Goal: Task Accomplishment & Management: Manage account settings

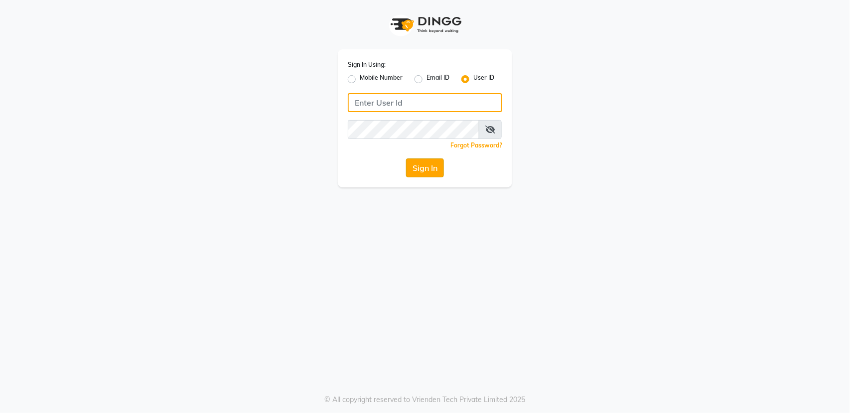
type input "bellaglamourra123"
click at [424, 171] on button "Sign In" at bounding box center [425, 167] width 38 height 19
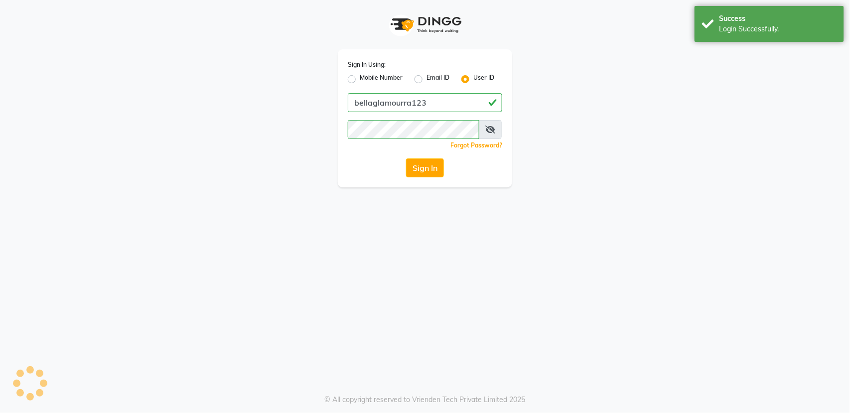
select select "service"
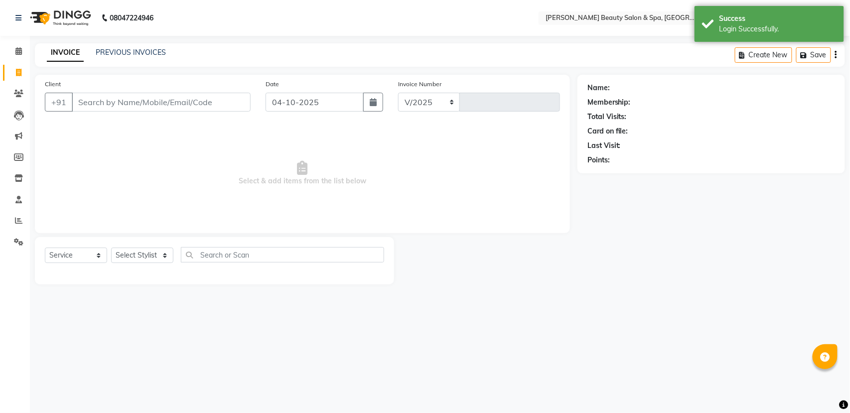
select select "en"
select select "7524"
type input "3165"
click at [218, 98] on input "Client" at bounding box center [161, 102] width 179 height 19
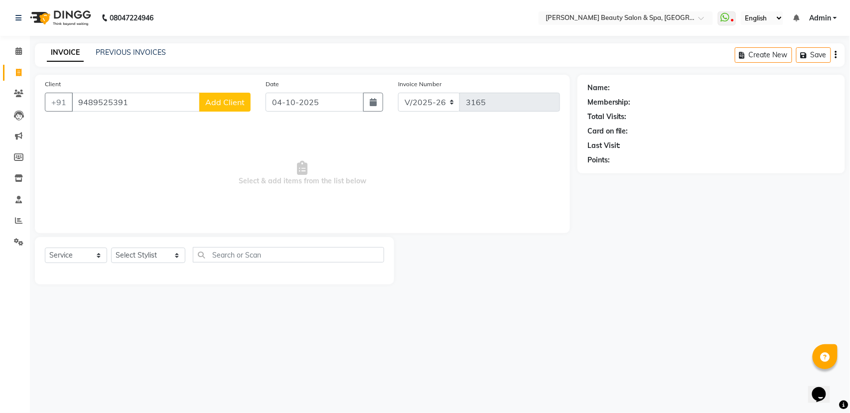
type input "9489525391"
click at [217, 115] on div "Client +91 9489525391 Add Client" at bounding box center [147, 99] width 221 height 41
click at [226, 94] on button "Add Client" at bounding box center [224, 102] width 51 height 19
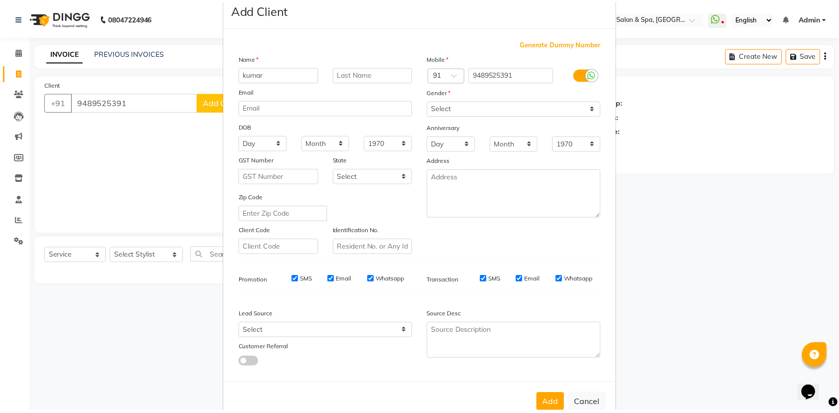
scroll to position [44, 0]
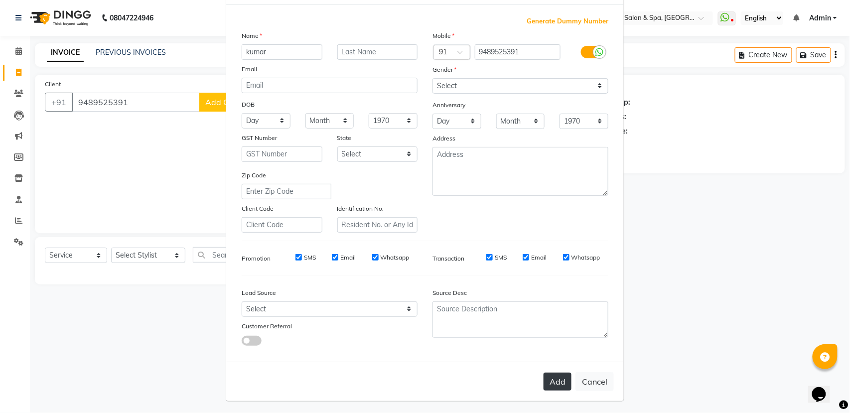
type input "kumar"
click at [563, 375] on button "Add" at bounding box center [558, 382] width 28 height 18
click at [557, 377] on button "Add" at bounding box center [558, 382] width 28 height 18
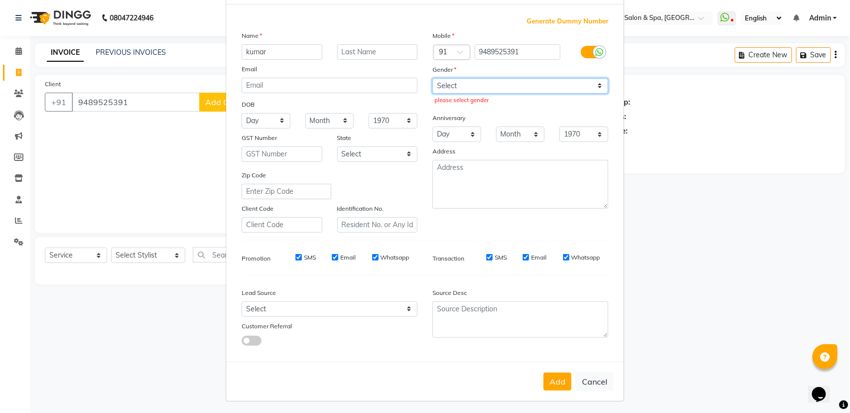
click at [468, 90] on select "Select Male Female Other Prefer Not To Say" at bounding box center [521, 85] width 176 height 15
select select "male"
click at [433, 78] on select "Select Male Female Other Prefer Not To Say" at bounding box center [521, 85] width 176 height 15
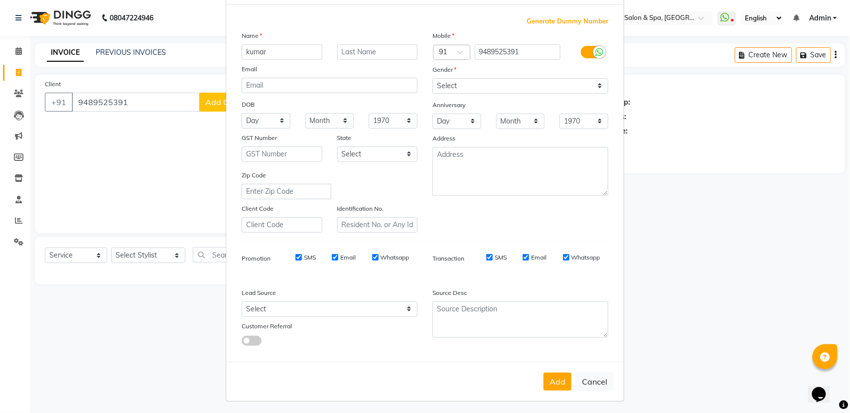
drag, startPoint x: 554, startPoint y: 379, endPoint x: 516, endPoint y: 373, distance: 38.4
click at [555, 379] on button "Add" at bounding box center [558, 382] width 28 height 18
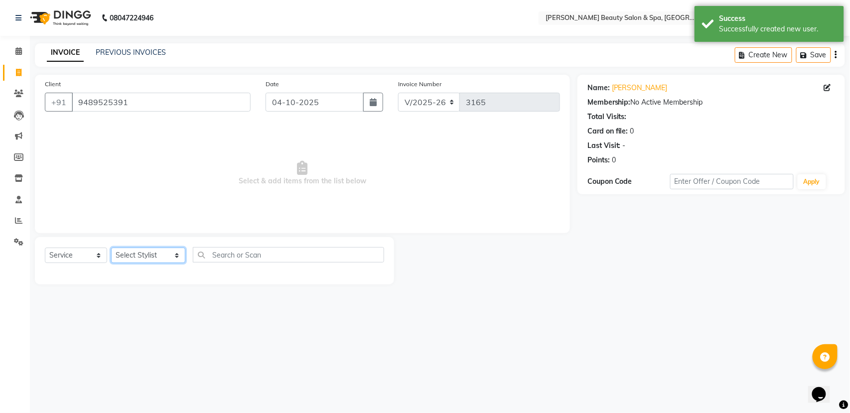
click at [137, 258] on select "Select Stylist Admin Azeem Zameer Bhumika Tamang Gopika Sooraj Meena Chethri Mi…" at bounding box center [148, 255] width 74 height 15
select select "83644"
click at [111, 248] on select "Select Stylist Admin Azeem Zameer Bhumika Tamang Gopika Sooraj Meena Chethri Mi…" at bounding box center [148, 255] width 74 height 15
click at [65, 252] on select "Select Service Product Membership Package Voucher Prepaid Gift Card" at bounding box center [76, 255] width 62 height 15
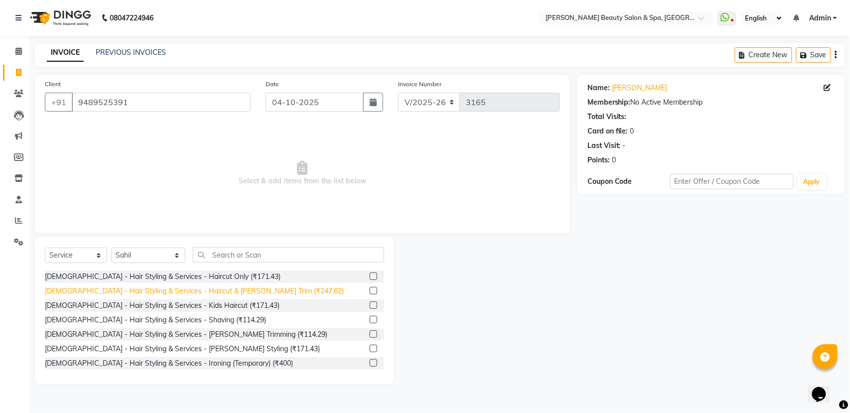
click at [176, 289] on div "Gents - Hair Styling & Services - Haircut & Beard Trim (₹247.62)" at bounding box center [194, 291] width 299 height 10
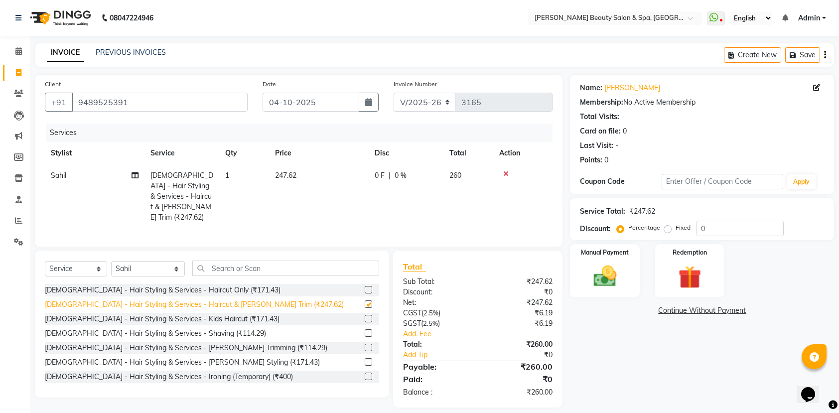
checkbox input "false"
click at [611, 282] on img at bounding box center [605, 276] width 39 height 27
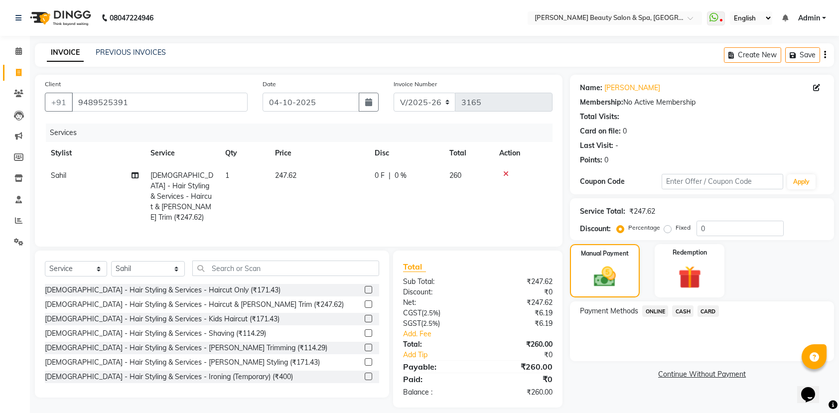
click at [680, 315] on span "CASH" at bounding box center [682, 311] width 21 height 11
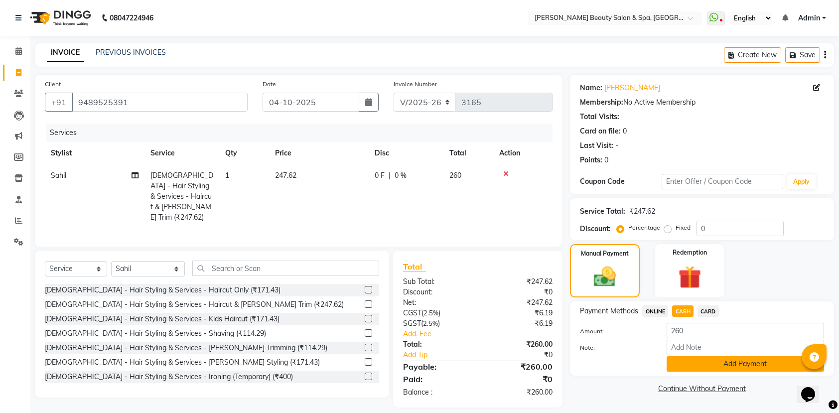
drag, startPoint x: 703, startPoint y: 362, endPoint x: 708, endPoint y: 366, distance: 6.4
click at [708, 366] on button "Add Payment" at bounding box center [745, 363] width 157 height 15
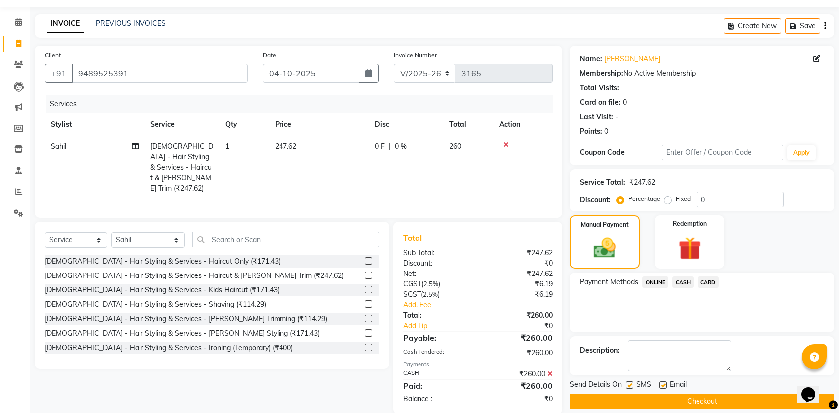
scroll to position [46, 0]
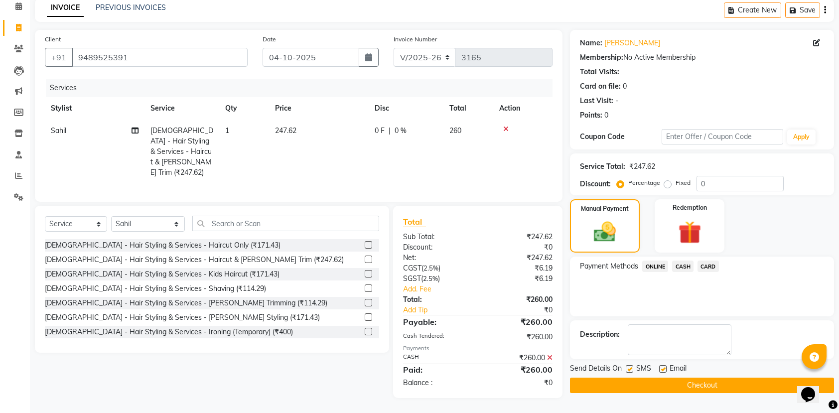
click at [677, 378] on button "Checkout" at bounding box center [702, 385] width 264 height 15
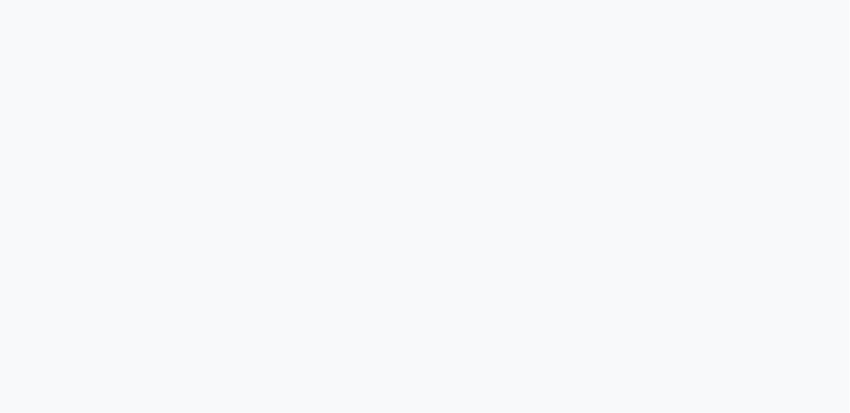
select select "service"
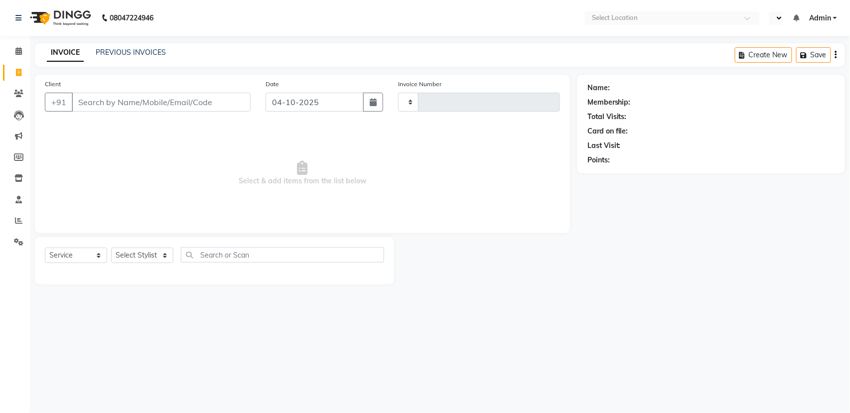
select select "en"
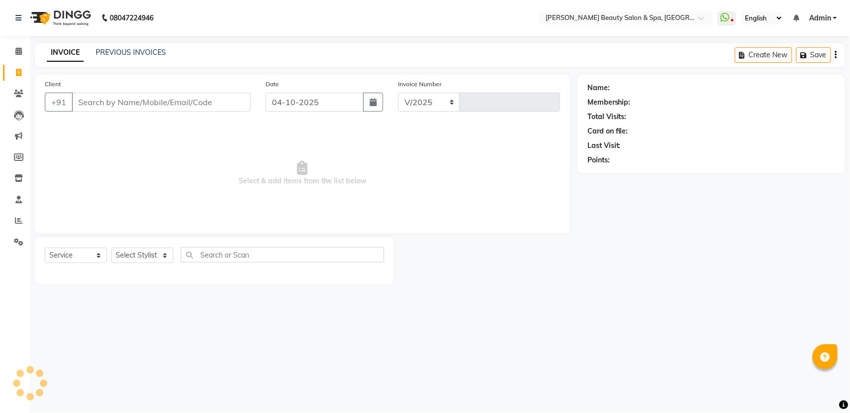
select select "7524"
type input "3166"
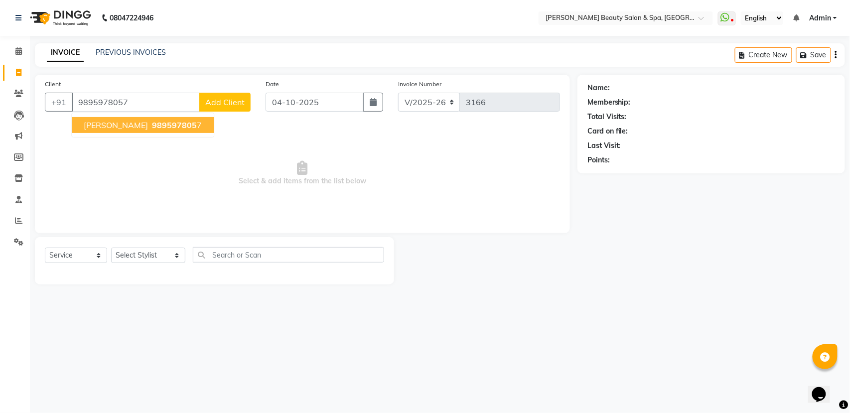
type input "9895978057"
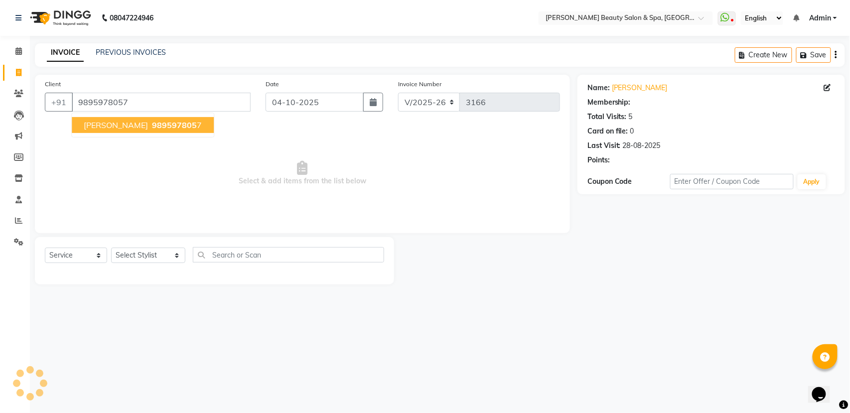
select select "1: Object"
click at [130, 122] on span "Chinnu R Nair" at bounding box center [116, 125] width 64 height 10
select select "1: Object"
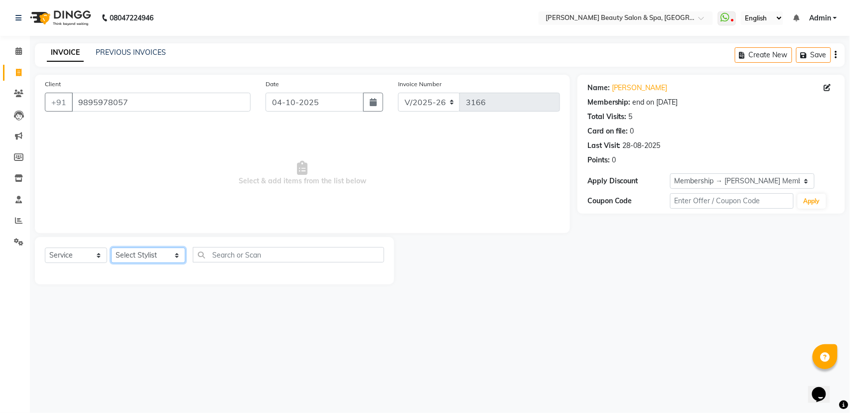
drag, startPoint x: 140, startPoint y: 250, endPoint x: 136, endPoint y: 272, distance: 21.8
click at [136, 272] on div "Select Service Product Membership Package Voucher Prepaid Gift Card Select Styl…" at bounding box center [214, 260] width 359 height 47
select select "83644"
click at [111, 248] on select "Select Stylist Admin Azeem Zameer Bhumika Tamang Gopika Sooraj Meena Chethri Mi…" at bounding box center [148, 255] width 74 height 15
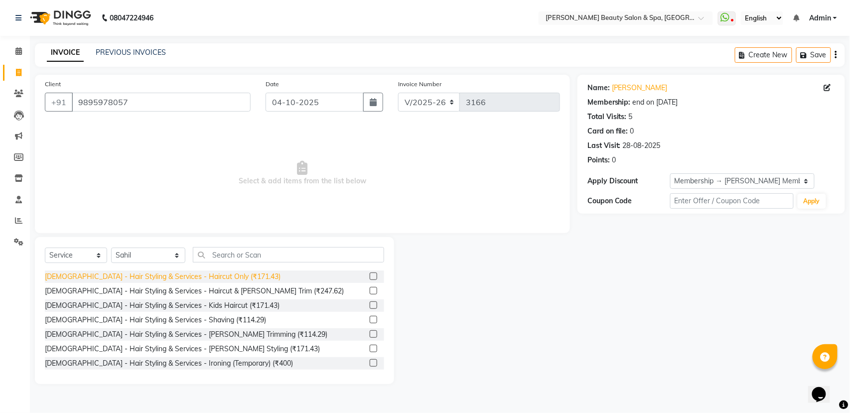
click at [96, 276] on div "Gents - Hair Styling & Services - Haircut Only (₹171.43)" at bounding box center [163, 277] width 236 height 10
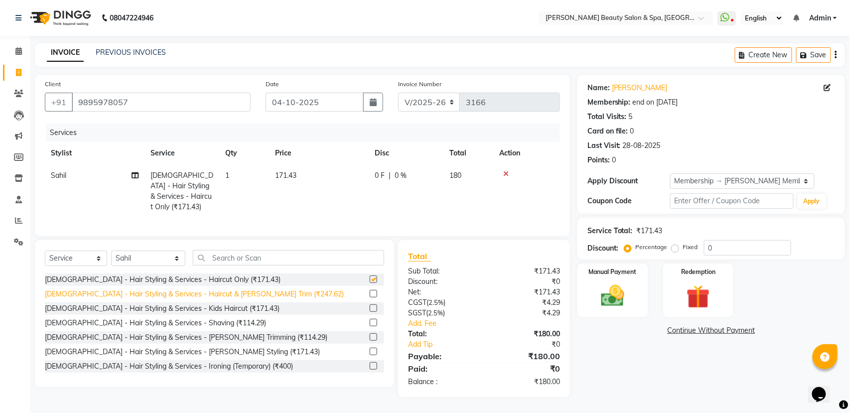
checkbox input "false"
click at [618, 295] on img at bounding box center [612, 296] width 39 height 28
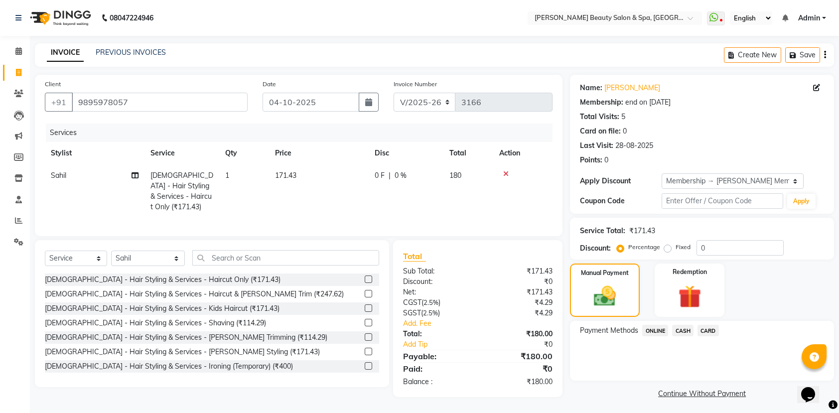
click at [685, 325] on span "CASH" at bounding box center [682, 330] width 21 height 11
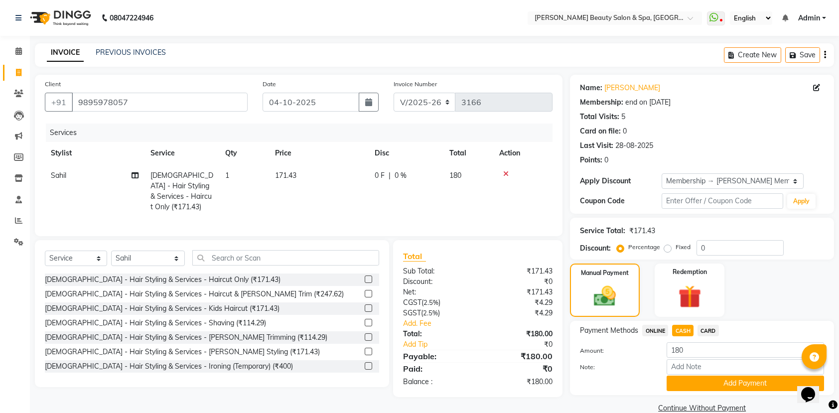
click at [698, 380] on button "Add Payment" at bounding box center [745, 383] width 157 height 15
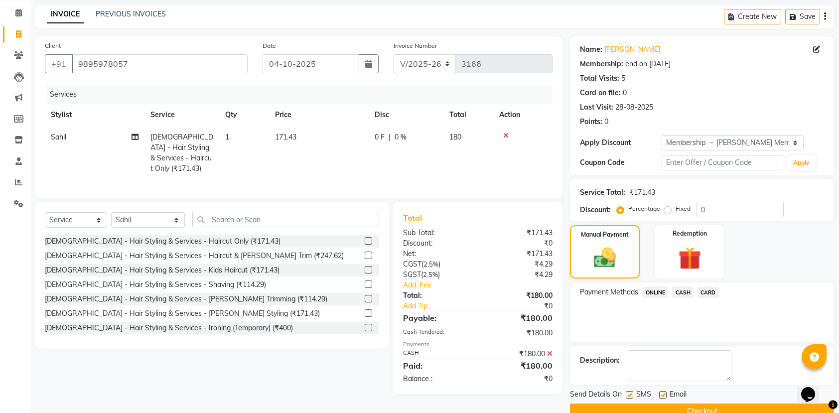
scroll to position [60, 0]
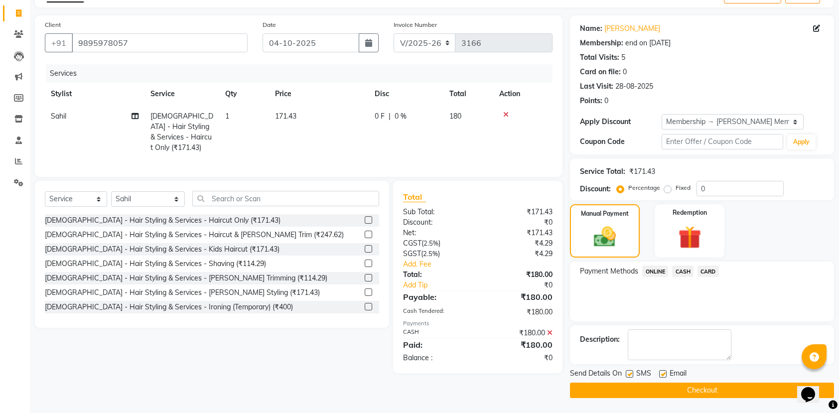
click at [658, 386] on button "Checkout" at bounding box center [702, 390] width 264 height 15
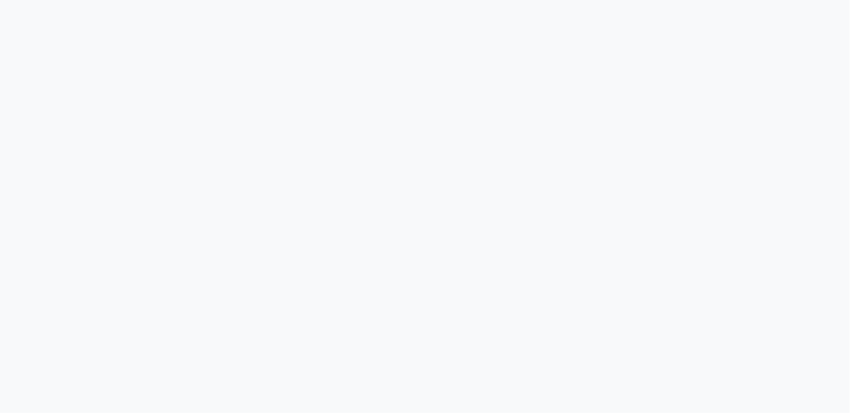
select select "service"
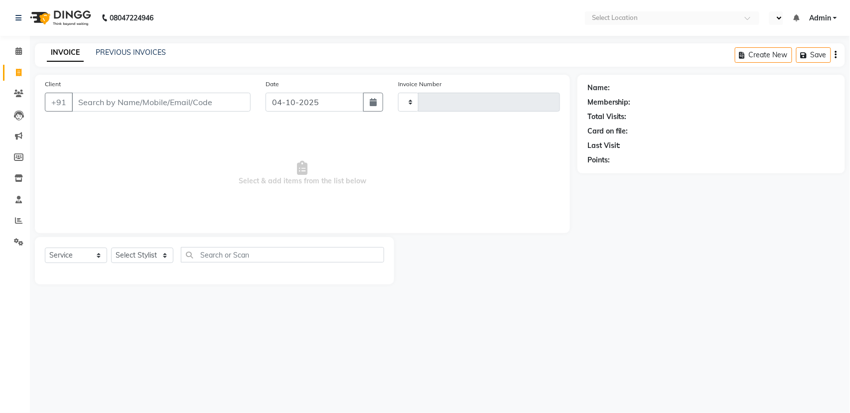
type input "3167"
select select "en"
select select "7524"
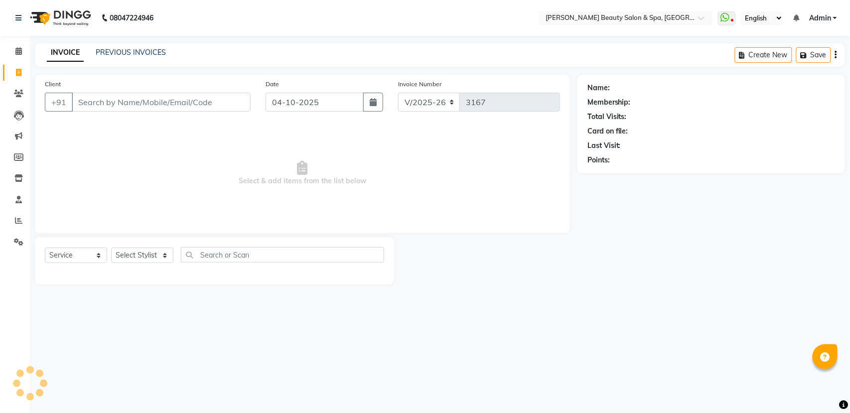
click at [214, 97] on input "Client" at bounding box center [161, 102] width 179 height 19
type input "9746054711"
click at [223, 96] on button "Add Client" at bounding box center [224, 102] width 51 height 19
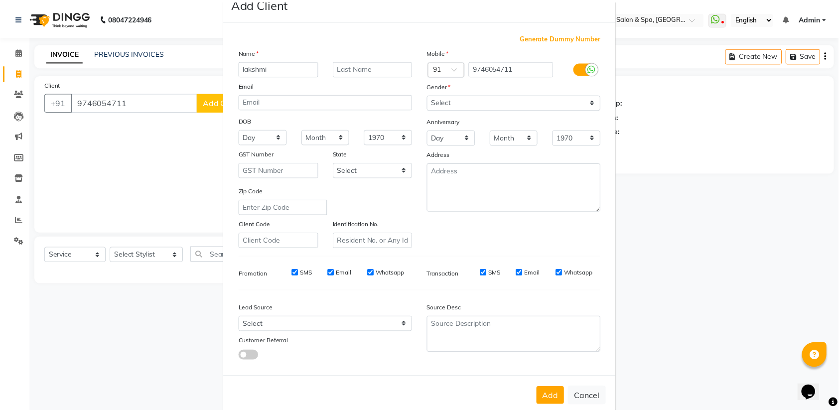
scroll to position [44, 0]
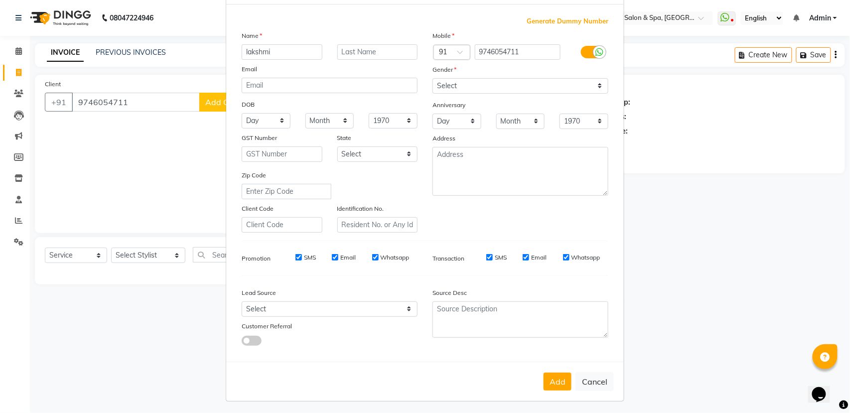
type input "lakshmi"
click at [468, 84] on select "Select Male Female Other Prefer Not To Say" at bounding box center [521, 85] width 176 height 15
select select "female"
click at [433, 78] on select "Select Male Female Other Prefer Not To Say" at bounding box center [521, 85] width 176 height 15
click at [554, 373] on button "Add" at bounding box center [558, 382] width 28 height 18
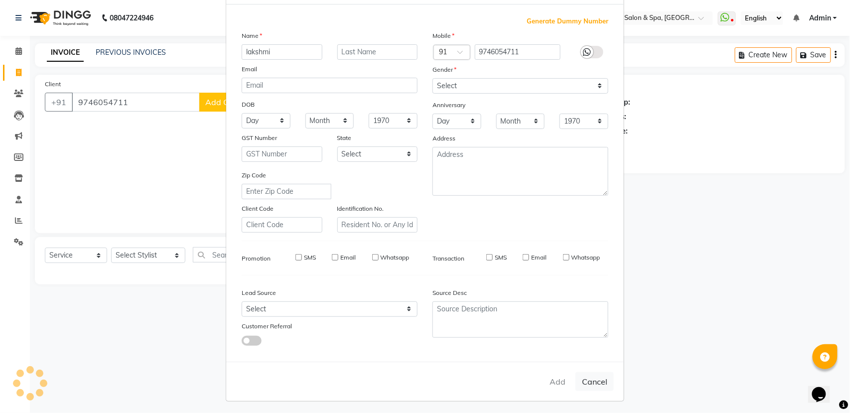
select select
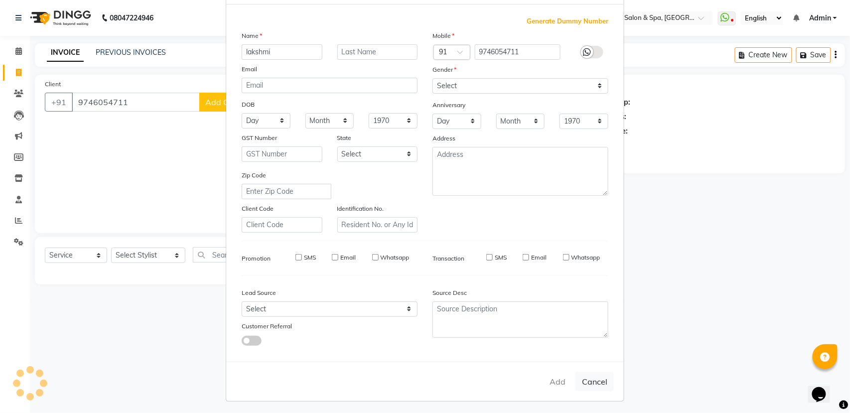
select select
checkbox input "false"
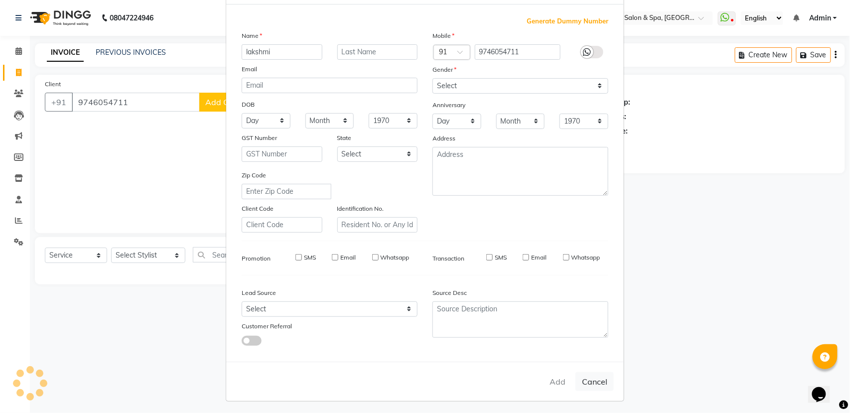
checkbox input "false"
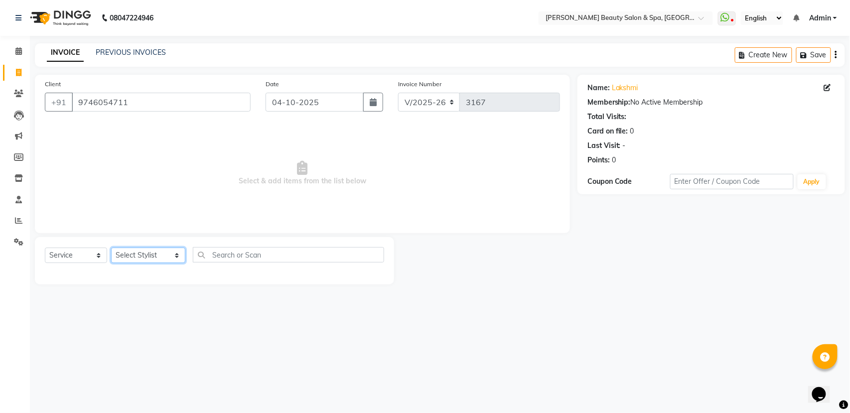
click at [130, 259] on select "Select Stylist Admin Azeem Zameer Bhumika Tamang Gopika Sooraj Meena Chethri Mi…" at bounding box center [148, 255] width 74 height 15
select select "87595"
click at [111, 248] on select "Select Stylist Admin Azeem Zameer Bhumika Tamang Gopika Sooraj Meena Chethri Mi…" at bounding box center [148, 255] width 74 height 15
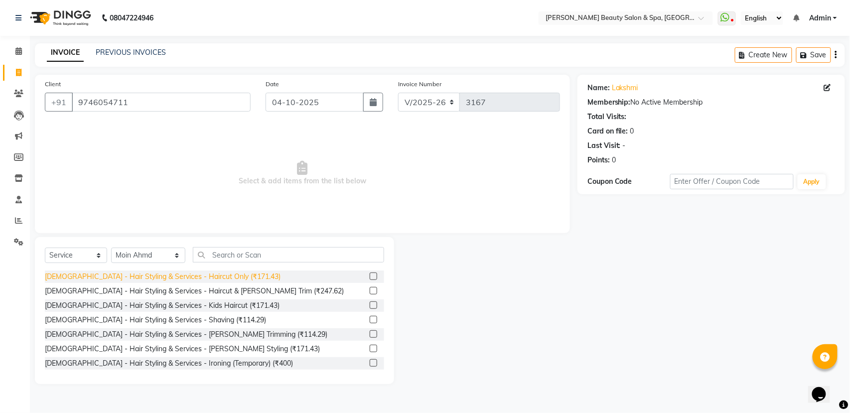
click at [133, 278] on div "Gents - Hair Styling & Services - Haircut Only (₹171.43)" at bounding box center [163, 277] width 236 height 10
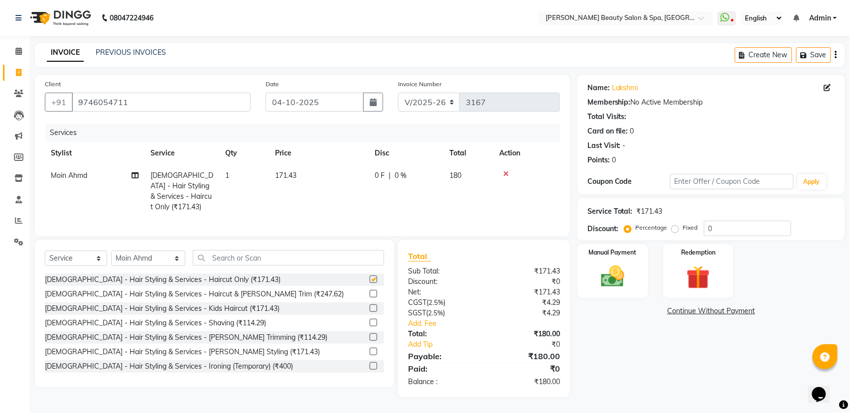
checkbox input "false"
click at [147, 255] on select "Select Stylist Admin Azeem Zameer Bhumika Tamang Gopika Sooraj Meena Chethri Mi…" at bounding box center [148, 258] width 74 height 15
click at [111, 252] on select "Select Stylist Admin Azeem Zameer Bhumika Tamang Gopika Sooraj Meena Chethri Mi…" at bounding box center [148, 258] width 74 height 15
click at [150, 252] on select "Select Stylist Admin Azeem Zameer Bhumika Tamang Gopika Sooraj Meena Chethri Mi…" at bounding box center [148, 258] width 74 height 15
select select "83646"
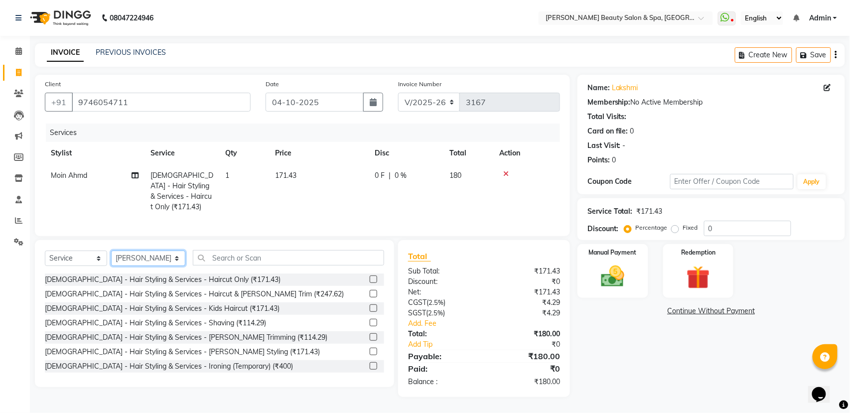
click at [111, 252] on select "Select Stylist Admin [PERSON_NAME] [PERSON_NAME] [PERSON_NAME] [PERSON_NAME] [P…" at bounding box center [148, 258] width 74 height 15
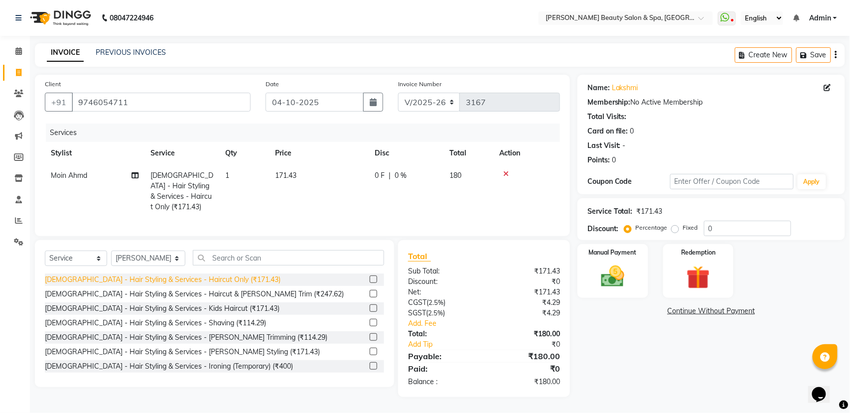
click at [158, 285] on div "[DEMOGRAPHIC_DATA] - Hair Styling & Services - Haircut Only (₹171.43)" at bounding box center [163, 280] width 236 height 10
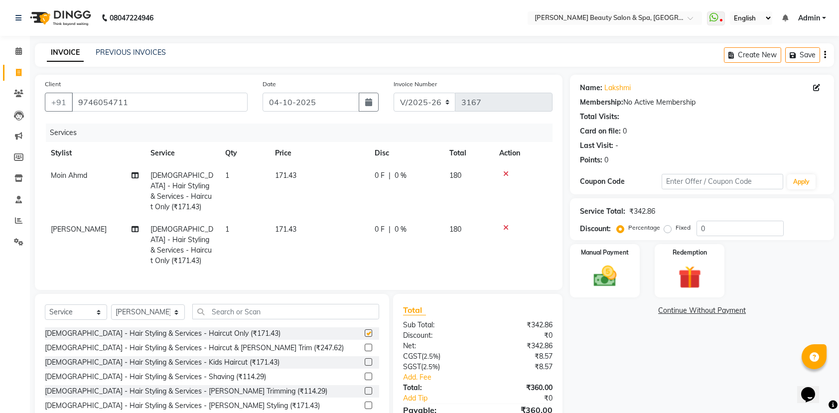
checkbox input "false"
click at [620, 277] on img at bounding box center [605, 276] width 39 height 27
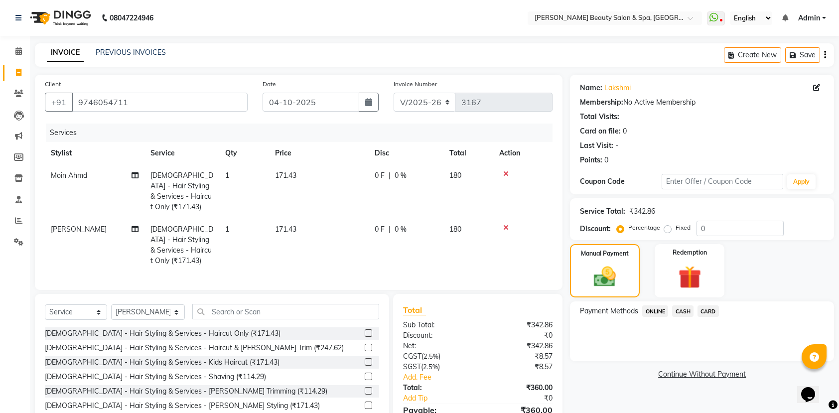
click at [654, 309] on span "ONLINE" at bounding box center [655, 311] width 26 height 11
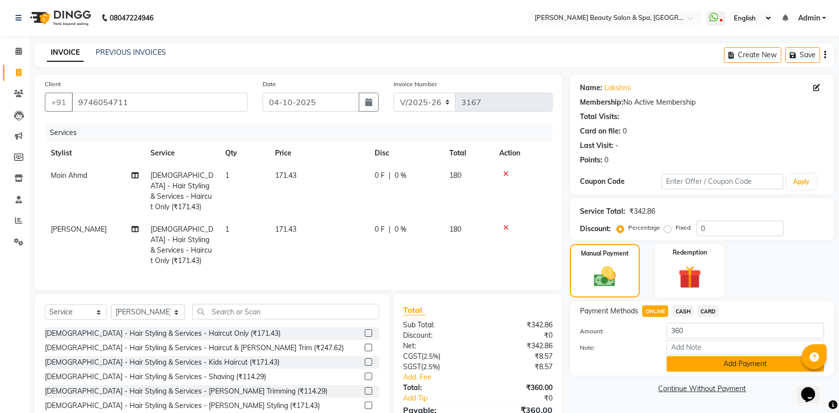
click at [685, 357] on button "Add Payment" at bounding box center [745, 363] width 157 height 15
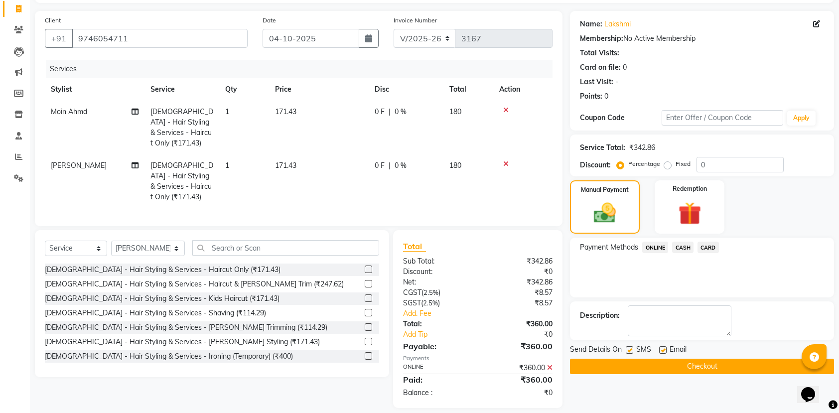
scroll to position [64, 0]
drag, startPoint x: 664, startPoint y: 365, endPoint x: 662, endPoint y: 371, distance: 6.5
click at [668, 368] on button "Checkout" at bounding box center [702, 365] width 264 height 15
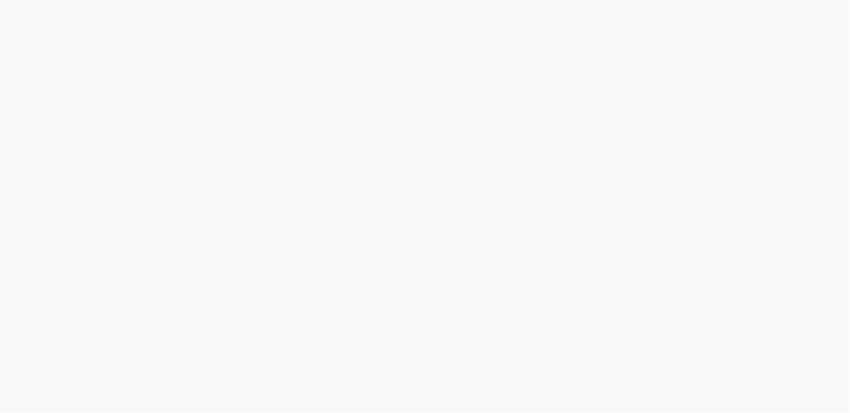
select select "service"
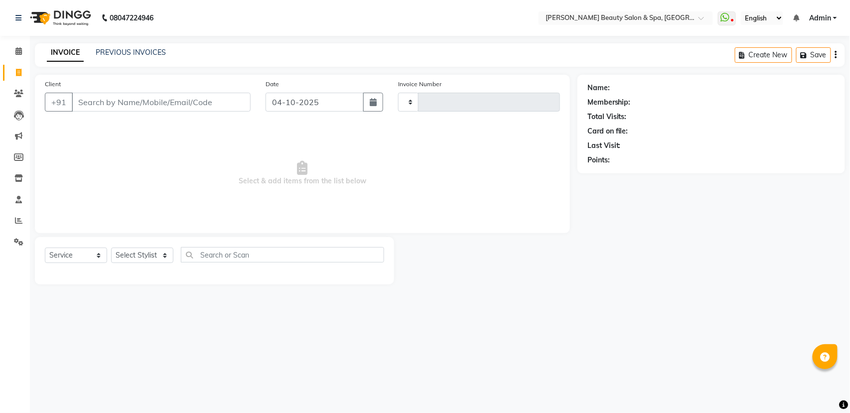
select select "en"
click at [122, 54] on link "PREVIOUS INVOICES" at bounding box center [131, 52] width 70 height 9
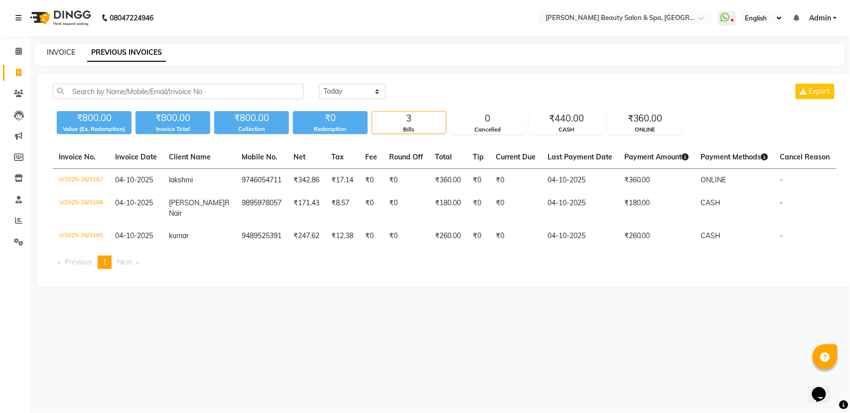
click at [64, 54] on link "INVOICE" at bounding box center [61, 52] width 28 height 9
select select "service"
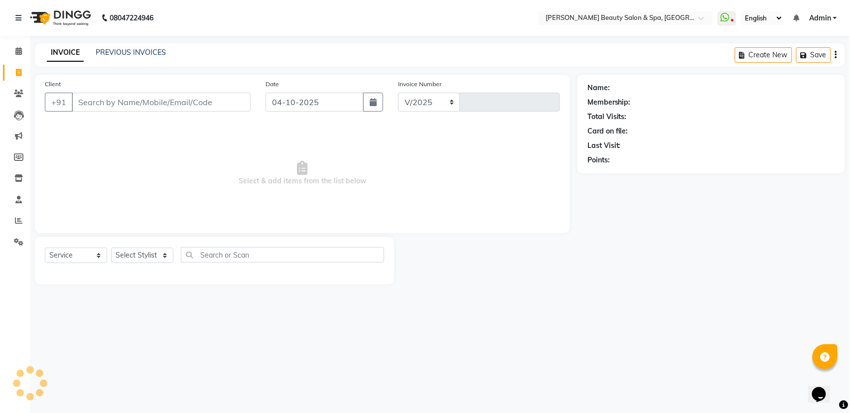
select select "7524"
type input "3168"
click at [132, 55] on link "PREVIOUS INVOICES" at bounding box center [131, 52] width 70 height 9
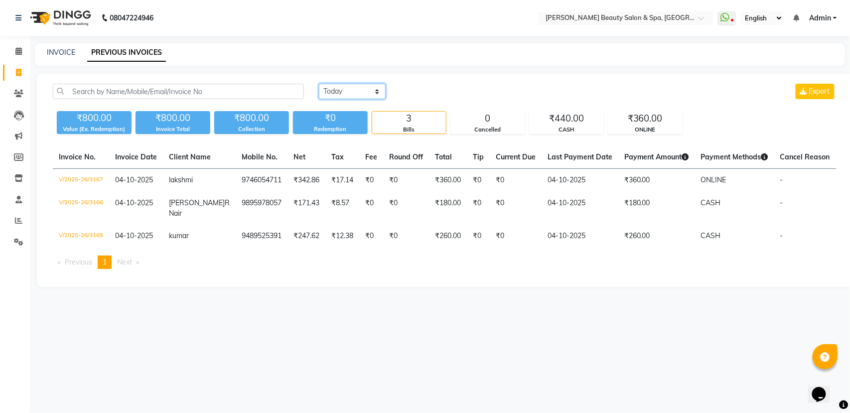
click at [355, 90] on select "[DATE] [DATE] Custom Range" at bounding box center [352, 91] width 67 height 15
select select "yesterday"
click at [319, 84] on select "[DATE] [DATE] Custom Range" at bounding box center [352, 91] width 67 height 15
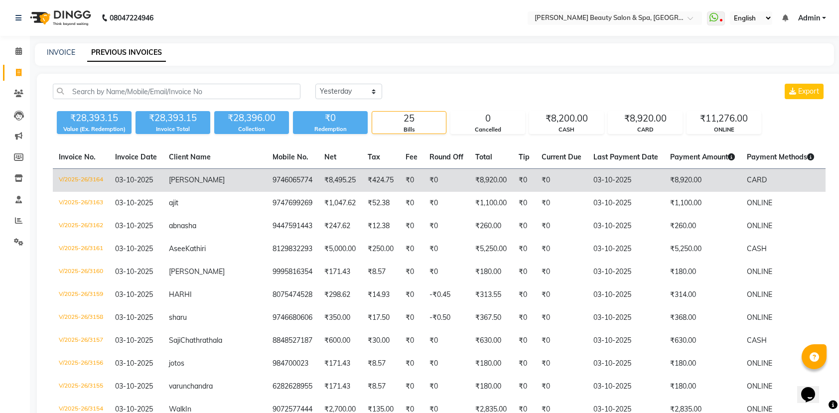
click at [318, 176] on td "₹8,495.25" at bounding box center [339, 180] width 43 height 23
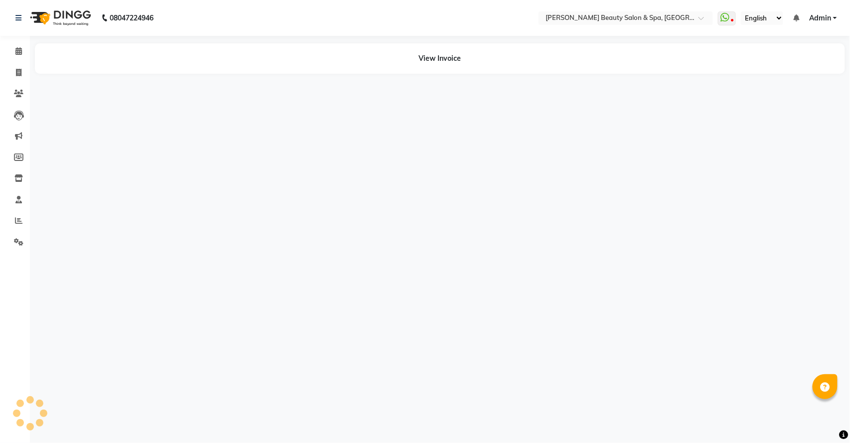
select select "en"
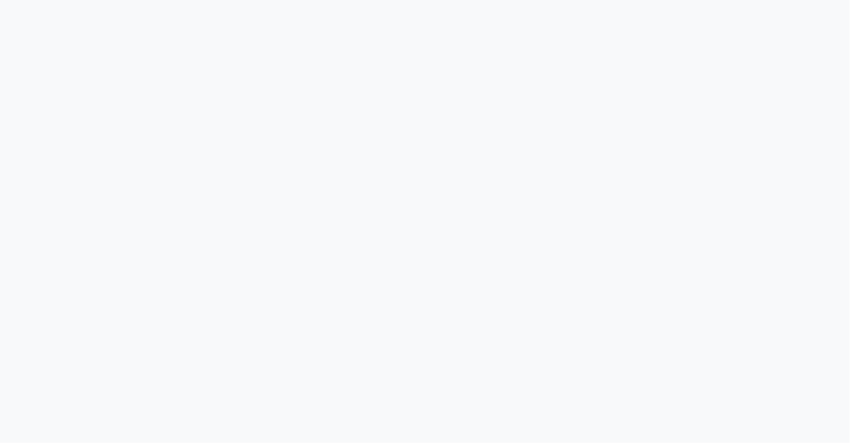
select select "service"
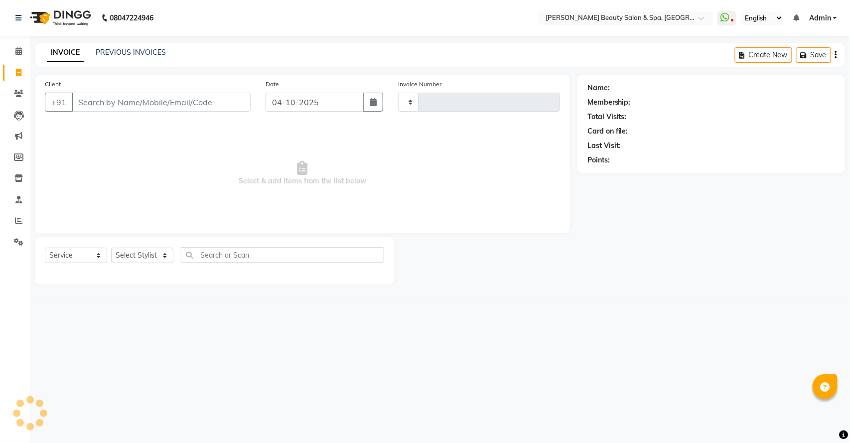
select select "en"
select select "7524"
type input "3168"
click at [94, 106] on input "Client" at bounding box center [161, 102] width 179 height 19
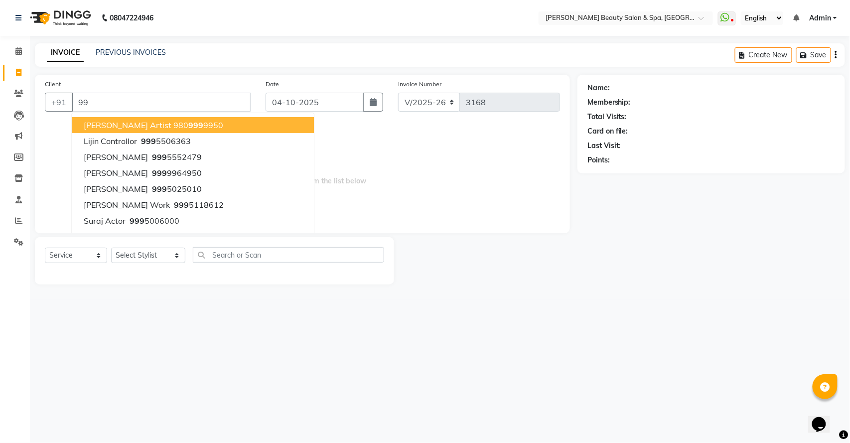
type input "9"
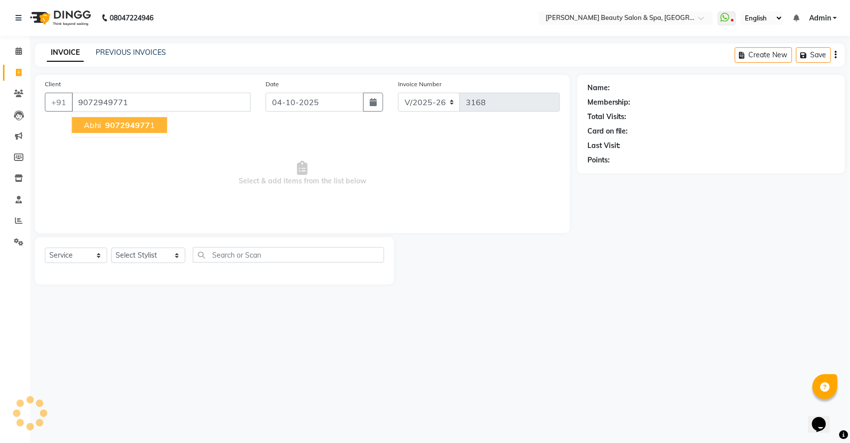
type input "9072949771"
click at [146, 125] on span "907294977" at bounding box center [127, 125] width 45 height 10
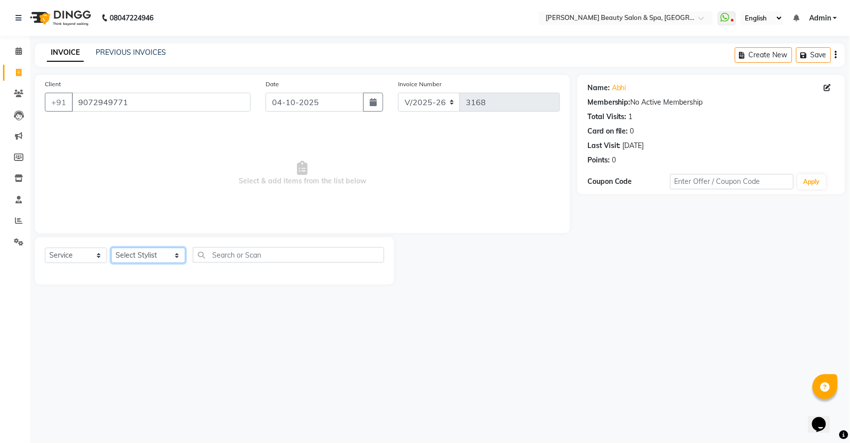
click at [133, 252] on select "Select Stylist Admin [PERSON_NAME] [PERSON_NAME] [PERSON_NAME] [PERSON_NAME] [P…" at bounding box center [148, 255] width 74 height 15
select select "83646"
click at [111, 248] on select "Select Stylist Admin [PERSON_NAME] [PERSON_NAME] [PERSON_NAME] [PERSON_NAME] [P…" at bounding box center [148, 255] width 74 height 15
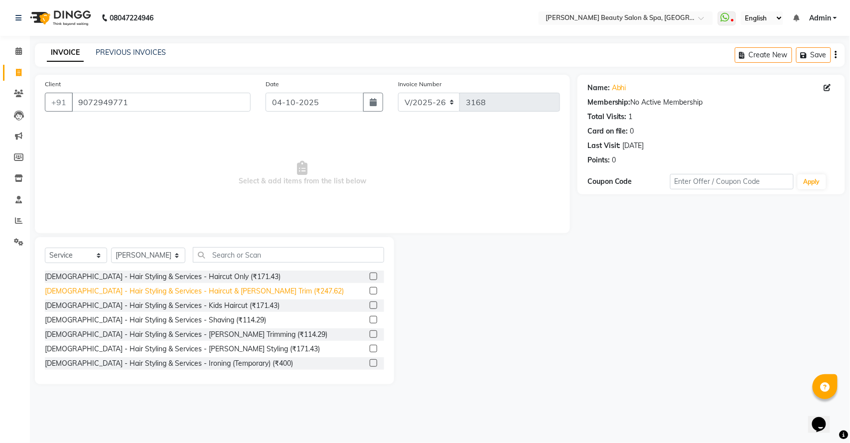
click at [197, 288] on div "[DEMOGRAPHIC_DATA] - Hair Styling & Services - Haircut & [PERSON_NAME] Trim (₹2…" at bounding box center [194, 291] width 299 height 10
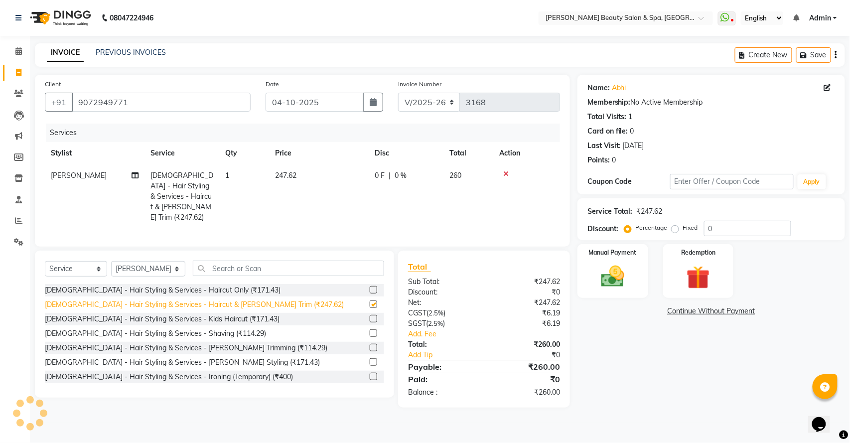
checkbox input "false"
click at [605, 284] on img at bounding box center [612, 277] width 39 height 28
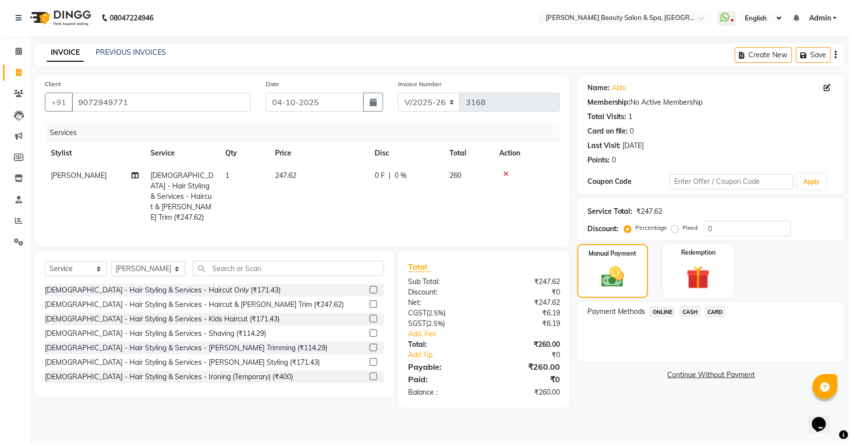
click at [654, 312] on span "ONLINE" at bounding box center [663, 311] width 26 height 11
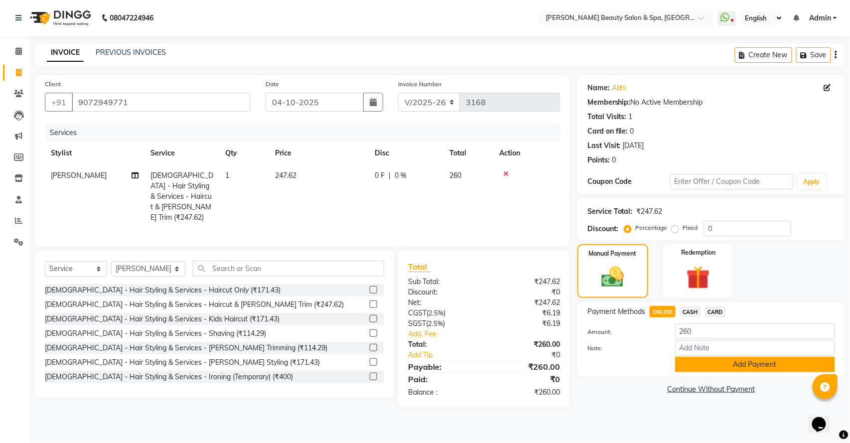
click at [759, 362] on button "Add Payment" at bounding box center [755, 364] width 160 height 15
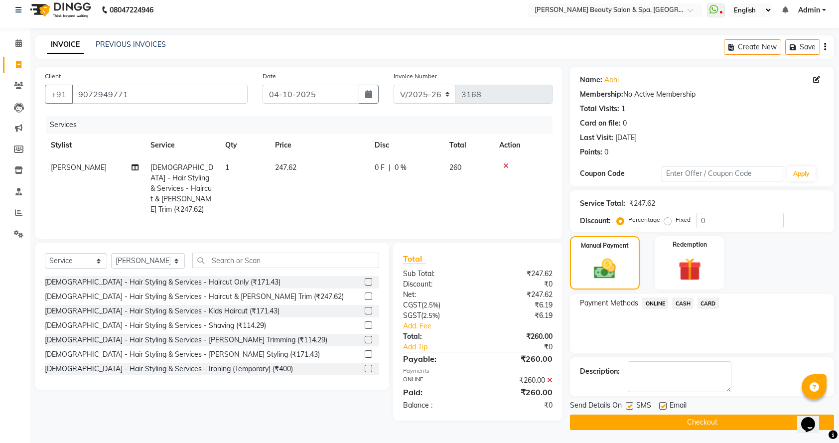
scroll to position [10, 0]
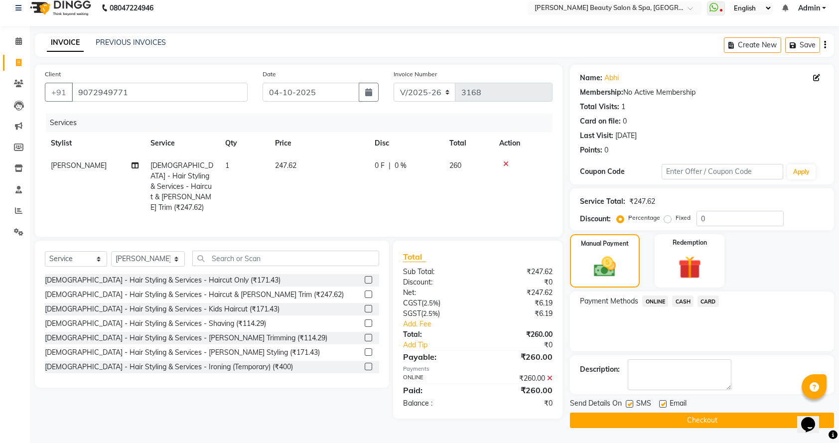
click at [623, 422] on button "Checkout" at bounding box center [702, 420] width 264 height 15
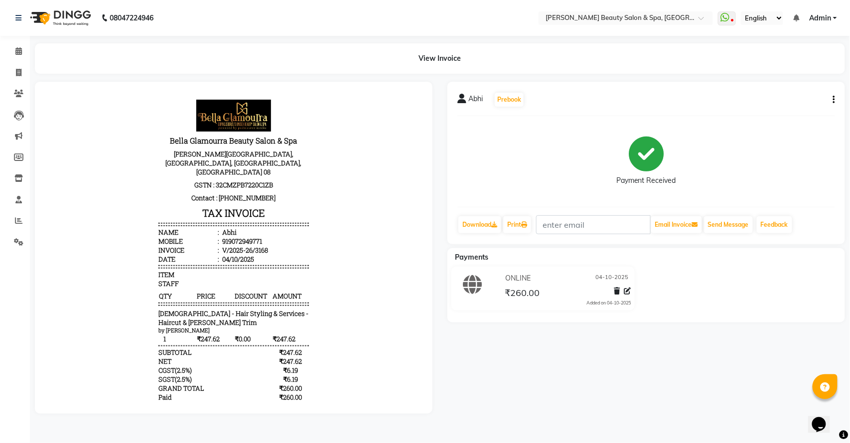
click at [623, 414] on div "Abhi Prebook Payment Received Download Print Email Invoice Send Message Feedbac…" at bounding box center [646, 248] width 413 height 332
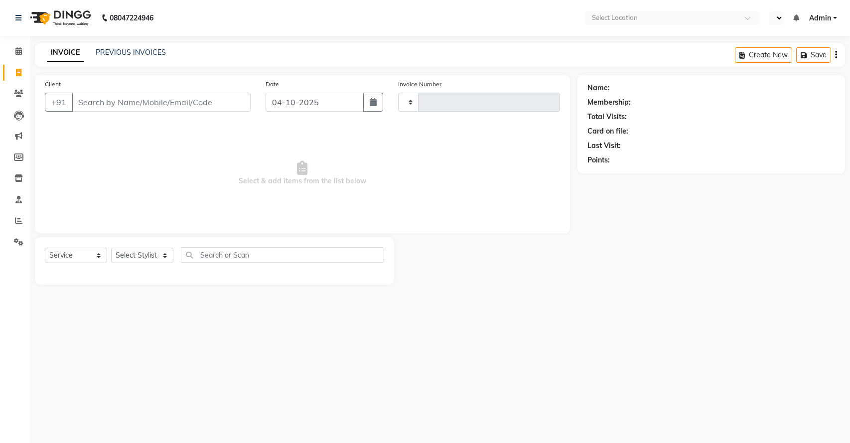
select select "service"
type input "3169"
select select "en"
select select "7524"
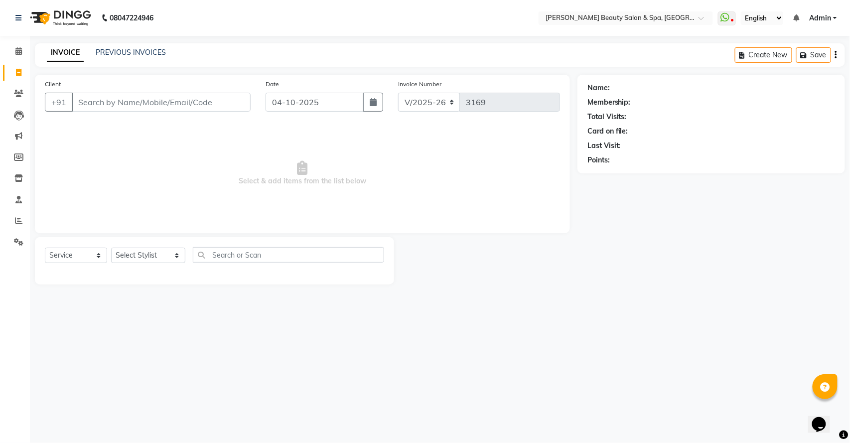
click at [98, 106] on input "Client" at bounding box center [161, 102] width 179 height 19
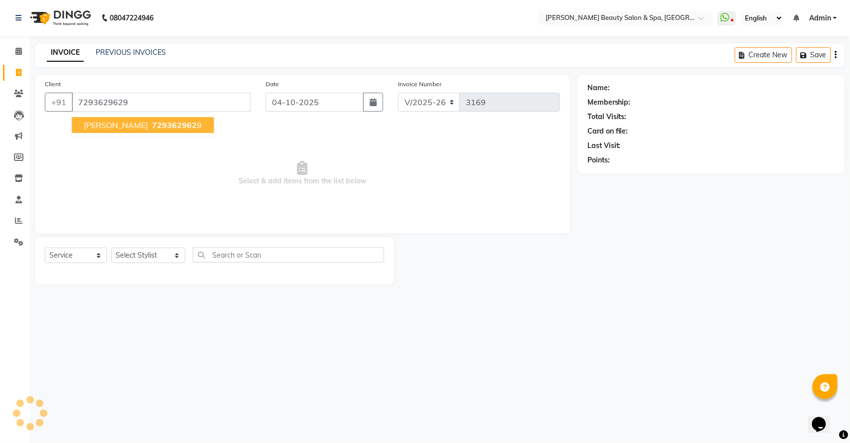
type input "7293629629"
click at [109, 131] on button "Renjith Neethu 729362962 9" at bounding box center [143, 125] width 142 height 16
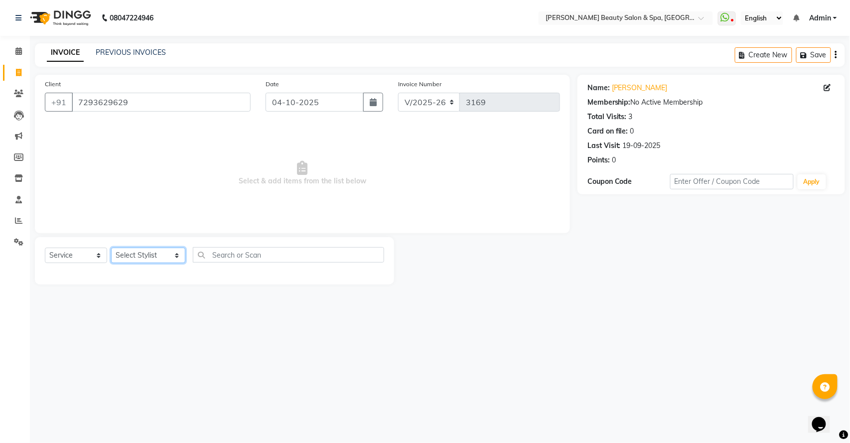
click at [140, 256] on select "Select Stylist Admin [PERSON_NAME] [PERSON_NAME] [PERSON_NAME] [PERSON_NAME] [P…" at bounding box center [148, 255] width 74 height 15
select select "79765"
click at [111, 248] on select "Select Stylist Admin [PERSON_NAME] [PERSON_NAME] [PERSON_NAME] [PERSON_NAME] [P…" at bounding box center [148, 255] width 74 height 15
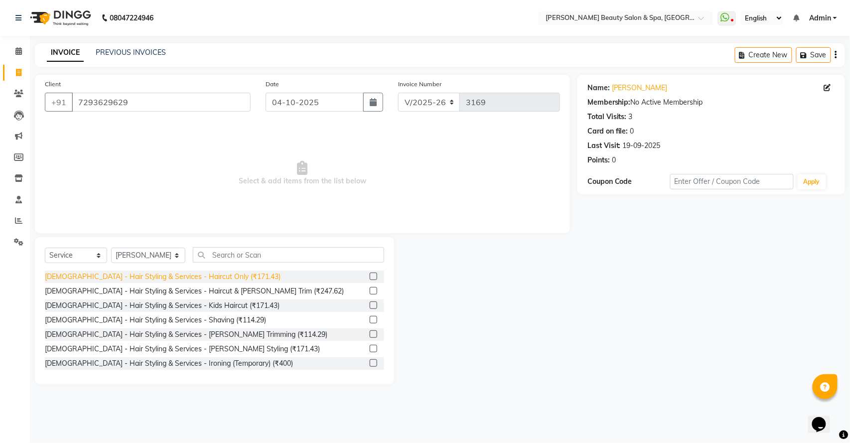
click at [166, 274] on div "[DEMOGRAPHIC_DATA] - Hair Styling & Services - Haircut Only (₹171.43)" at bounding box center [163, 277] width 236 height 10
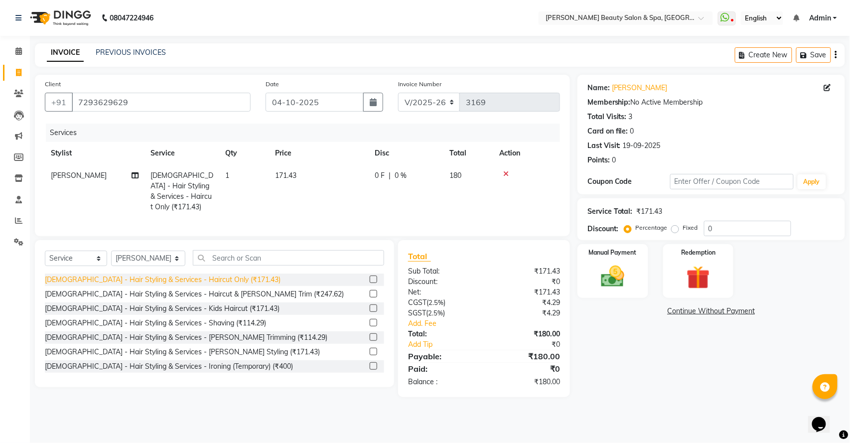
click at [202, 278] on div "[DEMOGRAPHIC_DATA] - Hair Styling & Services - Haircut Only (₹171.43)" at bounding box center [163, 280] width 236 height 10
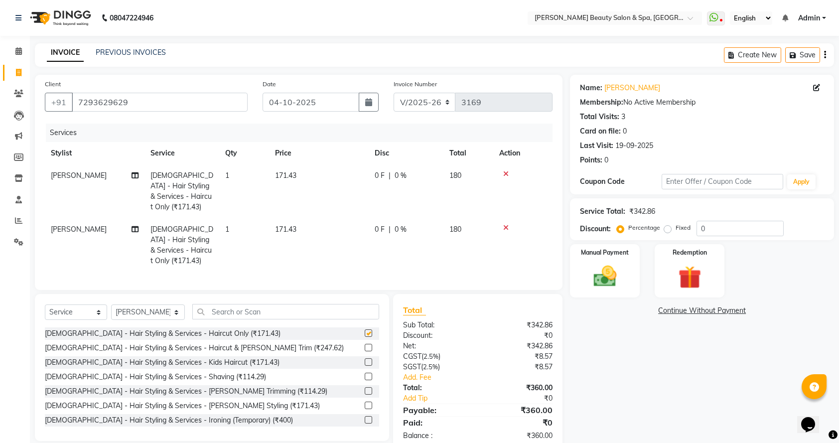
checkbox input "false"
click at [509, 224] on div at bounding box center [522, 227] width 47 height 7
click at [507, 224] on icon at bounding box center [505, 227] width 5 height 7
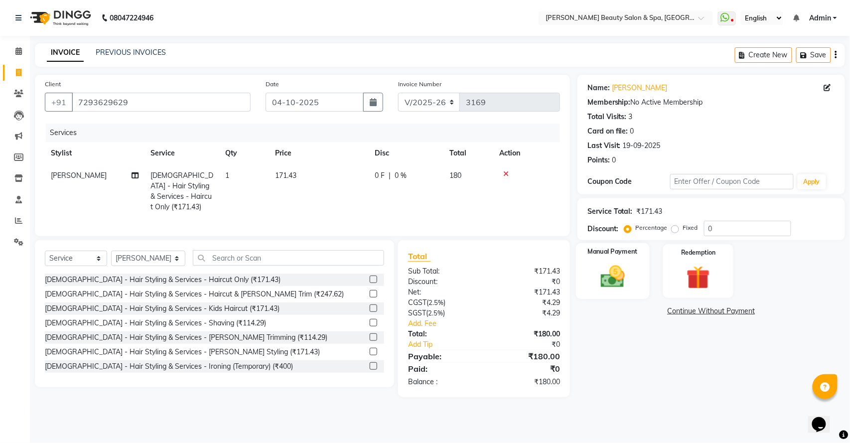
click at [624, 261] on div "Manual Payment" at bounding box center [612, 271] width 73 height 56
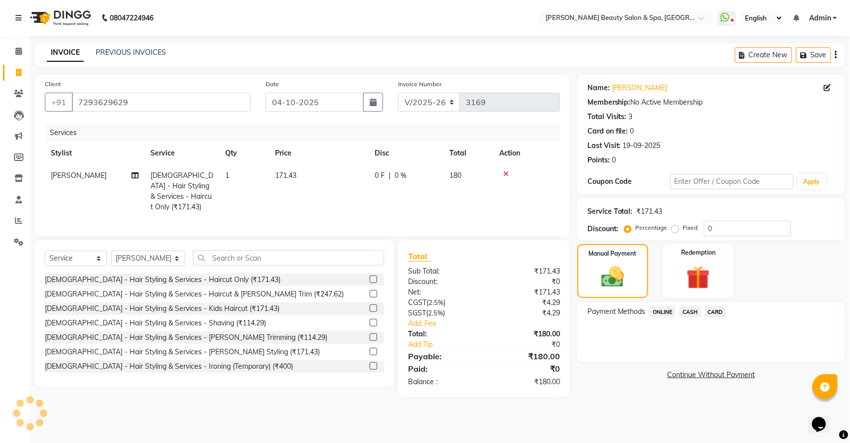
click at [662, 314] on span "ONLINE" at bounding box center [663, 311] width 26 height 11
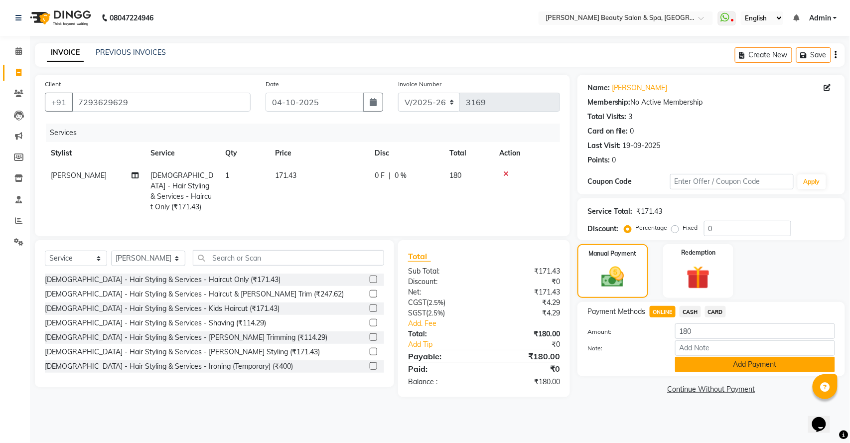
click at [724, 371] on button "Add Payment" at bounding box center [755, 364] width 160 height 15
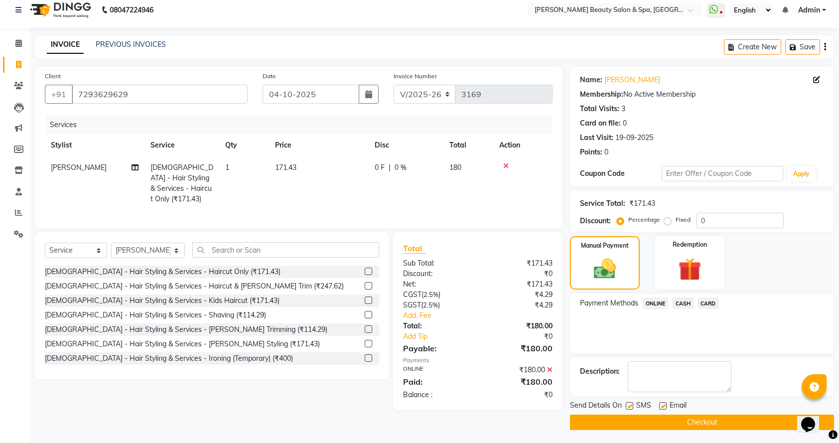
scroll to position [10, 0]
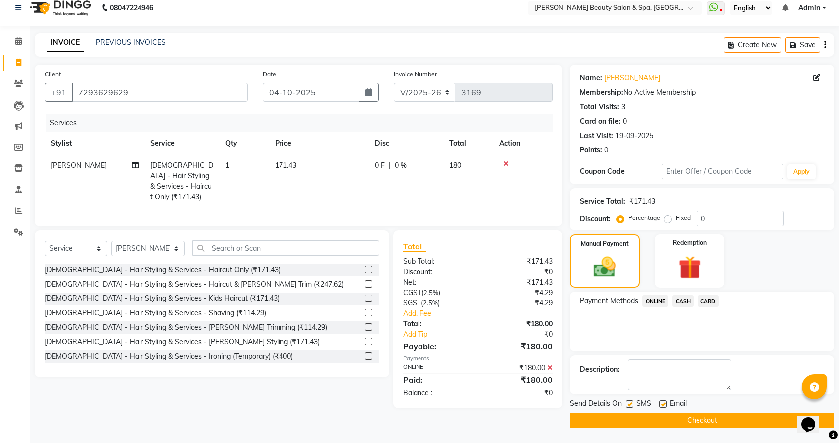
click at [690, 304] on span "CASH" at bounding box center [682, 301] width 21 height 11
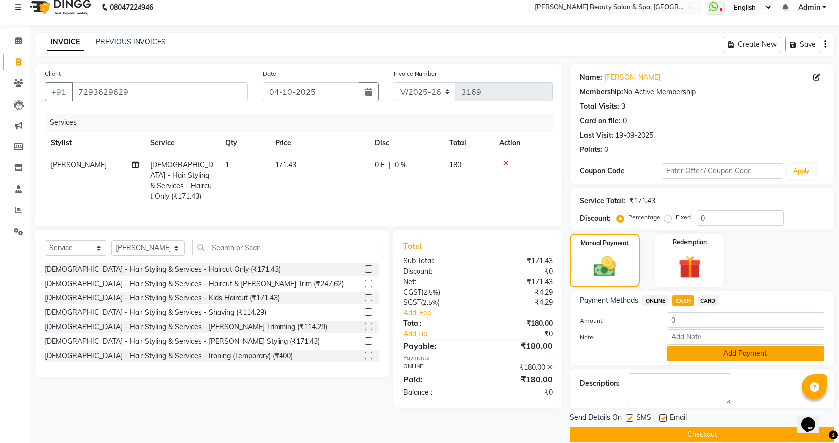
click at [735, 353] on button "Add Payment" at bounding box center [745, 353] width 157 height 15
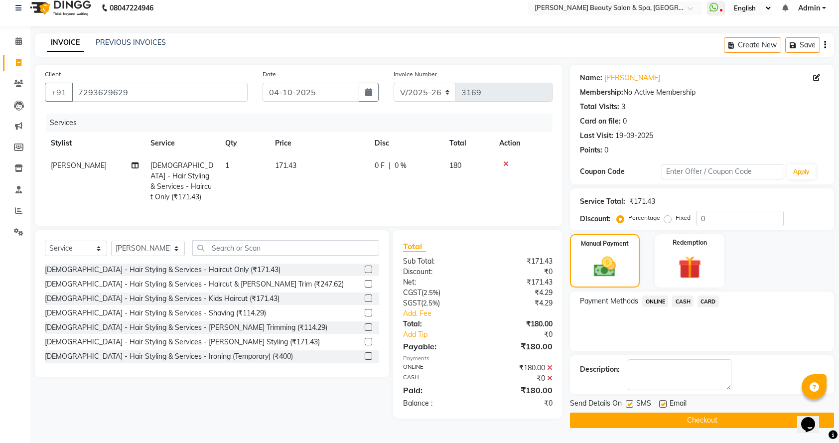
click at [716, 421] on button "Checkout" at bounding box center [702, 420] width 264 height 15
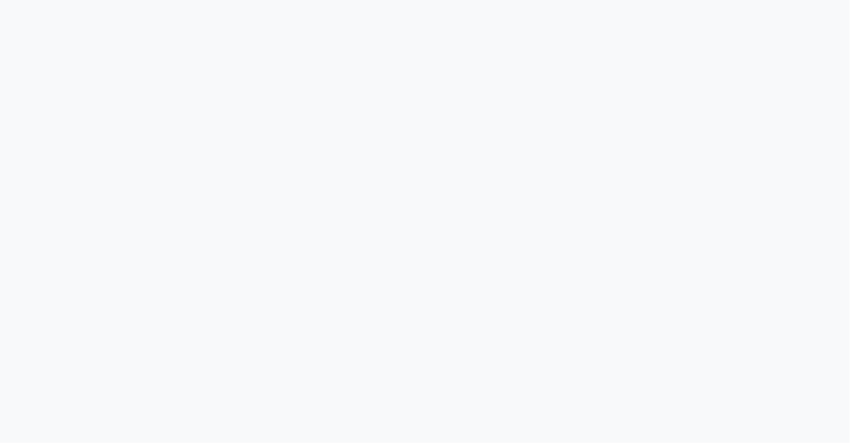
select select "service"
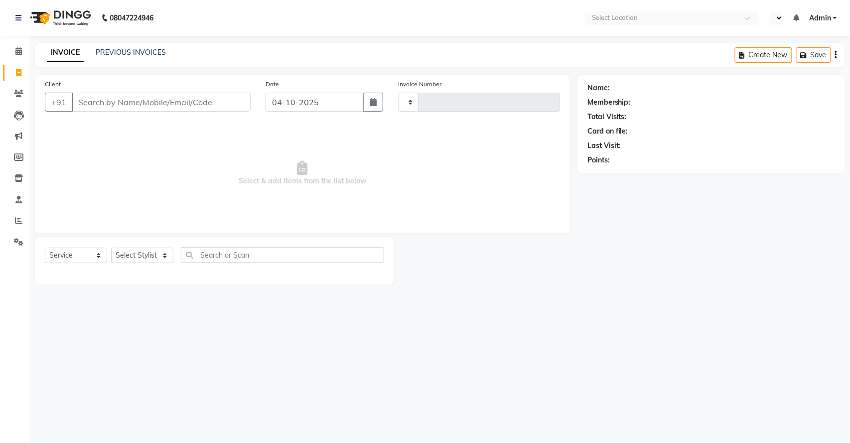
type input "3170"
select select "7524"
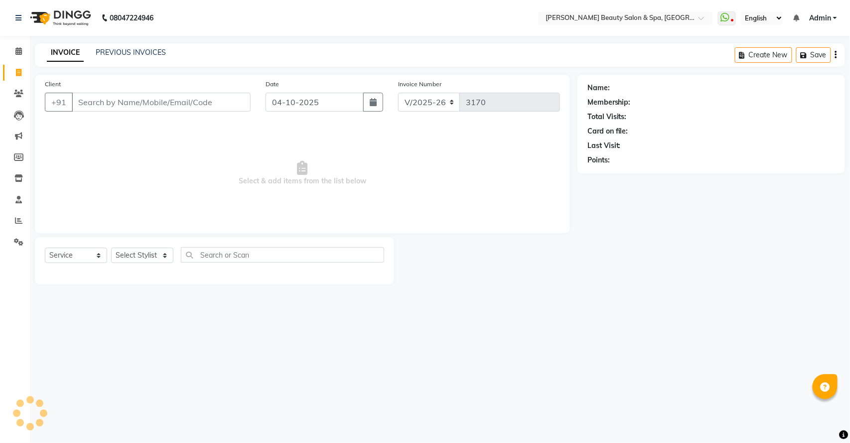
select select "en"
click at [120, 104] on input "Client" at bounding box center [161, 102] width 179 height 19
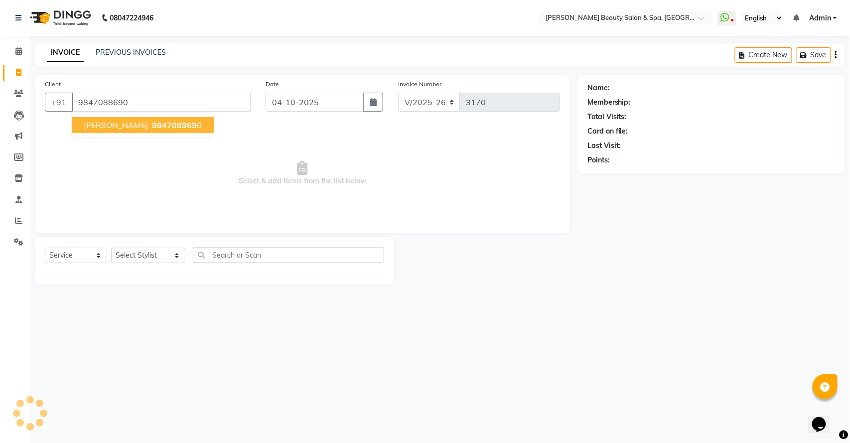
type input "9847088690"
click at [127, 128] on span "[PERSON_NAME]" at bounding box center [116, 125] width 64 height 10
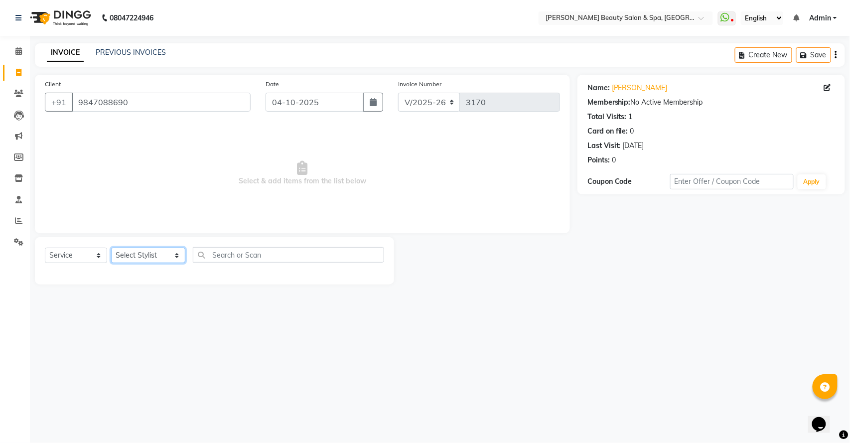
click at [140, 255] on select "Select Stylist Admin [PERSON_NAME] [PERSON_NAME] [PERSON_NAME] [PERSON_NAME] [P…" at bounding box center [148, 255] width 74 height 15
click at [111, 248] on select "Select Stylist Admin [PERSON_NAME] [PERSON_NAME] [PERSON_NAME] [PERSON_NAME] [P…" at bounding box center [148, 255] width 74 height 15
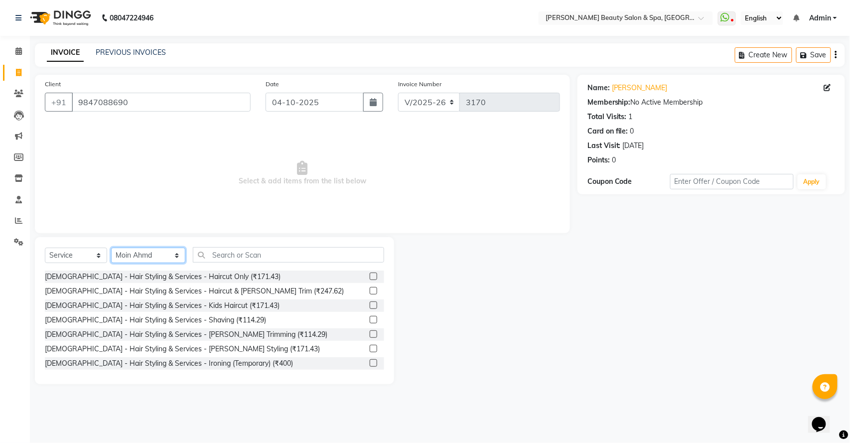
click at [146, 258] on select "Select Stylist Admin [PERSON_NAME] [PERSON_NAME] [PERSON_NAME] [PERSON_NAME] [P…" at bounding box center [148, 255] width 74 height 15
select select "83646"
click at [111, 248] on select "Select Stylist Admin Azeem Zameer Bhumika Tamang Gopika Sooraj Meena Chethri Mi…" at bounding box center [148, 255] width 74 height 15
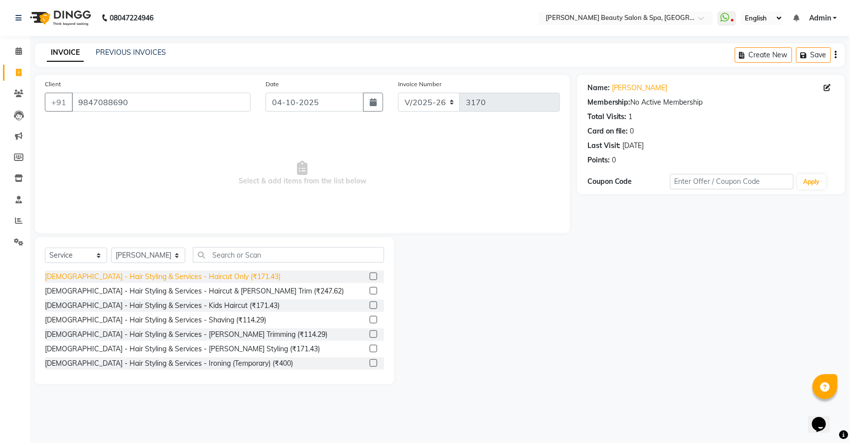
click at [219, 274] on div "Gents - Hair Styling & Services - Haircut Only (₹171.43)" at bounding box center [163, 277] width 236 height 10
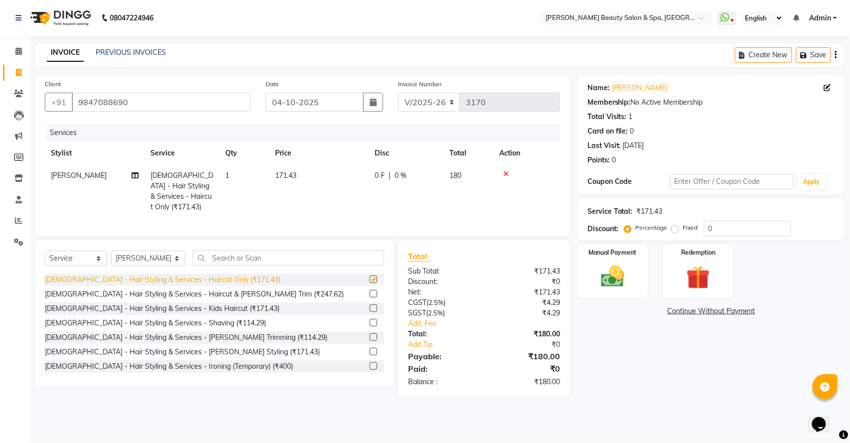
checkbox input "false"
click at [610, 266] on img at bounding box center [612, 277] width 39 height 28
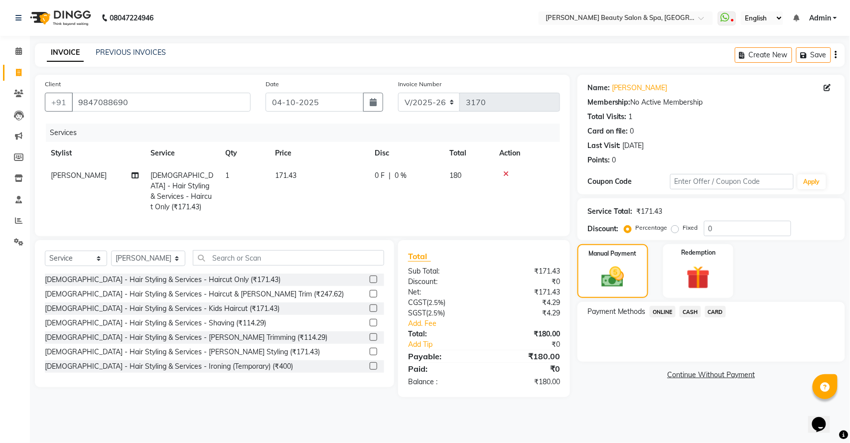
click at [667, 311] on span "ONLINE" at bounding box center [663, 311] width 26 height 11
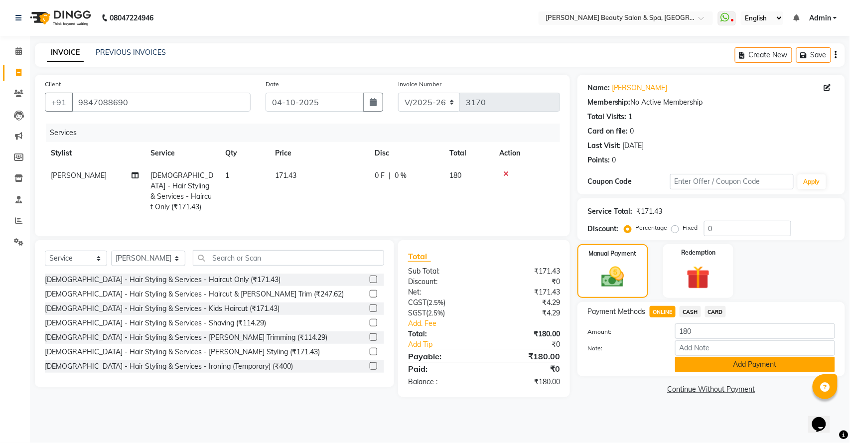
click at [773, 363] on button "Add Payment" at bounding box center [755, 364] width 160 height 15
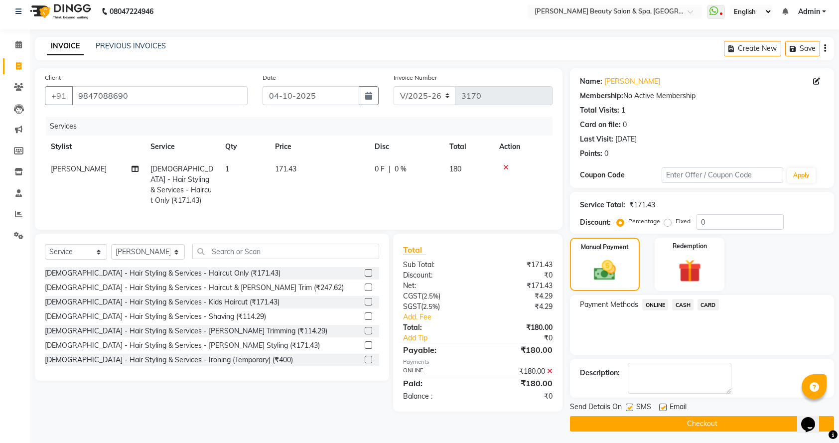
scroll to position [10, 0]
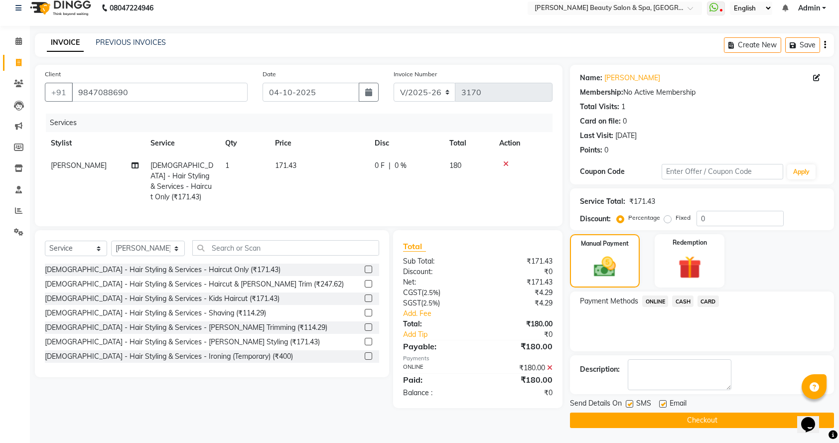
click at [716, 417] on button "Checkout" at bounding box center [702, 420] width 264 height 15
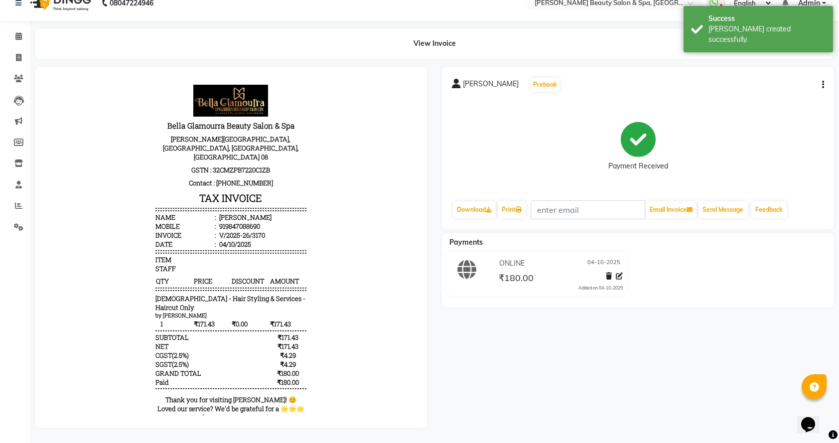
scroll to position [26, 0]
select select "service"
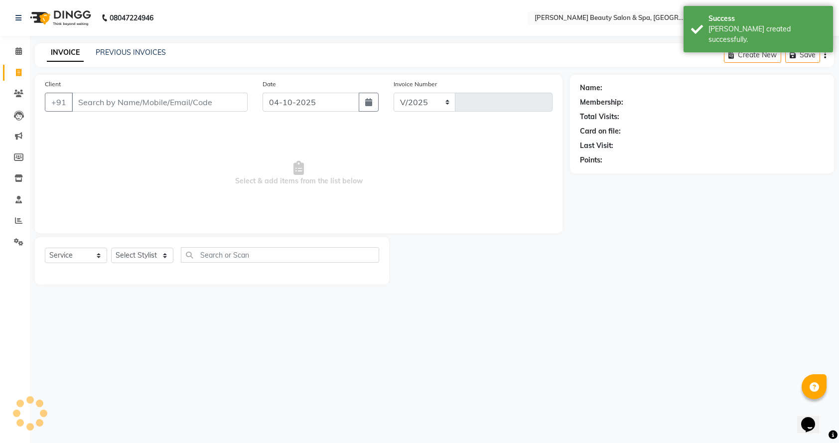
select select "7524"
type input "3171"
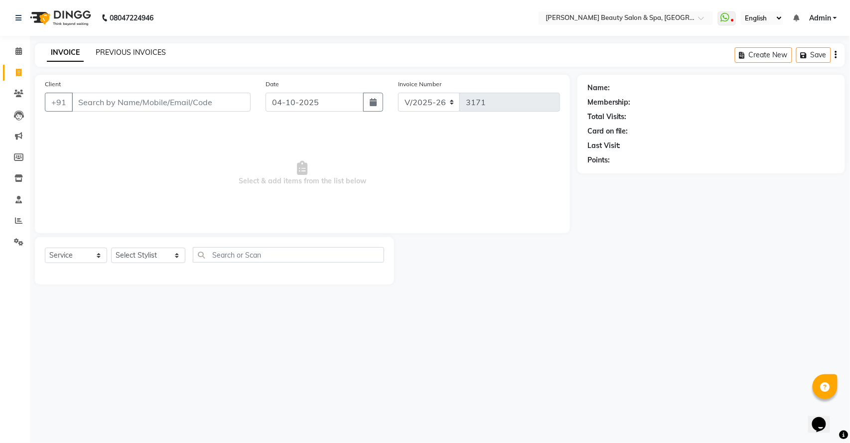
click at [153, 53] on link "PREVIOUS INVOICES" at bounding box center [131, 52] width 70 height 9
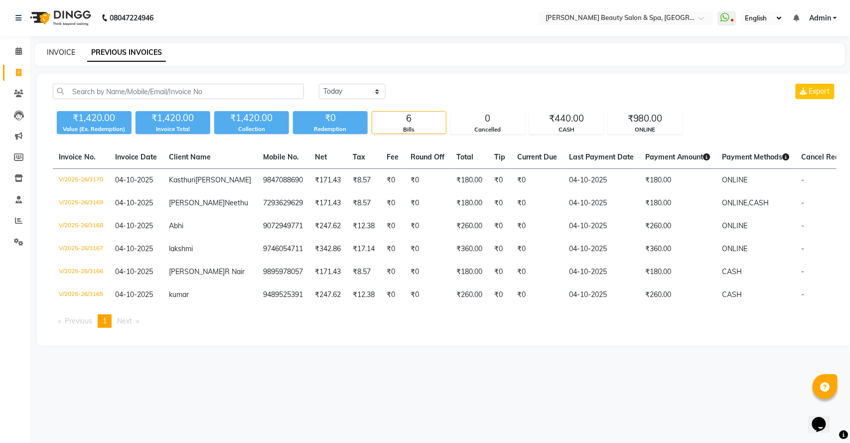
click at [54, 53] on link "INVOICE" at bounding box center [61, 52] width 28 height 9
select select "service"
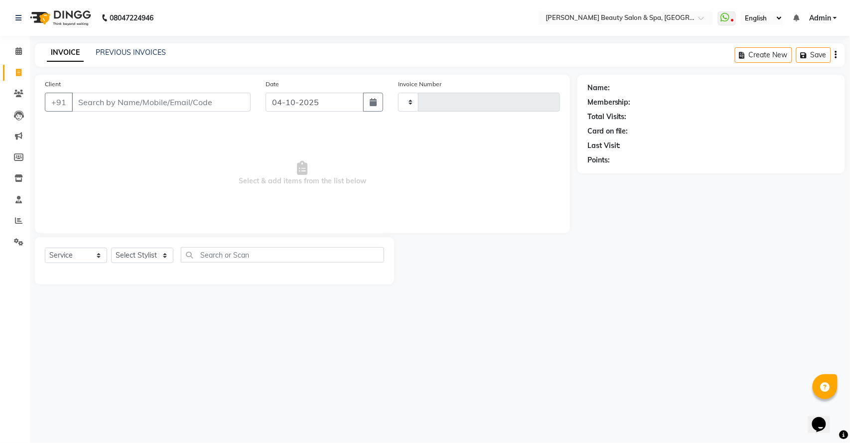
type input "3171"
select select "7524"
click at [108, 50] on link "PREVIOUS INVOICES" at bounding box center [131, 52] width 70 height 9
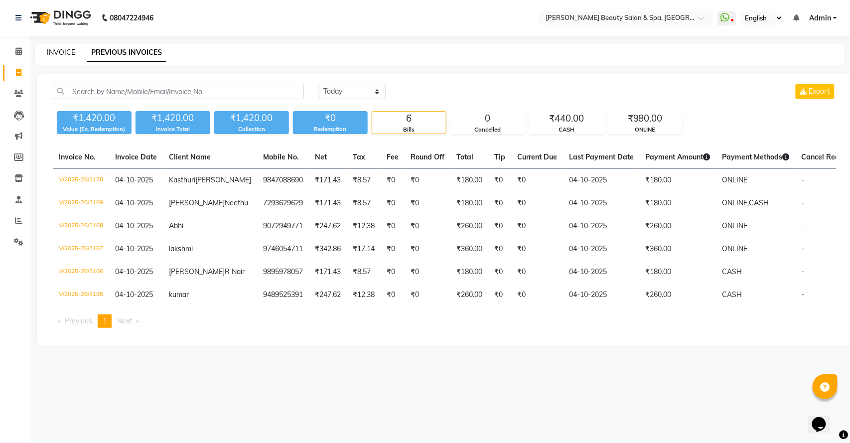
click at [62, 50] on link "INVOICE" at bounding box center [61, 52] width 28 height 9
select select "service"
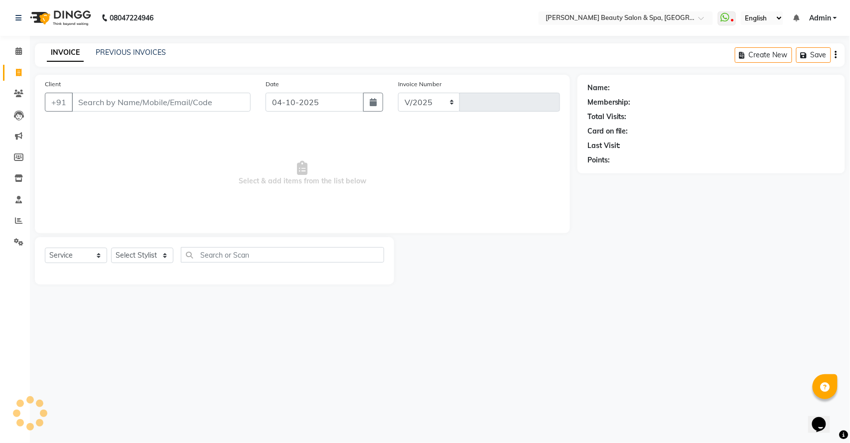
select select "7524"
type input "3171"
drag, startPoint x: 554, startPoint y: 298, endPoint x: 663, endPoint y: 364, distance: 127.3
click at [619, 308] on div "08047224946 Select Location × Bella Glamourra Beauty Salon & Spa, Eenchakkal, P…" at bounding box center [425, 221] width 850 height 443
click at [148, 110] on input "Client" at bounding box center [161, 102] width 179 height 19
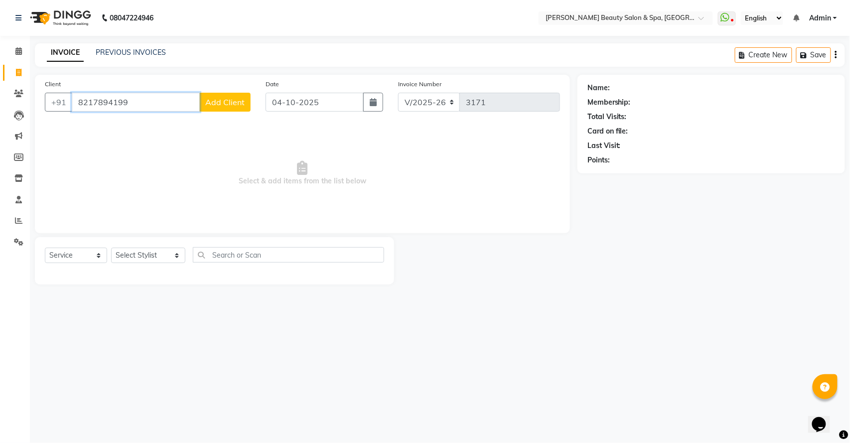
type input "8217894199"
click at [234, 99] on span "Add Client" at bounding box center [224, 102] width 39 height 10
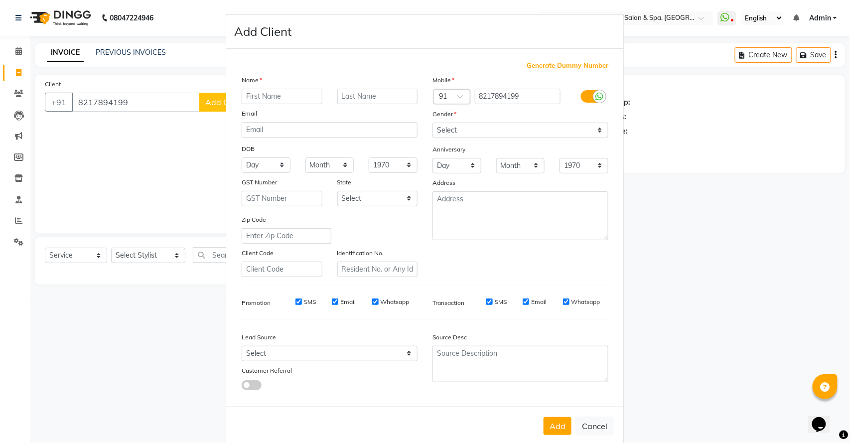
click at [242, 98] on input "text" at bounding box center [282, 96] width 81 height 15
type input "ARJUN"
click at [491, 124] on select "Select [DEMOGRAPHIC_DATA] [DEMOGRAPHIC_DATA] Other Prefer Not To Say" at bounding box center [521, 130] width 176 height 15
select select "[DEMOGRAPHIC_DATA]"
click at [433, 123] on select "Select [DEMOGRAPHIC_DATA] [DEMOGRAPHIC_DATA] Other Prefer Not To Say" at bounding box center [521, 130] width 176 height 15
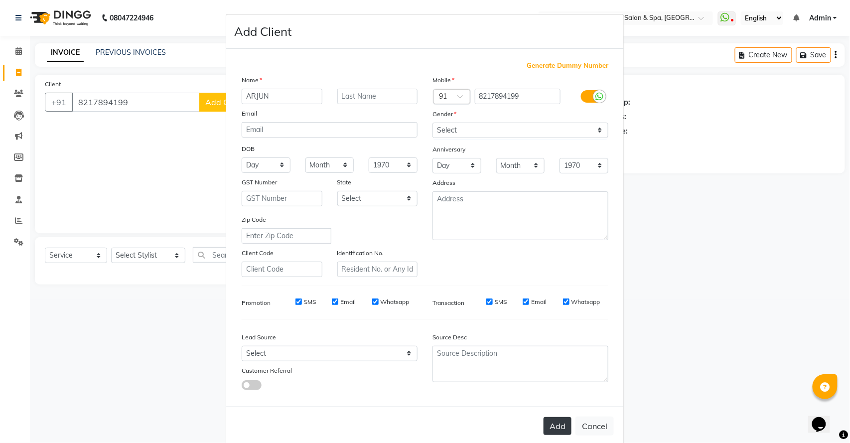
click at [551, 422] on button "Add" at bounding box center [558, 426] width 28 height 18
select select
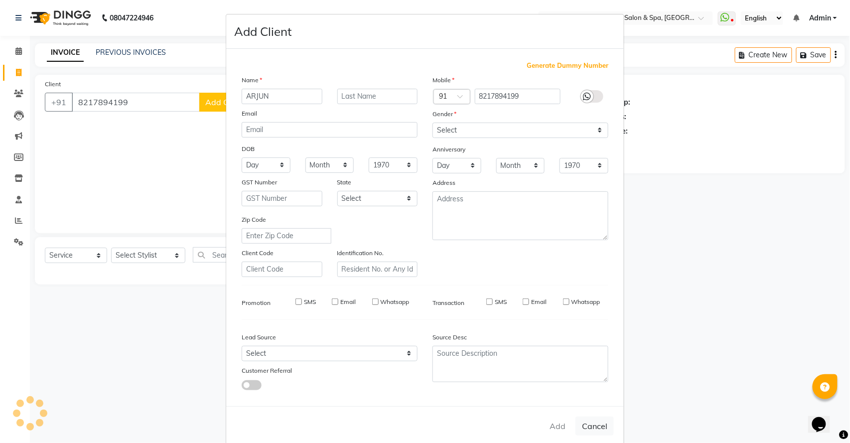
select select
checkbox input "false"
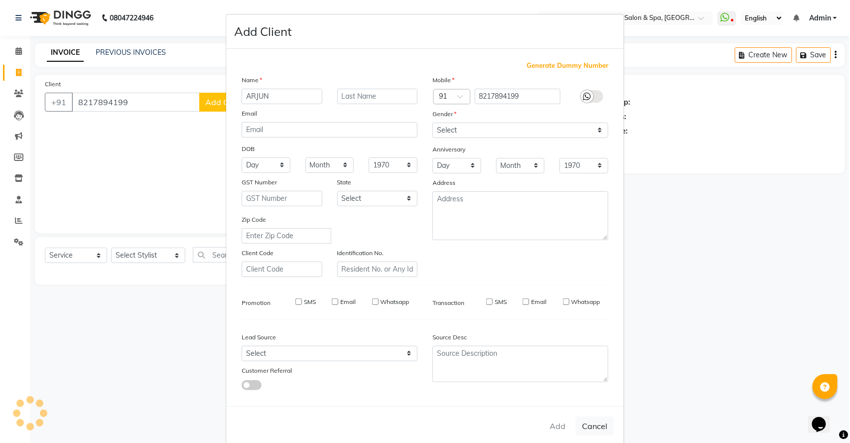
checkbox input "false"
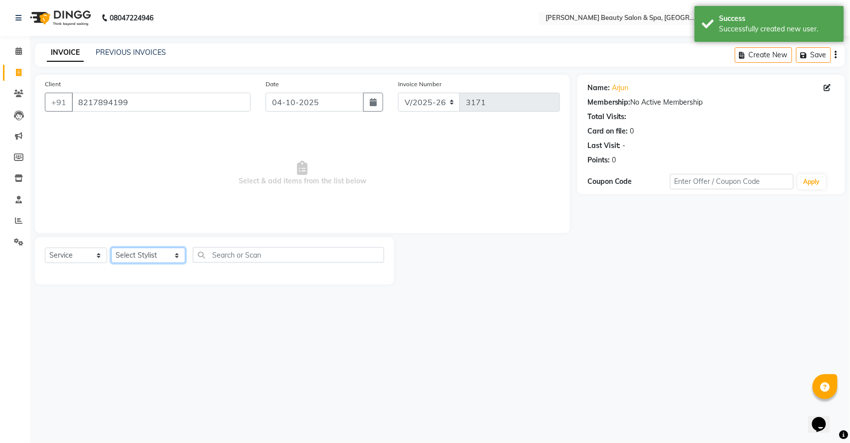
click at [136, 255] on select "Select Stylist Admin [PERSON_NAME] [PERSON_NAME] [PERSON_NAME] [PERSON_NAME] [P…" at bounding box center [148, 255] width 74 height 15
select select "67138"
click at [111, 248] on select "Select Stylist Admin [PERSON_NAME] [PERSON_NAME] [PERSON_NAME] [PERSON_NAME] [P…" at bounding box center [148, 255] width 74 height 15
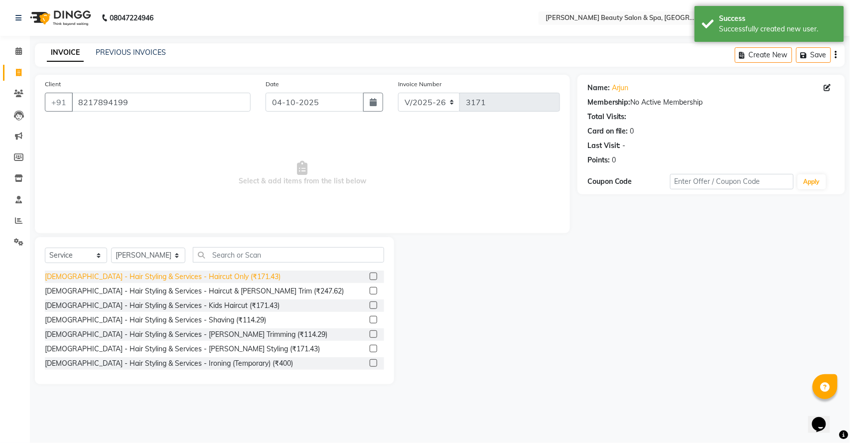
click at [192, 279] on div "[DEMOGRAPHIC_DATA] - Hair Styling & Services - Haircut Only (₹171.43)" at bounding box center [163, 277] width 236 height 10
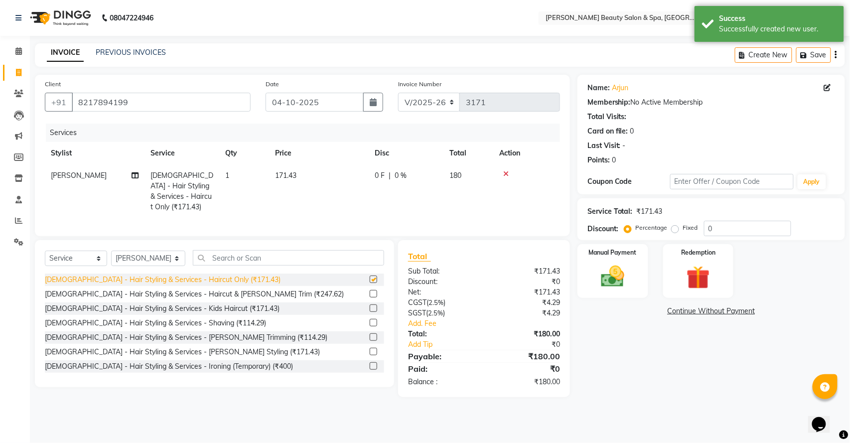
checkbox input "false"
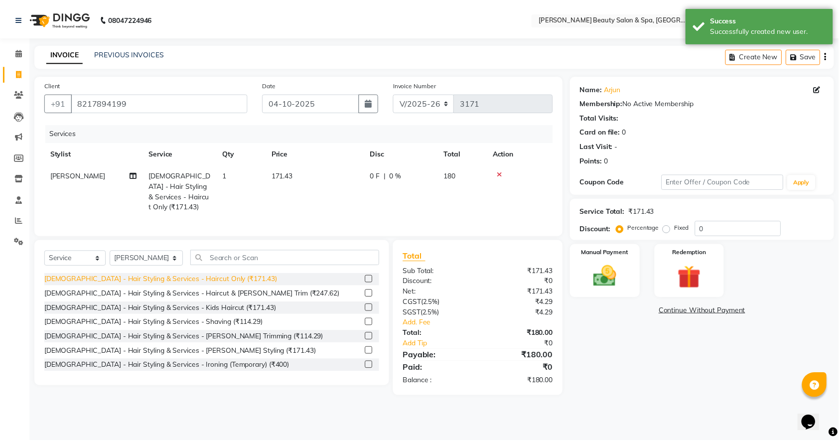
scroll to position [66, 0]
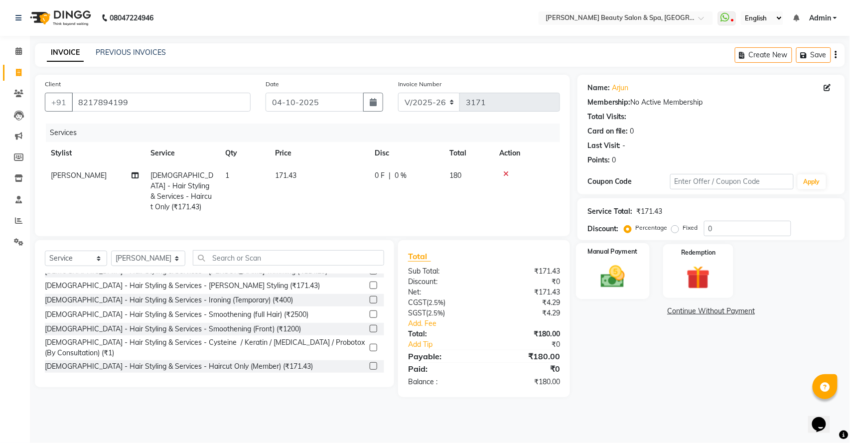
click at [608, 282] on img at bounding box center [612, 277] width 39 height 28
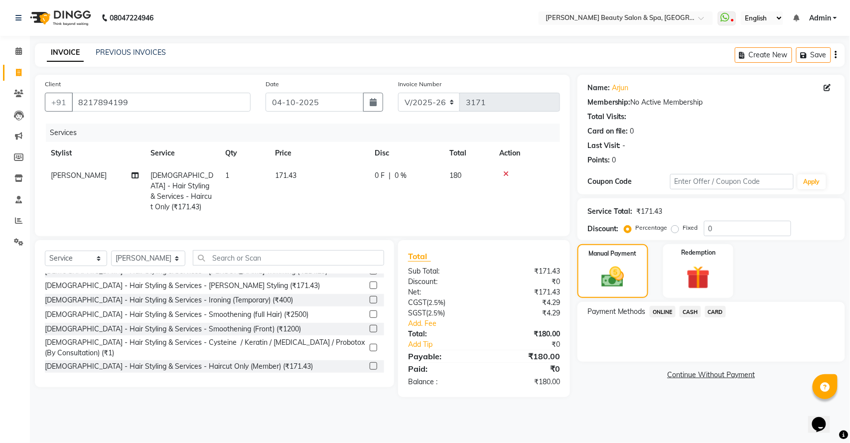
click at [665, 315] on span "ONLINE" at bounding box center [663, 311] width 26 height 11
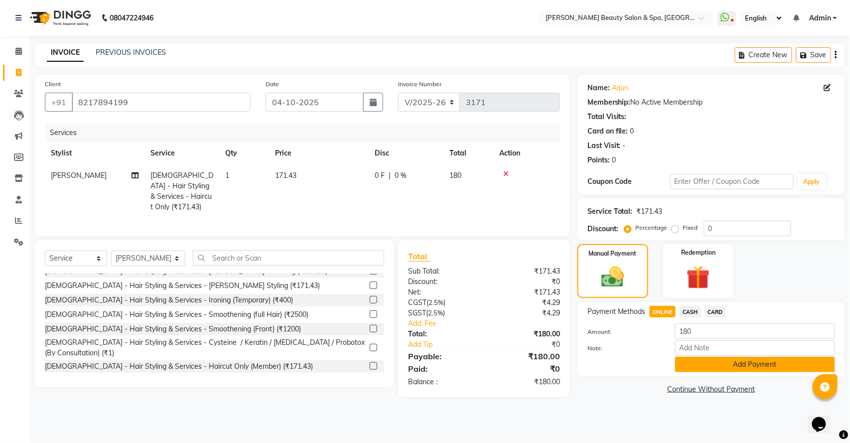
click at [725, 359] on button "Add Payment" at bounding box center [755, 364] width 160 height 15
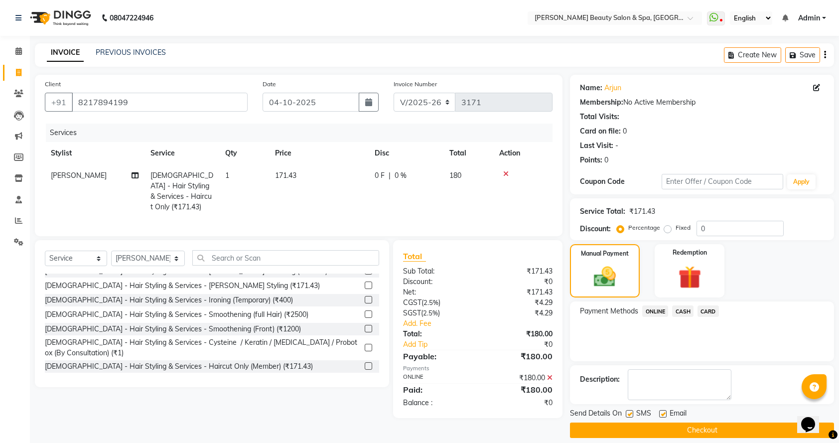
scroll to position [10, 0]
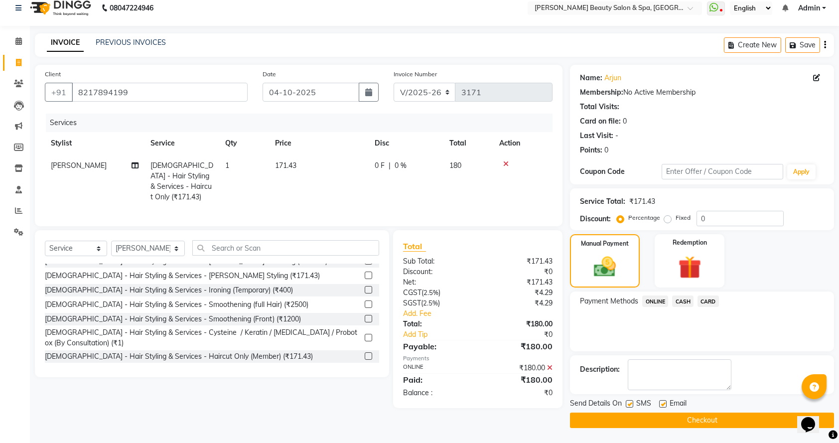
click at [720, 425] on button "Checkout" at bounding box center [702, 420] width 264 height 15
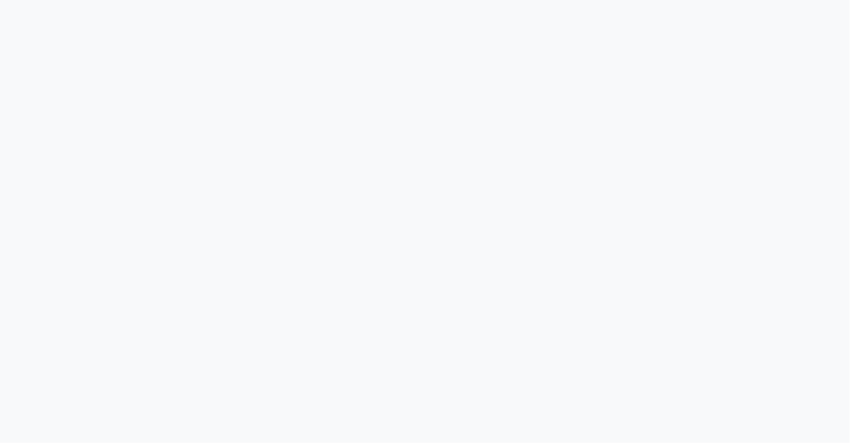
select select "service"
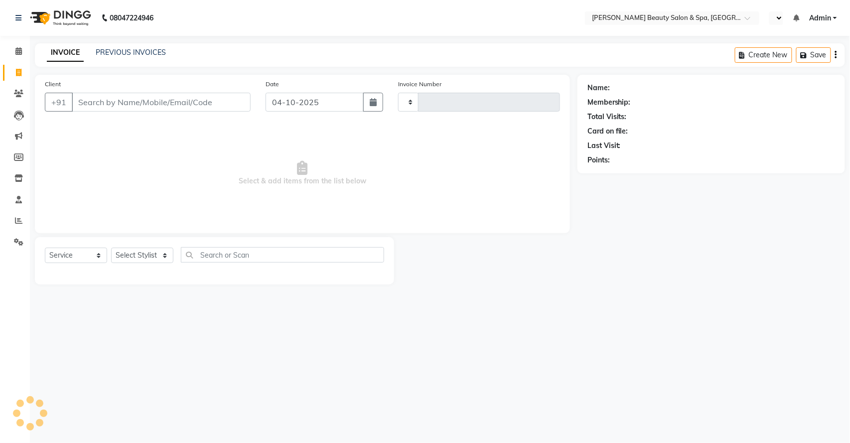
click at [201, 106] on input "Client" at bounding box center [161, 102] width 179 height 19
select select "en"
select select "7524"
type input "3172"
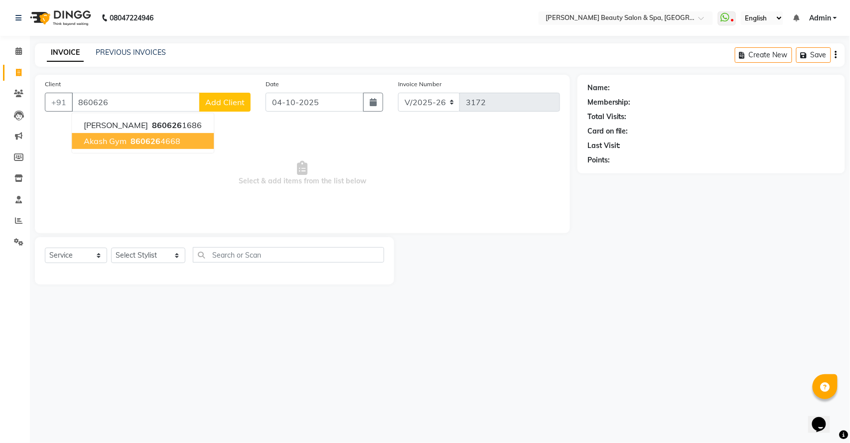
click at [124, 138] on span "Akash Gym" at bounding box center [105, 141] width 43 height 10
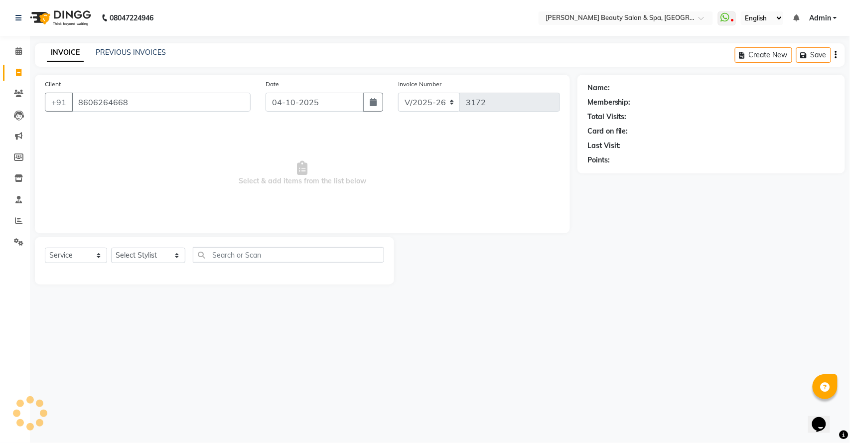
type input "8606264668"
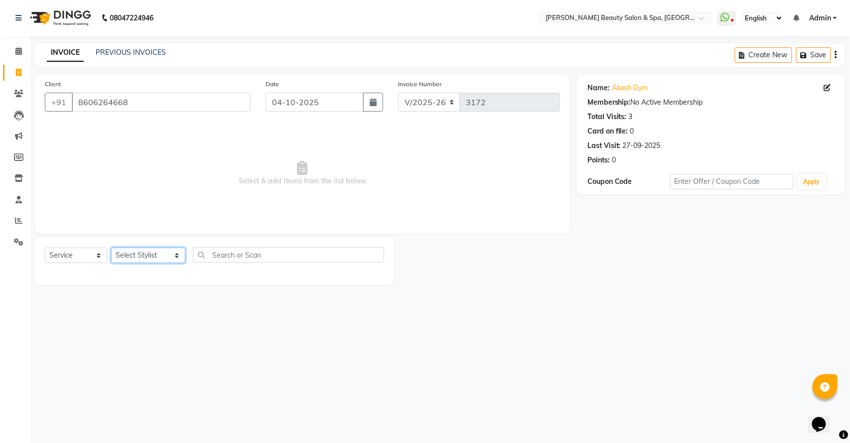
click at [131, 263] on select "Select Stylist Admin [PERSON_NAME] [PERSON_NAME] [PERSON_NAME] [PERSON_NAME] [P…" at bounding box center [148, 255] width 74 height 15
select select "67138"
click at [111, 248] on select "Select Stylist Admin [PERSON_NAME] [PERSON_NAME] [PERSON_NAME] [PERSON_NAME] [P…" at bounding box center [148, 255] width 74 height 15
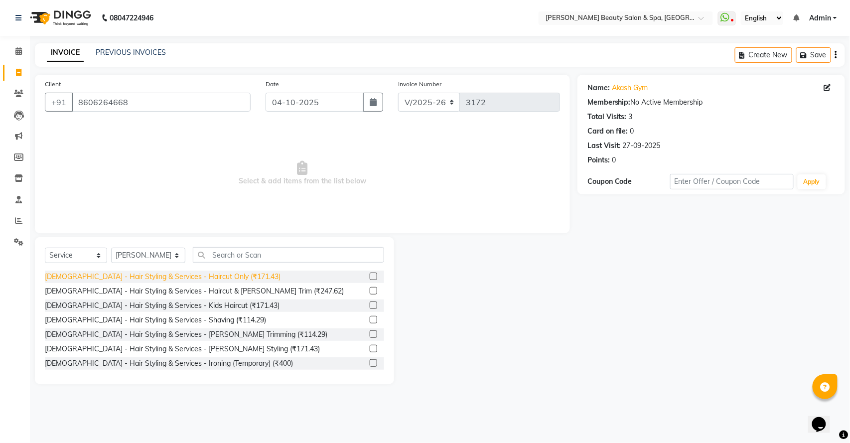
click at [210, 275] on div "[DEMOGRAPHIC_DATA] - Hair Styling & Services - Haircut Only (₹171.43)" at bounding box center [163, 277] width 236 height 10
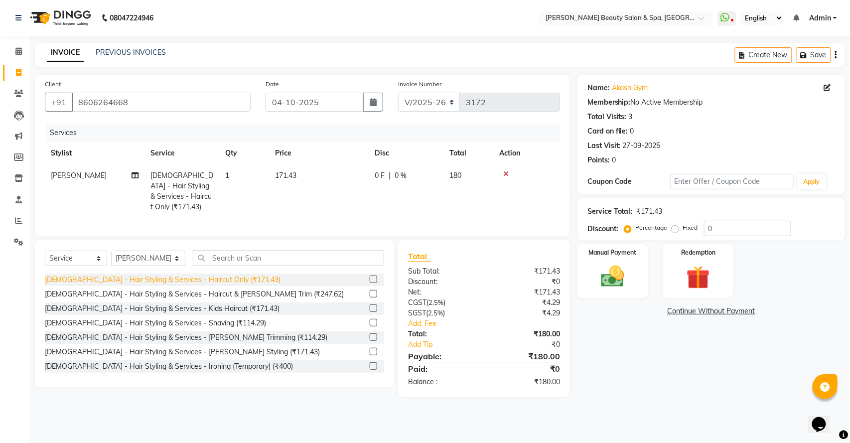
click at [222, 278] on div "Gents - Hair Styling & Services - Haircut Only (₹171.43)" at bounding box center [163, 280] width 236 height 10
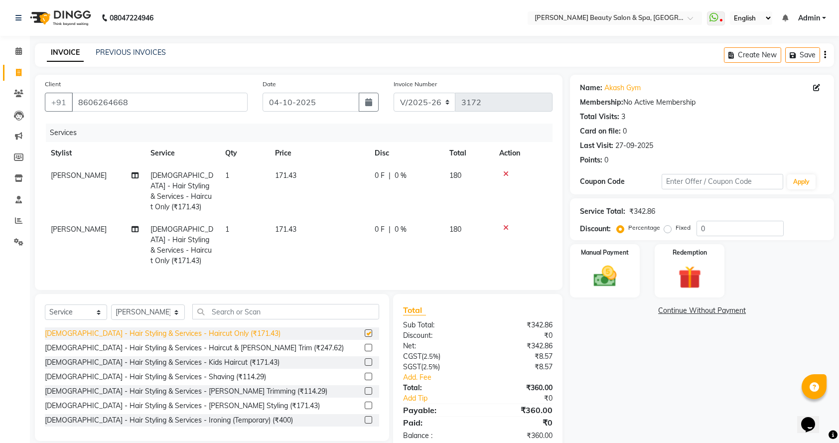
checkbox input "false"
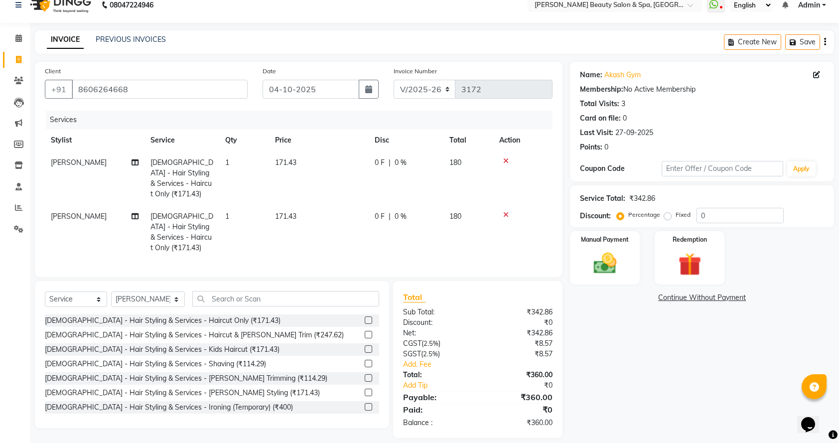
click at [500, 211] on div at bounding box center [522, 214] width 47 height 7
click at [502, 211] on div at bounding box center [522, 214] width 47 height 7
click at [505, 211] on icon at bounding box center [505, 214] width 5 height 7
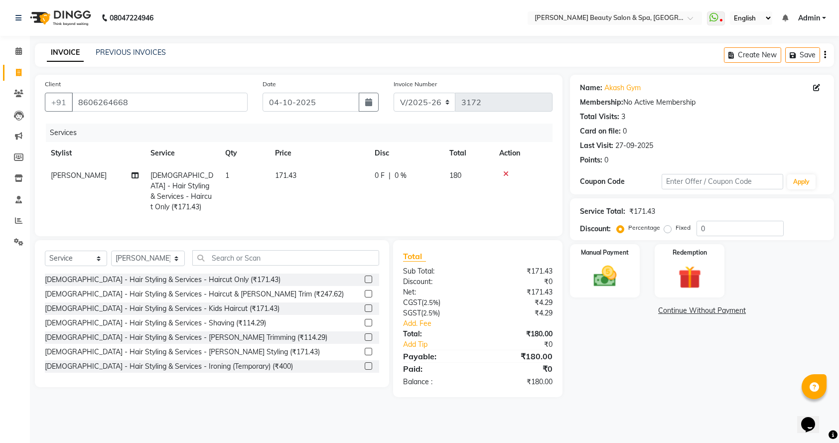
scroll to position [0, 0]
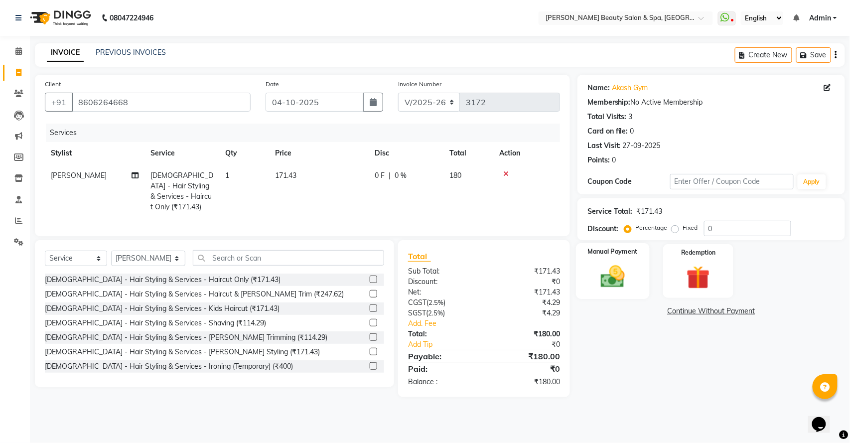
click at [618, 282] on img at bounding box center [612, 277] width 39 height 28
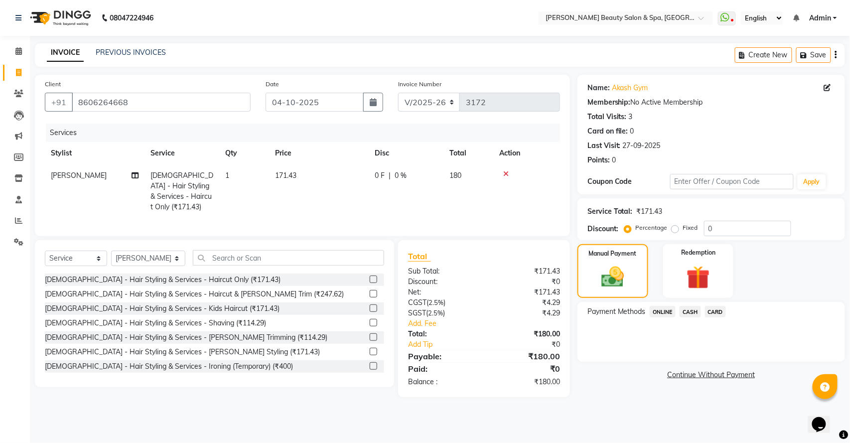
click at [660, 317] on span "ONLINE" at bounding box center [663, 311] width 26 height 11
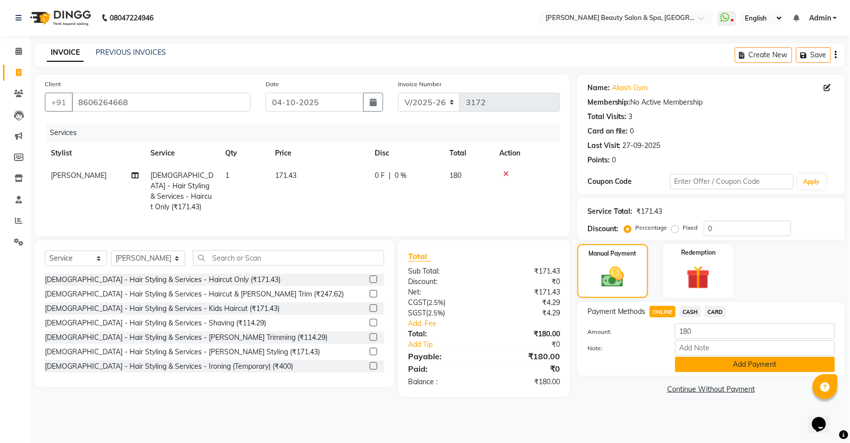
click at [698, 365] on button "Add Payment" at bounding box center [755, 364] width 160 height 15
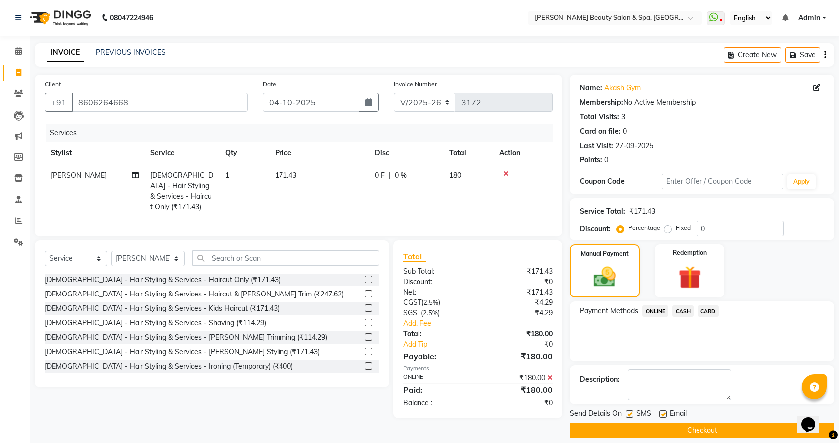
scroll to position [10, 0]
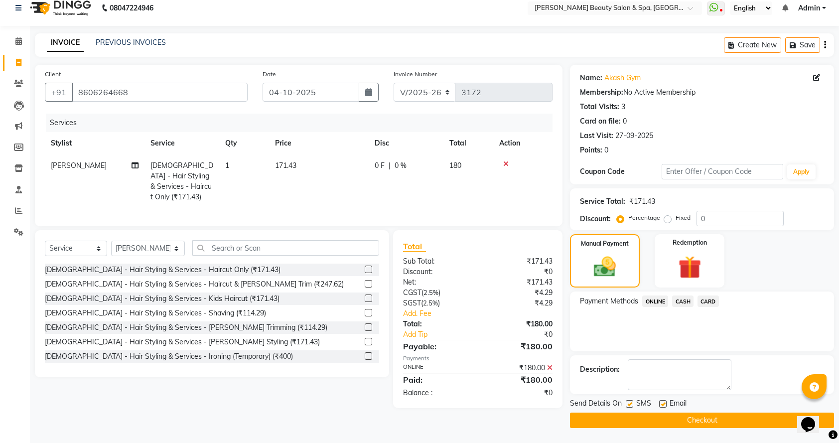
click at [682, 420] on button "Checkout" at bounding box center [702, 420] width 264 height 15
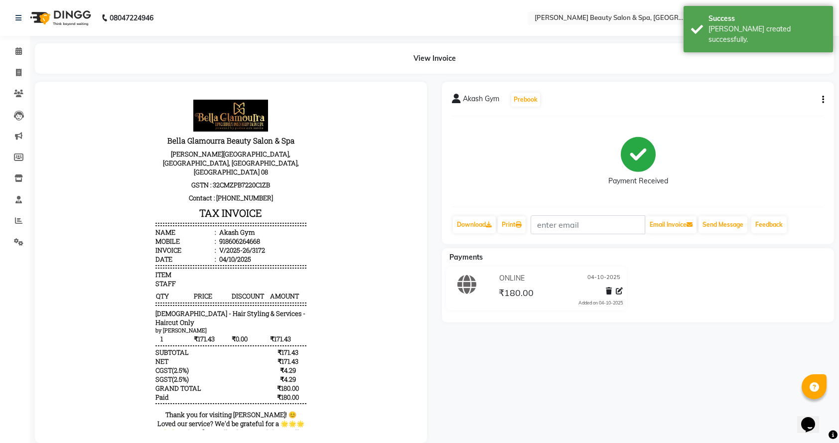
scroll to position [26, 0]
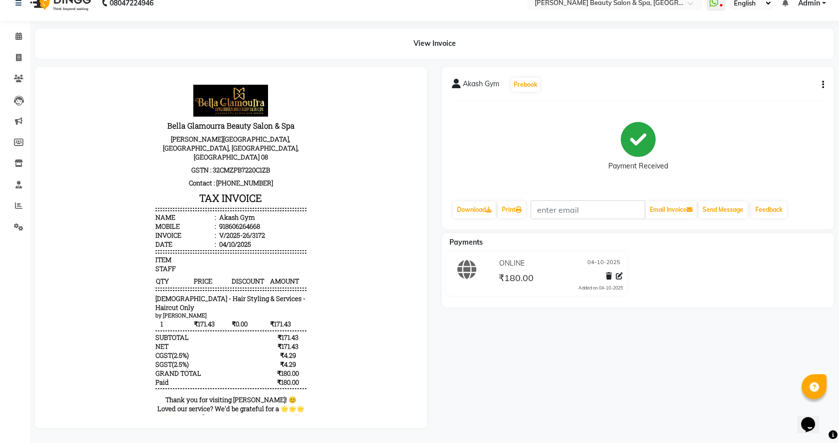
select select "service"
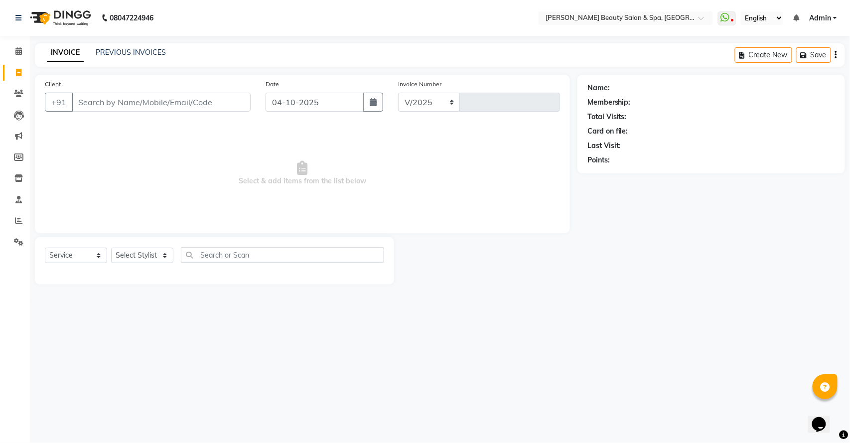
select select "7524"
type input "3173"
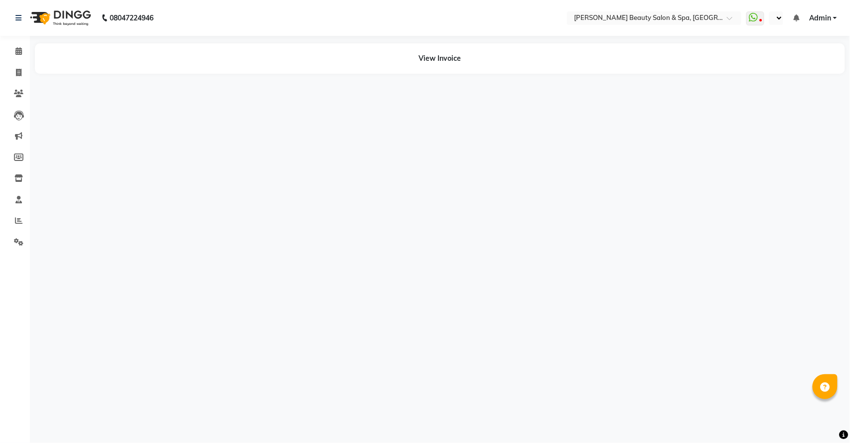
select select "en"
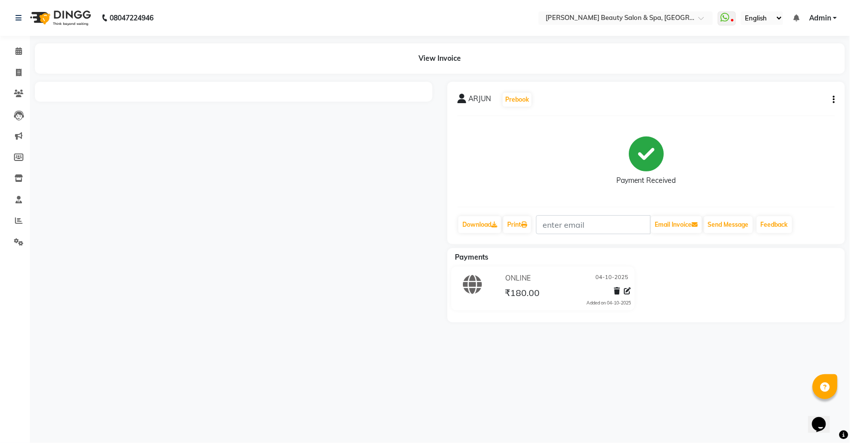
click at [679, 317] on div "Payments ONLINE [DATE] ₹180.00 Added on [DATE]" at bounding box center [647, 285] width 398 height 74
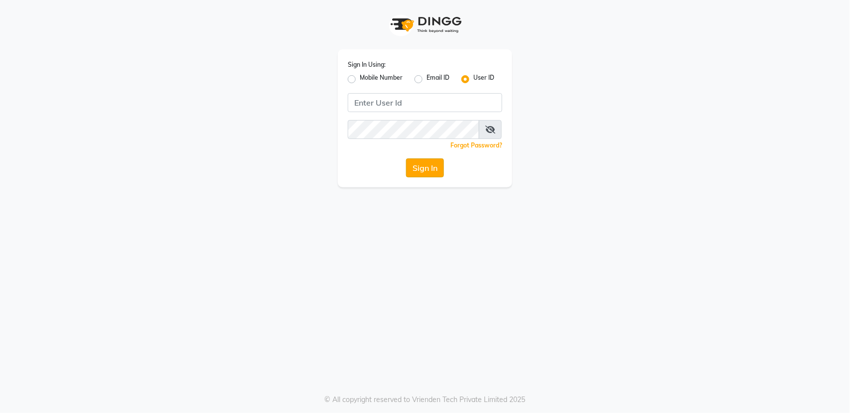
type input "bellaglamourra123"
click at [415, 173] on button "Sign In" at bounding box center [425, 167] width 38 height 19
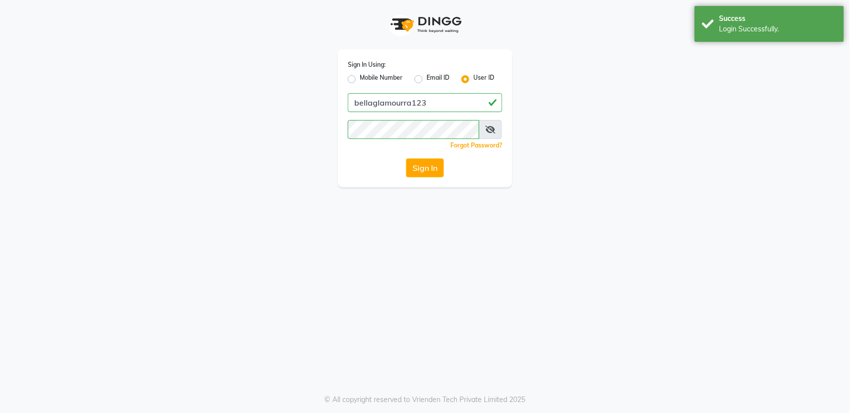
select select "service"
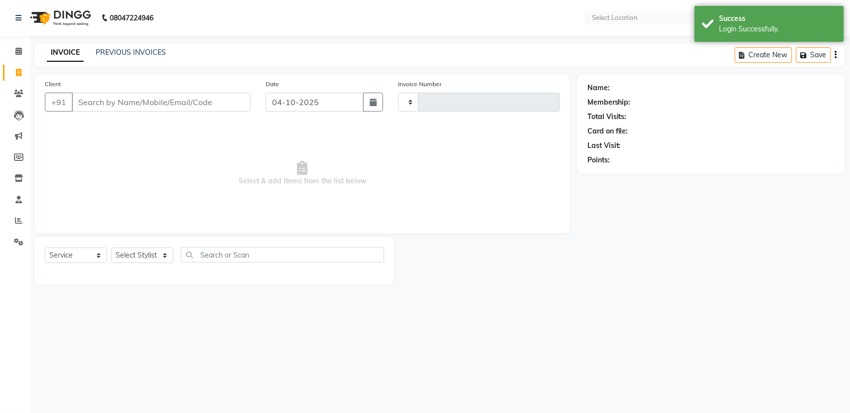
type input "3173"
select select "en"
select select "7524"
click at [212, 108] on input "Client" at bounding box center [161, 102] width 179 height 19
click at [196, 92] on div "Client +91" at bounding box center [147, 99] width 221 height 41
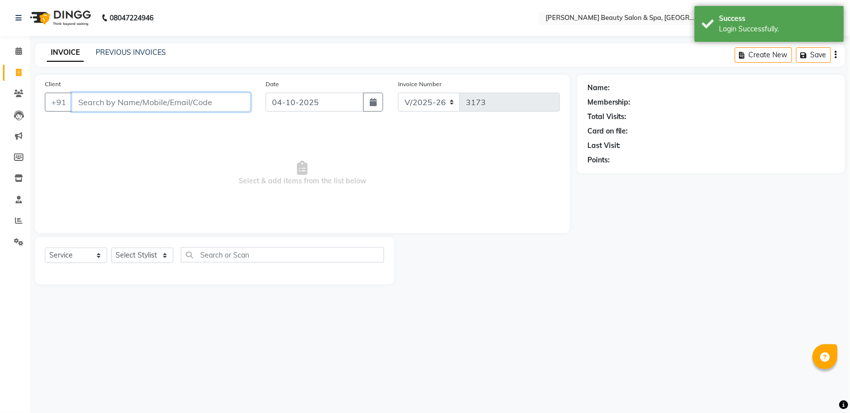
click at [179, 101] on input "Client" at bounding box center [161, 102] width 179 height 19
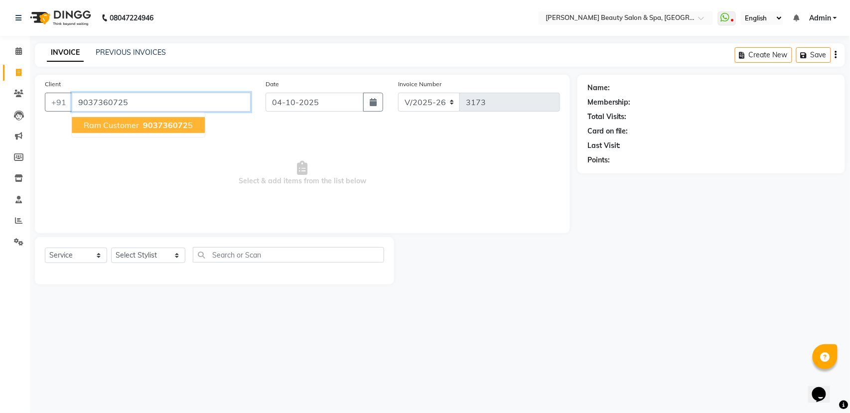
type input "9037360725"
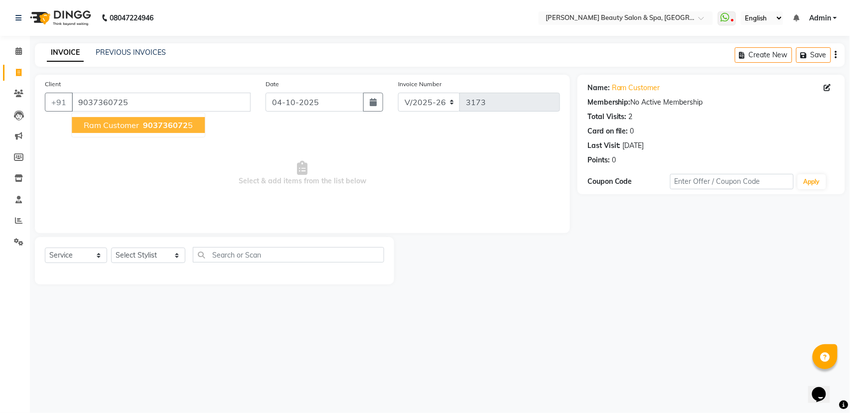
click at [160, 121] on span "903736072" at bounding box center [165, 125] width 45 height 10
click at [154, 259] on select "Select Stylist Admin [PERSON_NAME] [PERSON_NAME] [PERSON_NAME] [PERSON_NAME] [P…" at bounding box center [148, 255] width 74 height 15
select select "87595"
click at [111, 248] on select "Select Stylist Admin [PERSON_NAME] [PERSON_NAME] [PERSON_NAME] [PERSON_NAME] [P…" at bounding box center [148, 255] width 74 height 15
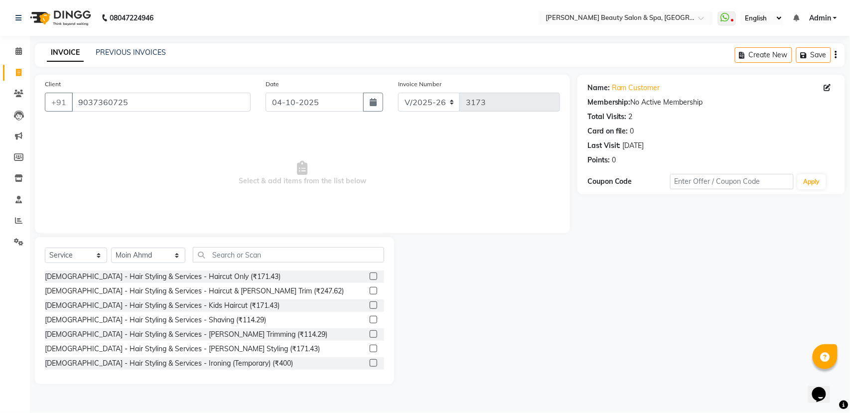
click at [288, 352] on div "[DEMOGRAPHIC_DATA] - Hair Styling & Services - [PERSON_NAME] Styling (₹171.43)" at bounding box center [214, 349] width 339 height 12
click at [288, 286] on div "[DEMOGRAPHIC_DATA] - Hair Styling & Services - Haircut & [PERSON_NAME] Trim (₹2…" at bounding box center [214, 291] width 339 height 12
click at [370, 286] on div at bounding box center [377, 291] width 14 height 12
drag, startPoint x: 360, startPoint y: 293, endPoint x: 365, endPoint y: 292, distance: 5.7
click at [370, 292] on label at bounding box center [373, 290] width 7 height 7
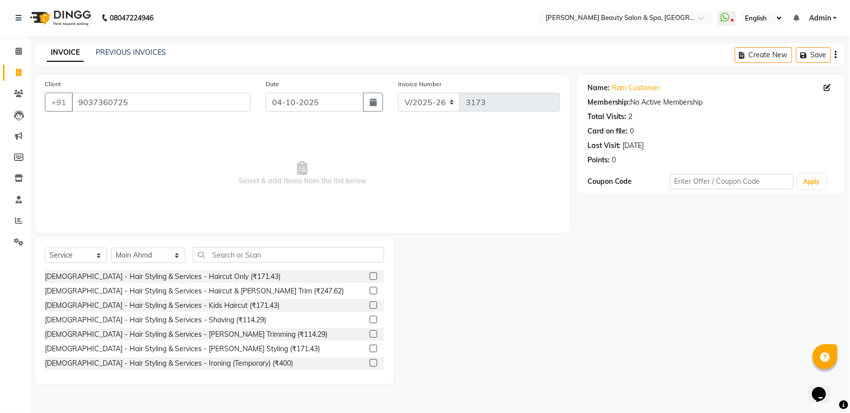
click at [370, 292] on input "checkbox" at bounding box center [373, 291] width 6 height 6
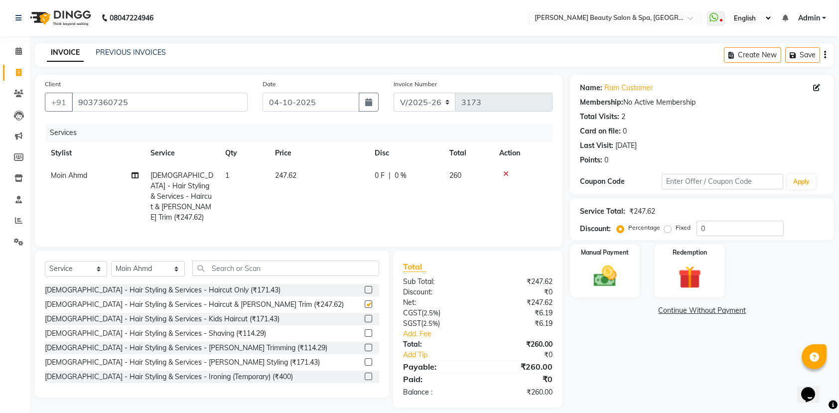
checkbox input "false"
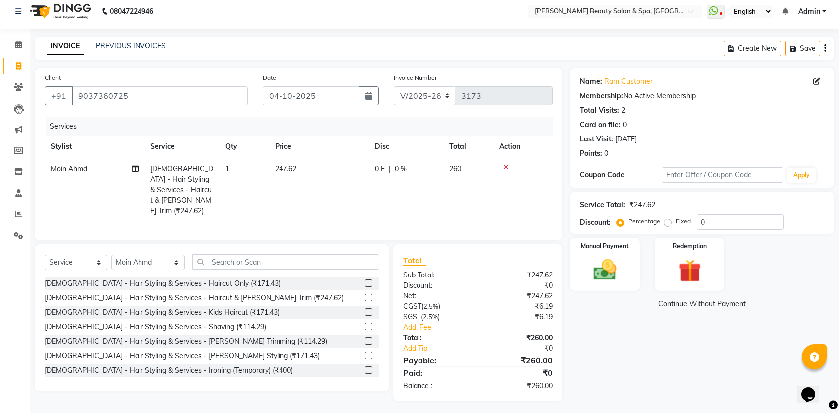
scroll to position [10, 0]
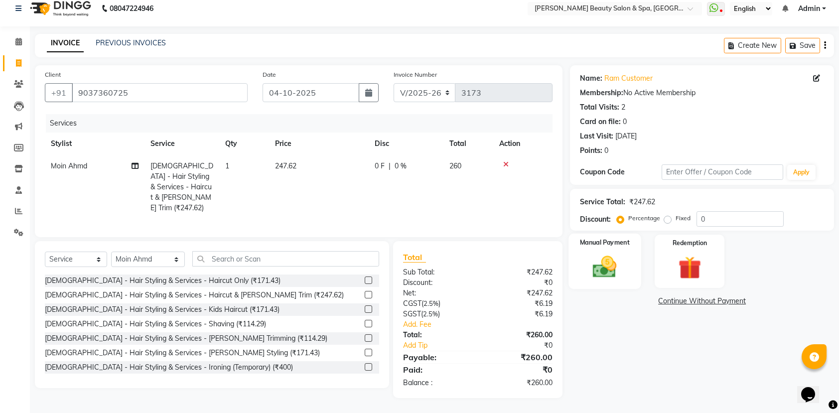
click at [609, 263] on img at bounding box center [605, 266] width 39 height 27
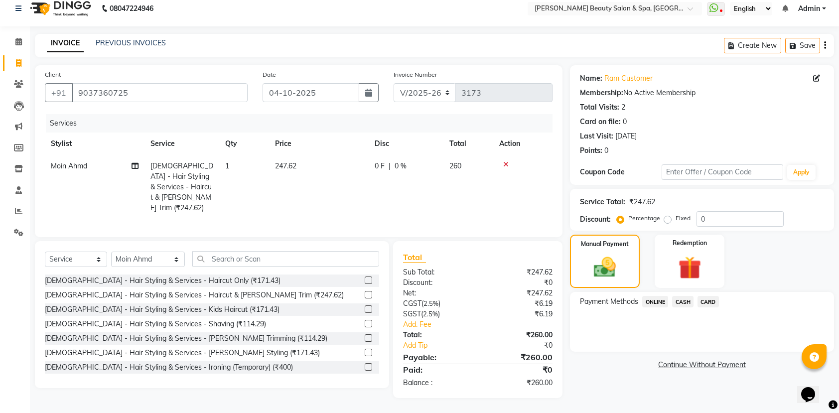
click at [648, 306] on span "ONLINE" at bounding box center [655, 301] width 26 height 11
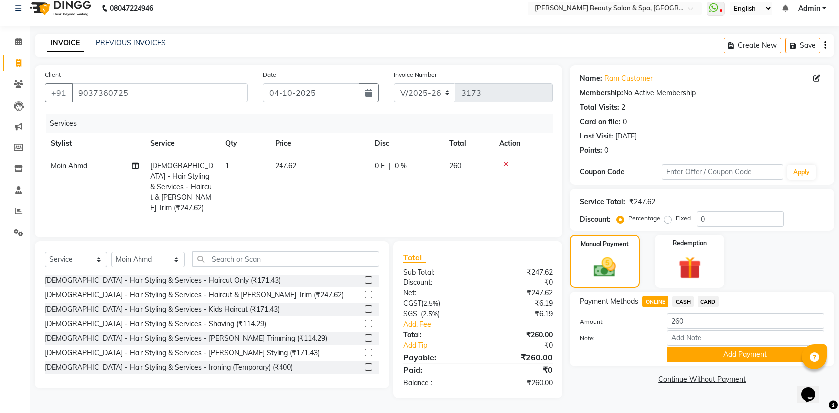
click at [714, 349] on button "Add Payment" at bounding box center [745, 354] width 157 height 15
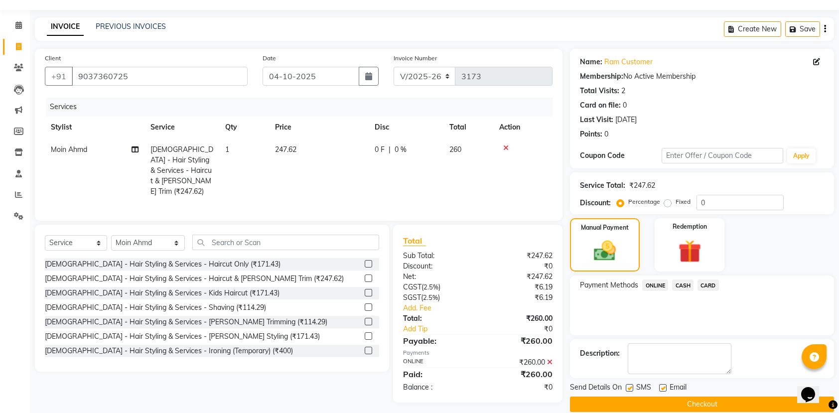
scroll to position [40, 0]
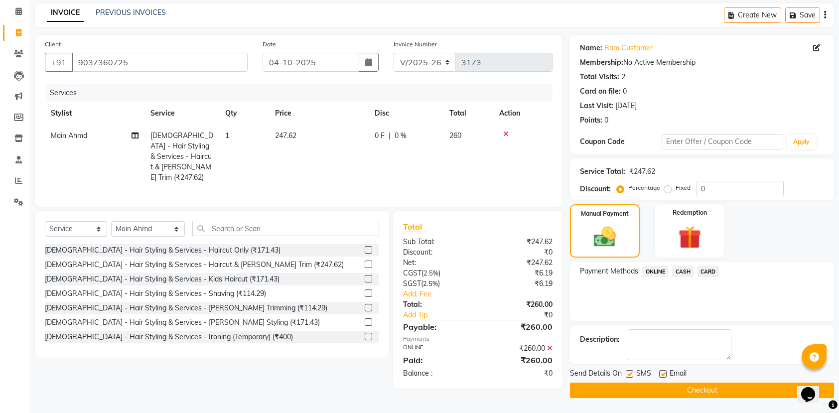
click at [696, 395] on button "Checkout" at bounding box center [702, 390] width 264 height 15
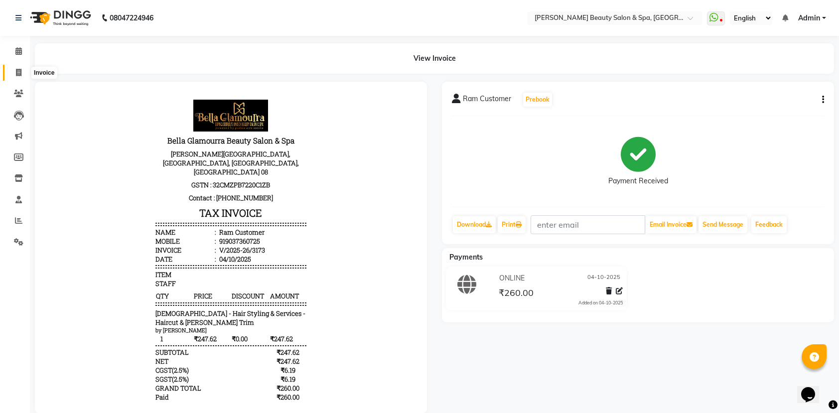
click at [14, 70] on span at bounding box center [18, 72] width 17 height 11
select select "service"
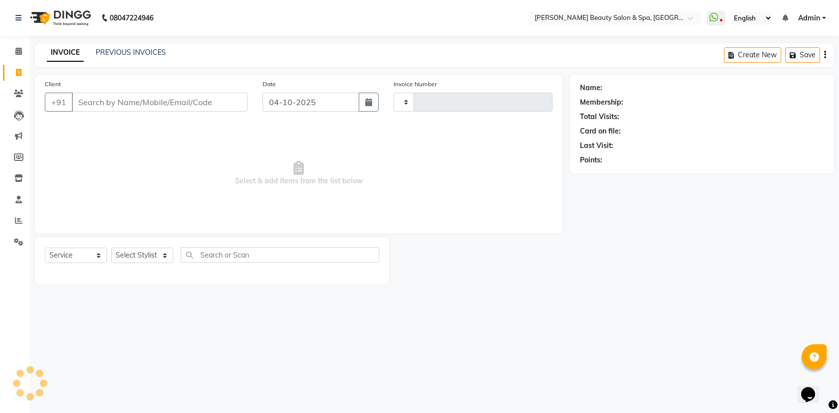
type input "3174"
select select "7524"
click at [850, 38] on div "08047224946 Select Location × [PERSON_NAME] Beauty Salon & Spa, [GEOGRAPHIC_DAT…" at bounding box center [425, 206] width 850 height 413
click at [841, 216] on div "Name: Membership: Total Visits: Card on file: Last Visit: Points:" at bounding box center [715, 180] width 275 height 210
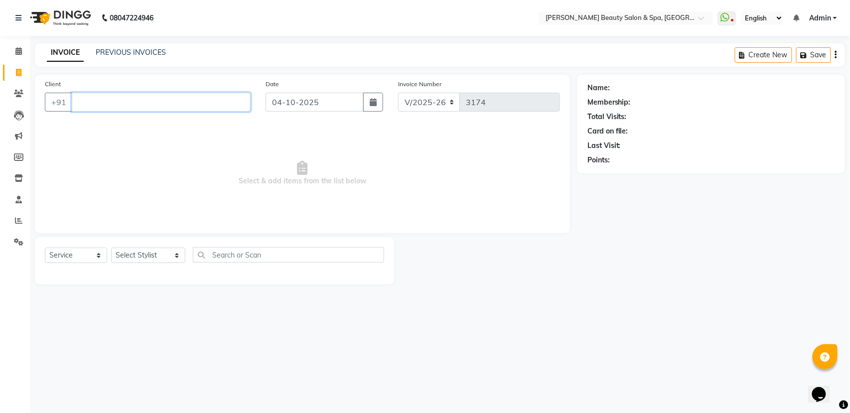
click at [156, 99] on input "Client" at bounding box center [161, 102] width 179 height 19
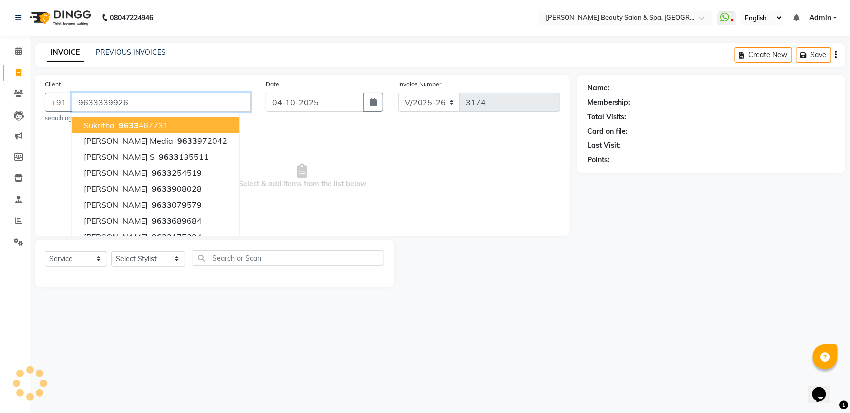
click at [90, 104] on input "9633339926" at bounding box center [161, 102] width 179 height 19
click at [100, 99] on input "96333339926" at bounding box center [161, 102] width 179 height 19
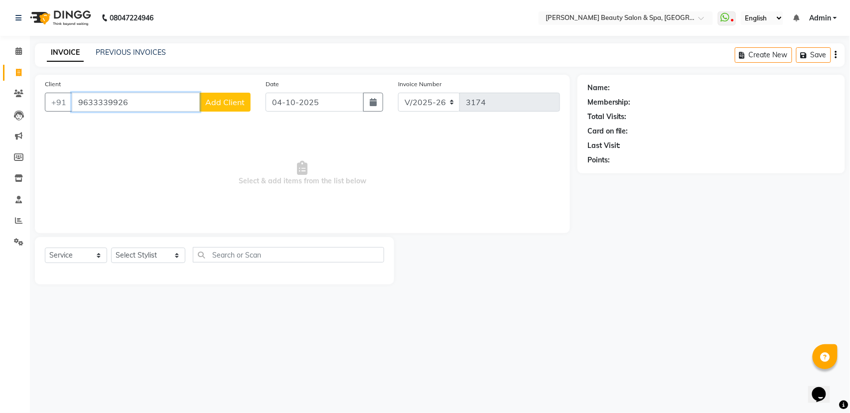
type input "9633339926"
click at [218, 97] on span "Add Client" at bounding box center [224, 102] width 39 height 10
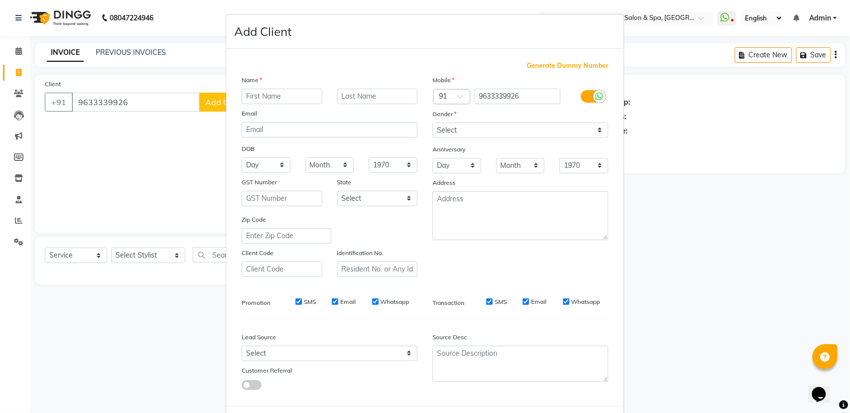
click at [439, 120] on div "Gender" at bounding box center [441, 116] width 32 height 14
click at [435, 134] on select "Select [DEMOGRAPHIC_DATA] [DEMOGRAPHIC_DATA] Other Prefer Not To Say" at bounding box center [521, 130] width 176 height 15
select select "[DEMOGRAPHIC_DATA]"
click at [433, 123] on select "Select [DEMOGRAPHIC_DATA] [DEMOGRAPHIC_DATA] Other Prefer Not To Say" at bounding box center [521, 130] width 176 height 15
click at [250, 96] on input "text" at bounding box center [282, 96] width 81 height 15
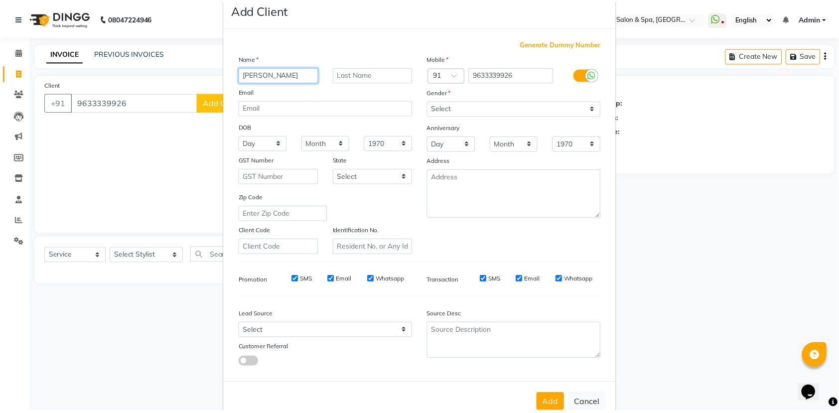
scroll to position [44, 0]
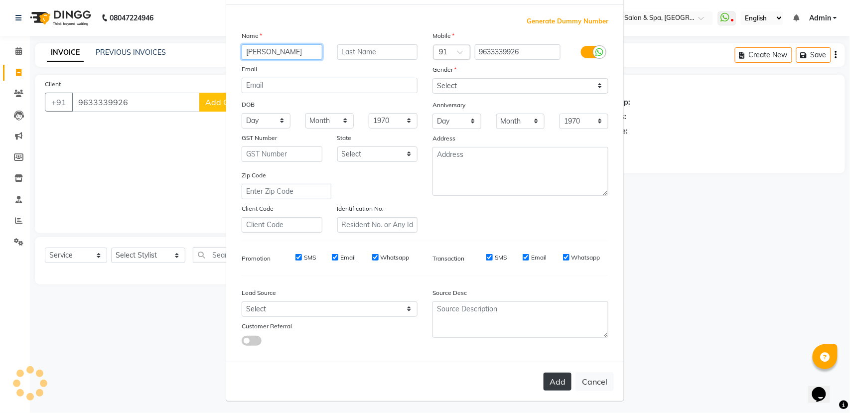
type input "[PERSON_NAME]"
click at [552, 374] on button "Add" at bounding box center [558, 382] width 28 height 18
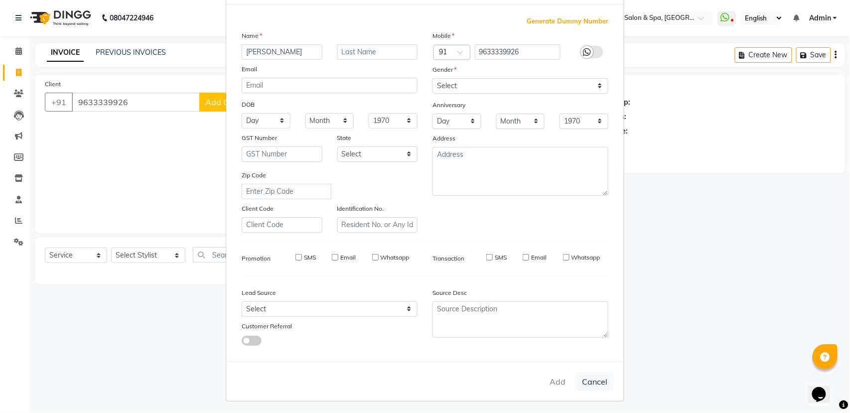
select select
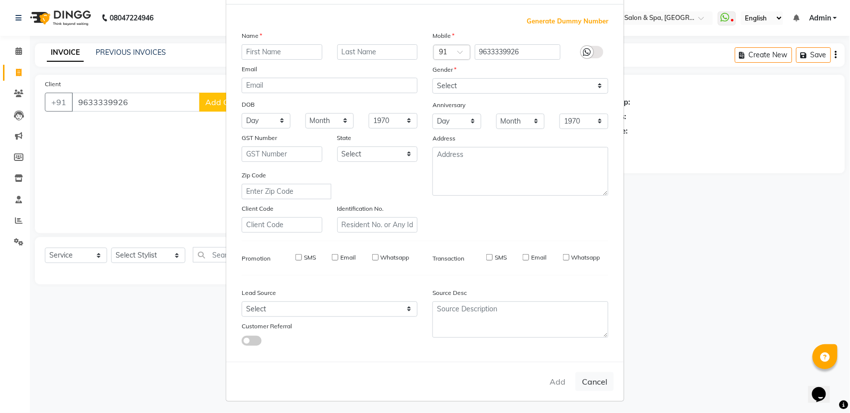
select select
checkbox input "false"
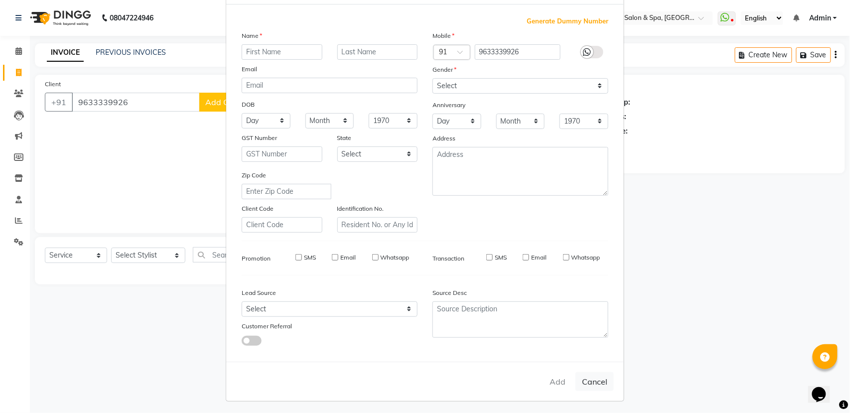
checkbox input "false"
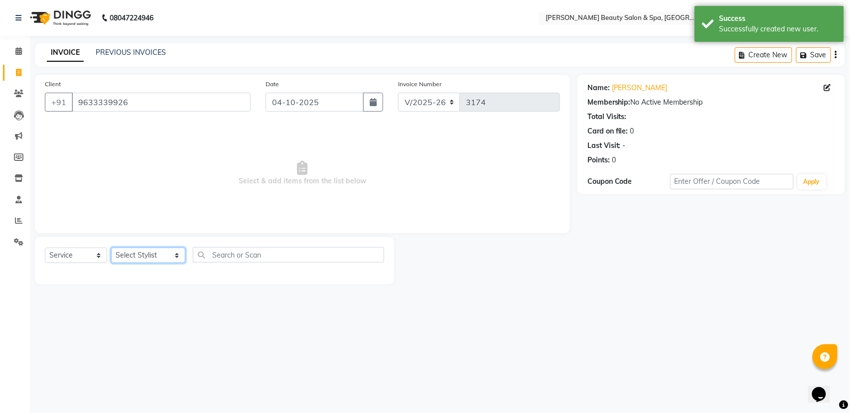
click at [152, 253] on select "Select Stylist Admin [PERSON_NAME] [PERSON_NAME] [PERSON_NAME] [PERSON_NAME] [P…" at bounding box center [148, 255] width 74 height 15
select select "79765"
click at [111, 248] on select "Select Stylist Admin [PERSON_NAME] [PERSON_NAME] [PERSON_NAME] [PERSON_NAME] [P…" at bounding box center [148, 255] width 74 height 15
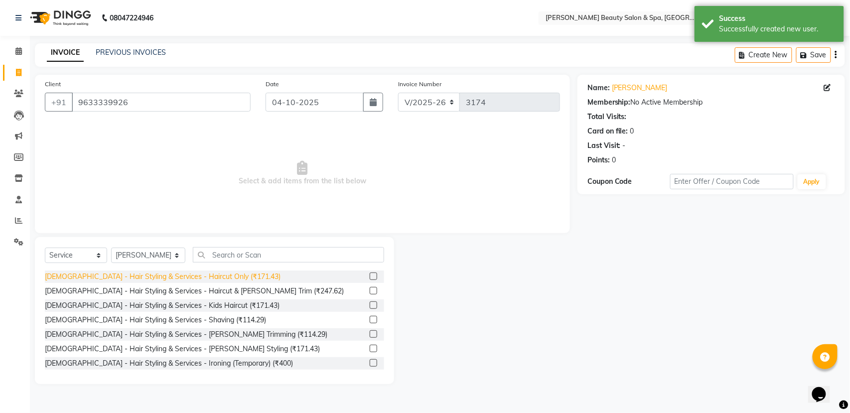
click at [143, 274] on div "[DEMOGRAPHIC_DATA] - Hair Styling & Services - Haircut Only (₹171.43)" at bounding box center [163, 277] width 236 height 10
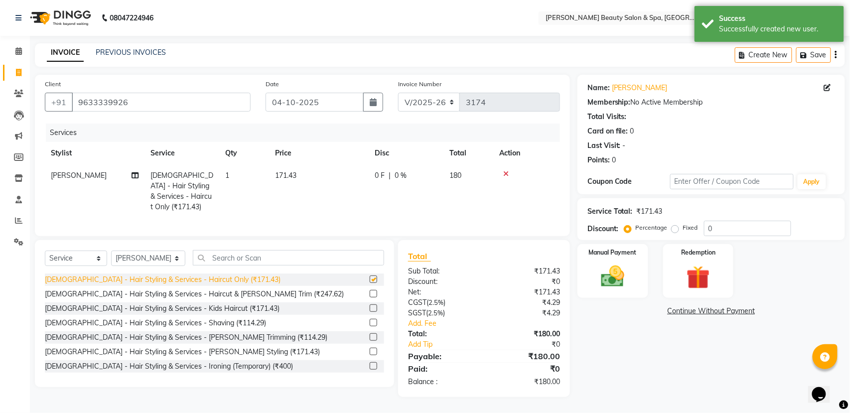
checkbox input "false"
click at [618, 269] on img at bounding box center [612, 277] width 39 height 28
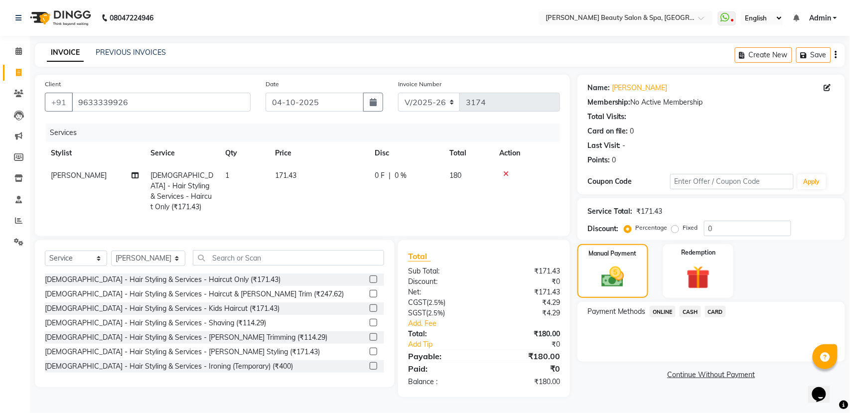
click at [686, 311] on span "CASH" at bounding box center [690, 311] width 21 height 11
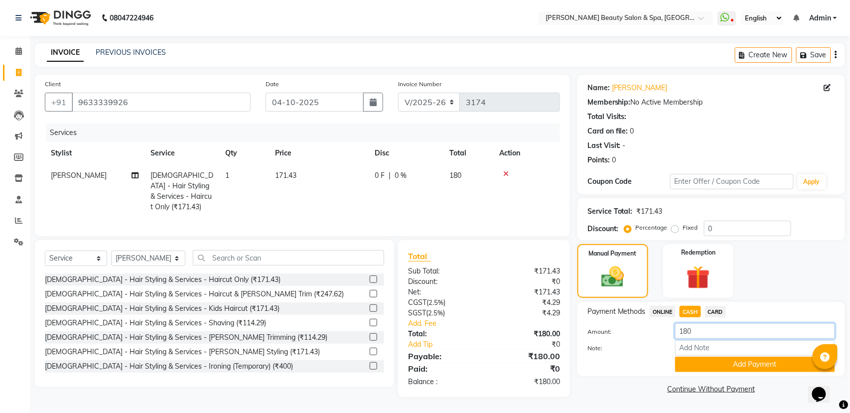
click at [722, 337] on input "180" at bounding box center [755, 330] width 160 height 15
click at [712, 361] on button "Add Payment" at bounding box center [755, 364] width 160 height 15
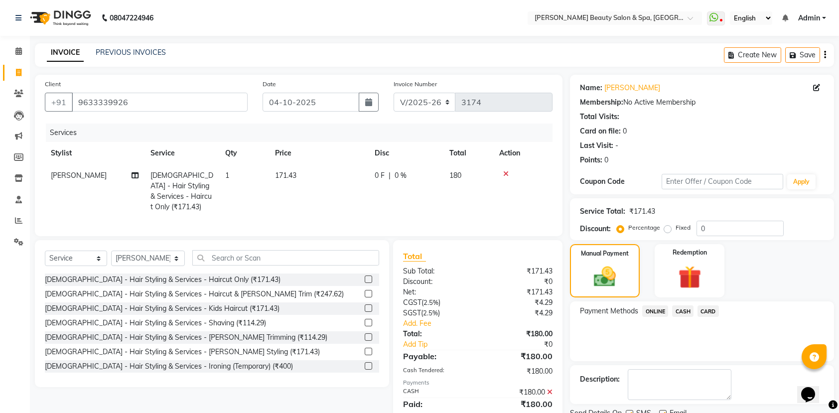
scroll to position [40, 0]
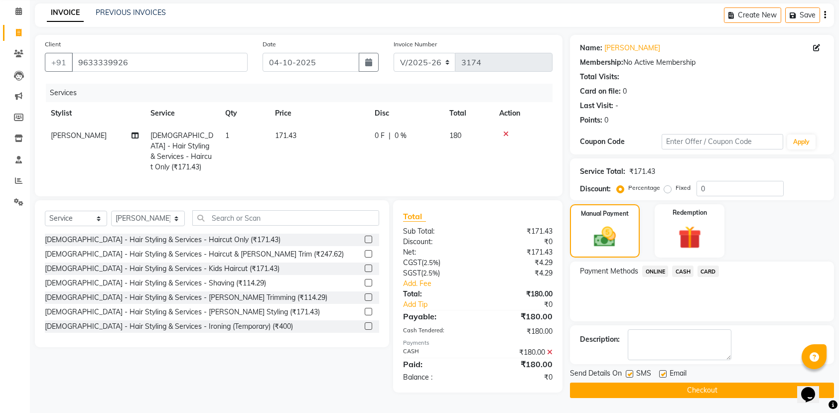
click at [707, 397] on button "Checkout" at bounding box center [702, 390] width 264 height 15
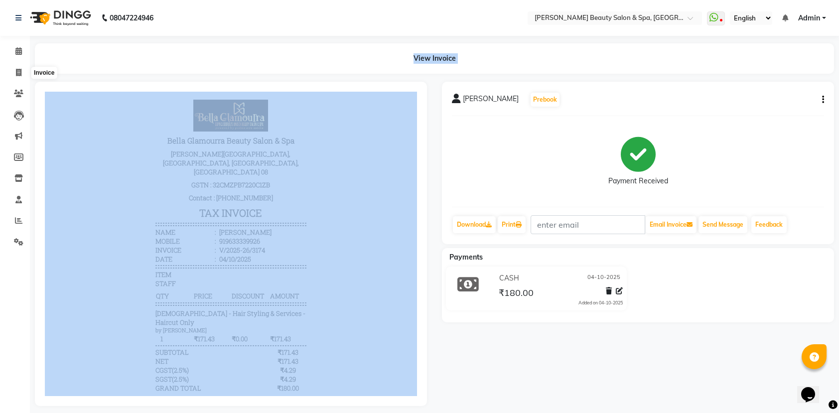
drag, startPoint x: 20, startPoint y: 79, endPoint x: 8, endPoint y: 84, distance: 13.4
click at [8, 84] on app-home "08047224946 Select Location × [PERSON_NAME] Beauty Salon & Spa, [GEOGRAPHIC_DAT…" at bounding box center [419, 210] width 839 height 421
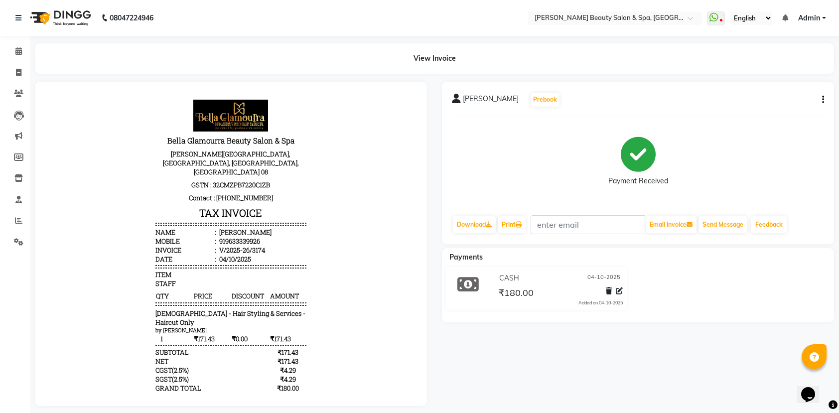
click at [8, 84] on li "Clients" at bounding box center [15, 93] width 30 height 21
click at [60, 413] on html "08047224946 Select Location × [PERSON_NAME] Beauty Salon & Spa, [GEOGRAPHIC_DAT…" at bounding box center [419, 206] width 839 height 413
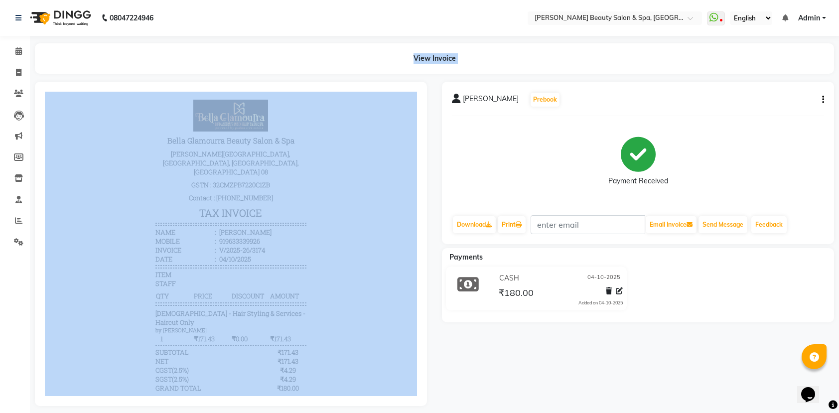
scroll to position [19, 0]
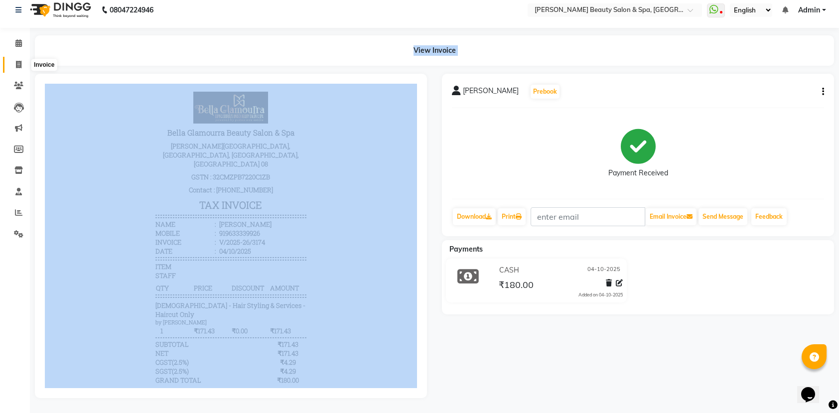
click at [19, 61] on icon at bounding box center [18, 64] width 5 height 7
select select "service"
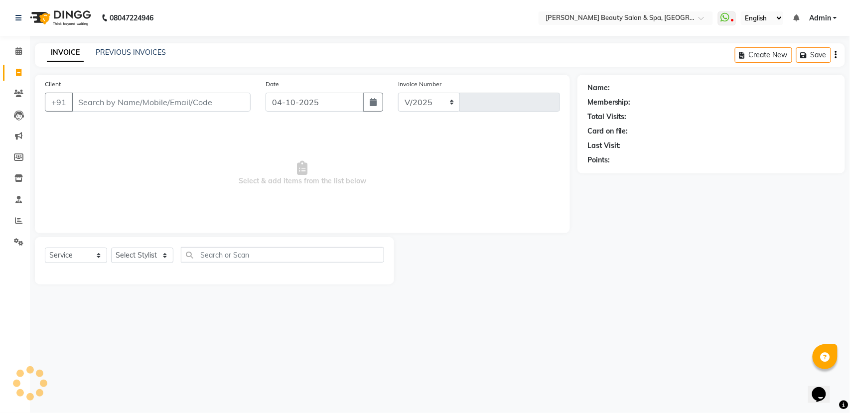
select select "7524"
type input "3175"
click at [106, 103] on input "Client" at bounding box center [161, 102] width 179 height 19
click at [124, 102] on input "94954931213" at bounding box center [136, 102] width 128 height 19
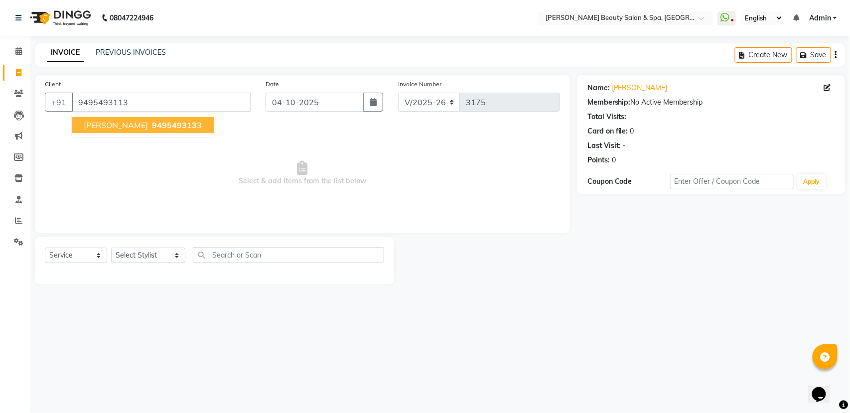
click at [108, 126] on span "[PERSON_NAME]" at bounding box center [116, 125] width 64 height 10
type input "9495493133"
click at [164, 237] on div "Select Service Product Membership Package Voucher Prepaid Gift Card Select Styl…" at bounding box center [214, 260] width 359 height 47
click at [157, 260] on select "Select Stylist Admin [PERSON_NAME] [PERSON_NAME] [PERSON_NAME] [PERSON_NAME] [P…" at bounding box center [148, 255] width 74 height 15
select select "87595"
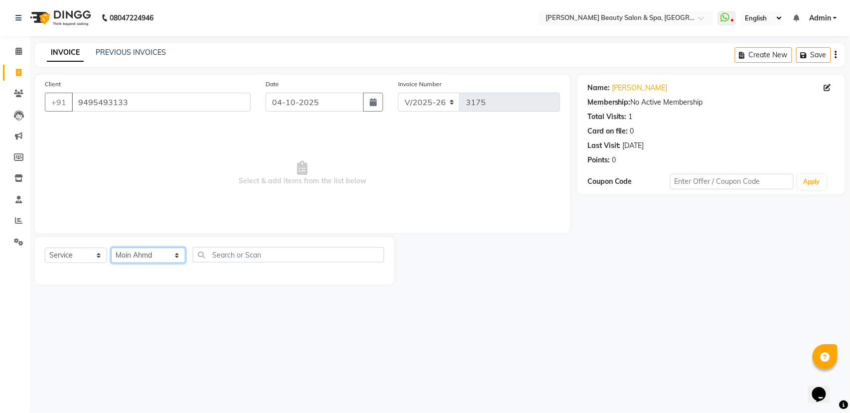
click at [111, 248] on select "Select Stylist Admin [PERSON_NAME] [PERSON_NAME] [PERSON_NAME] [PERSON_NAME] [P…" at bounding box center [148, 255] width 74 height 15
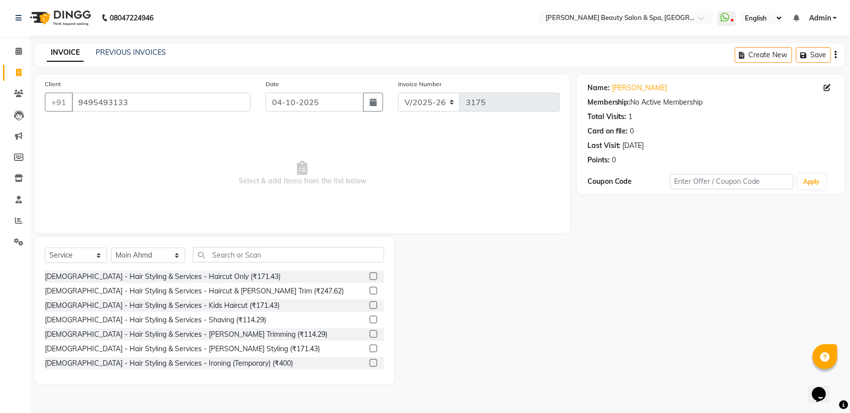
drag, startPoint x: 265, startPoint y: 287, endPoint x: 281, endPoint y: 295, distance: 17.8
click at [267, 289] on div "[DEMOGRAPHIC_DATA] - Hair Styling & Services - Haircut & [PERSON_NAME] Trim (₹2…" at bounding box center [214, 291] width 339 height 12
click at [370, 291] on label at bounding box center [373, 290] width 7 height 7
click at [370, 291] on input "checkbox" at bounding box center [373, 291] width 6 height 6
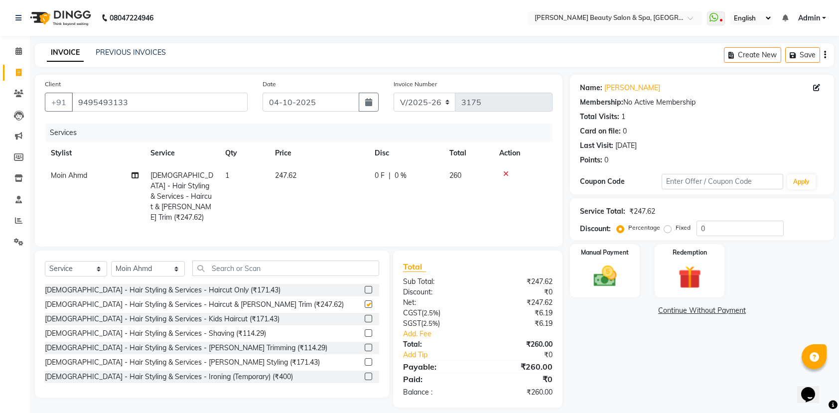
checkbox input "false"
click at [597, 282] on img at bounding box center [605, 276] width 39 height 27
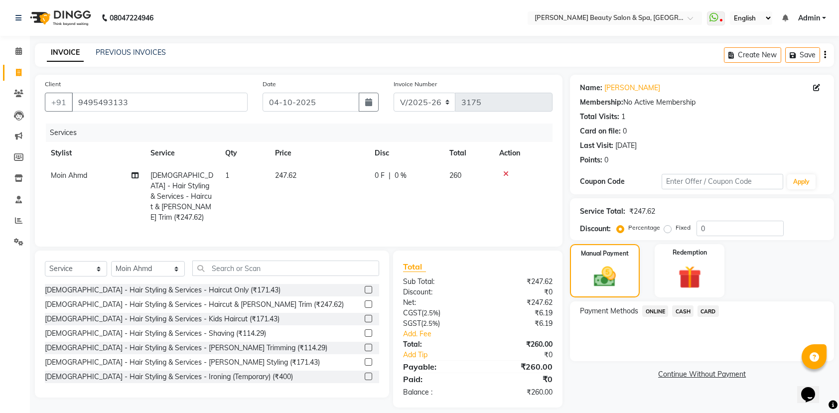
click at [706, 310] on span "CARD" at bounding box center [708, 311] width 21 height 11
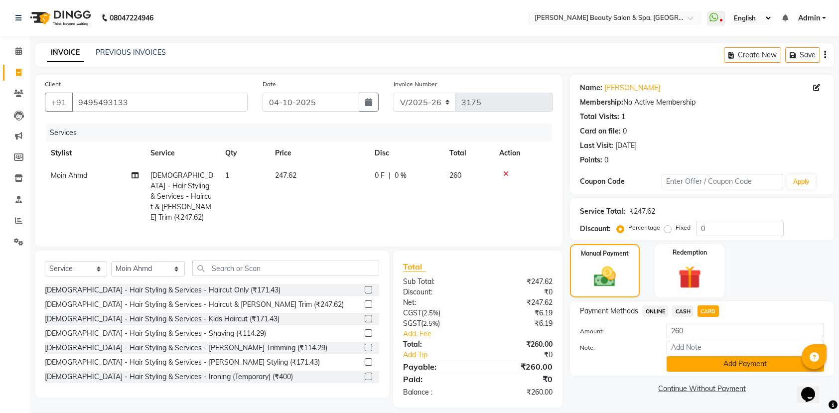
click at [722, 359] on button "Add Payment" at bounding box center [745, 363] width 157 height 15
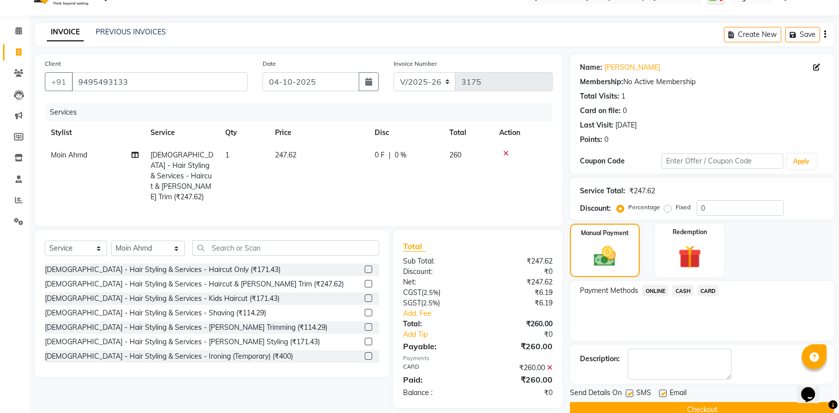
scroll to position [40, 0]
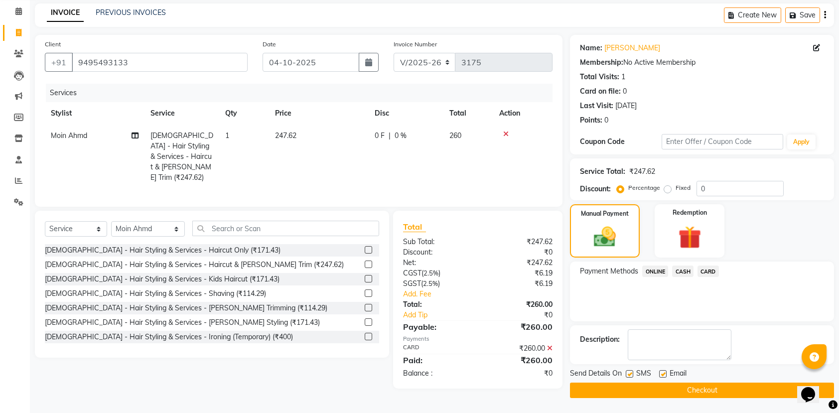
click at [720, 394] on button "Checkout" at bounding box center [702, 390] width 264 height 15
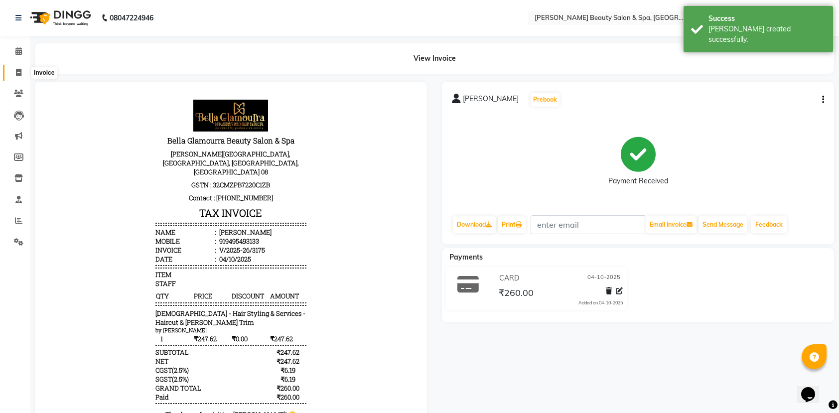
click at [14, 74] on span at bounding box center [18, 72] width 17 height 11
select select "service"
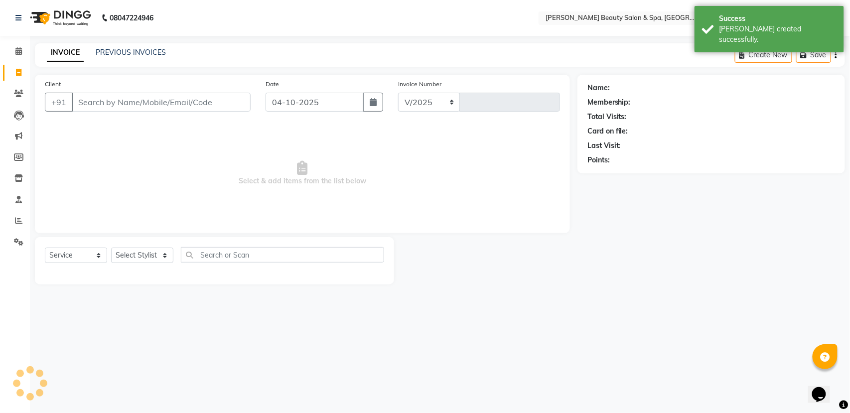
select select "7524"
type input "3176"
